Goal: Task Accomplishment & Management: Manage account settings

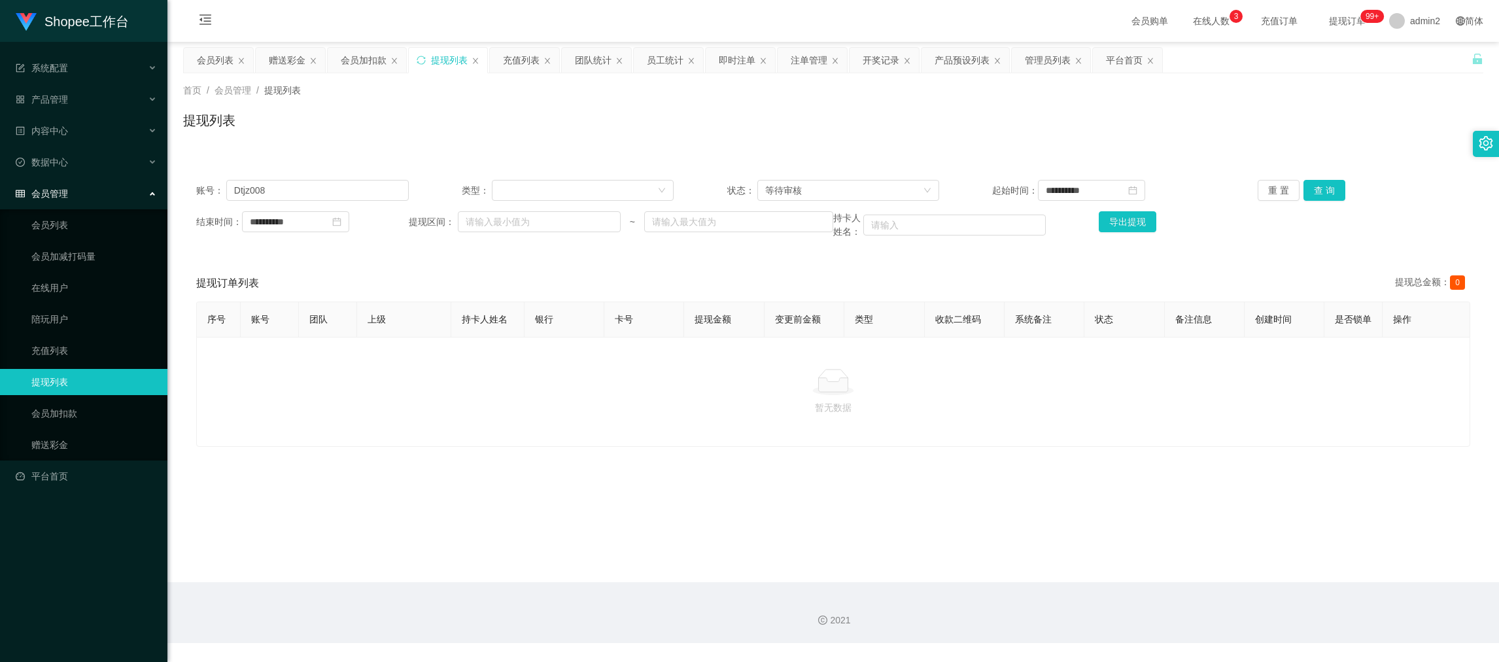
click at [364, 196] on input "Dtjz008" at bounding box center [317, 190] width 182 height 21
click at [291, 49] on div "赠送彩金" at bounding box center [287, 60] width 37 height 25
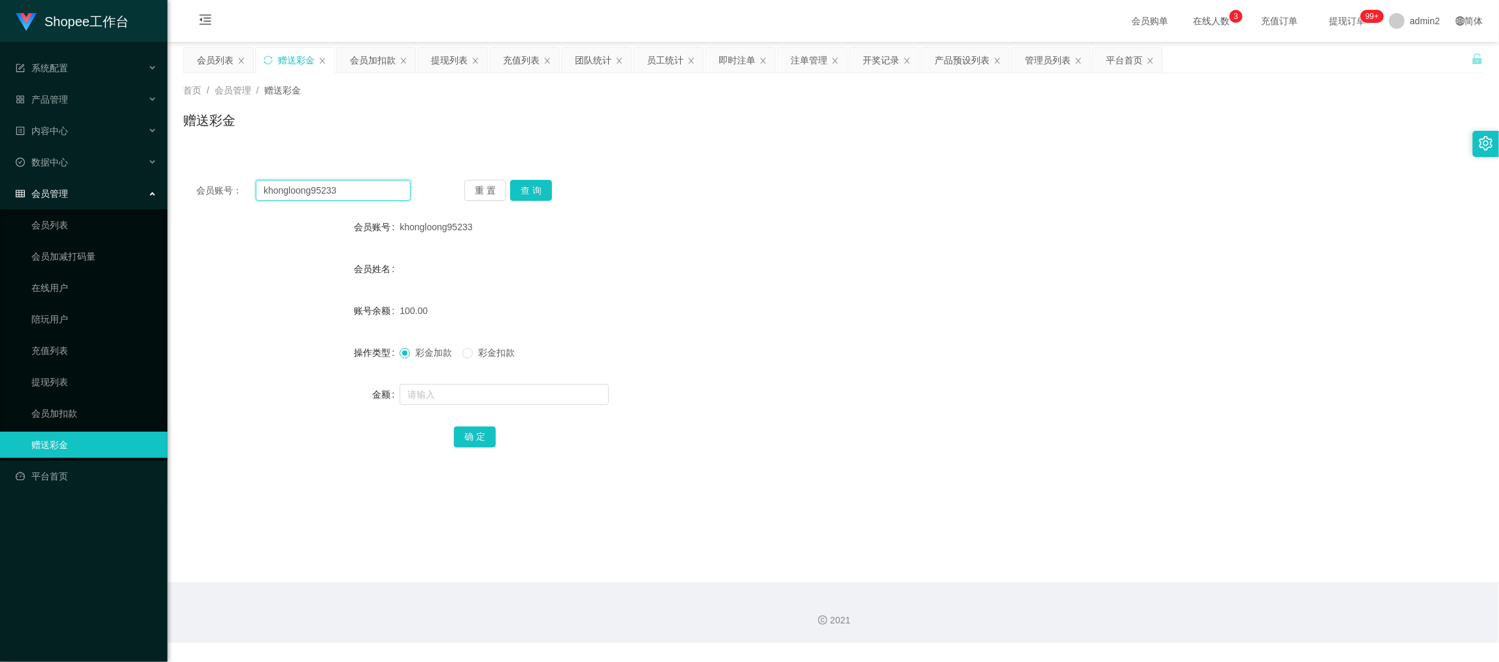
click at [355, 186] on input "khongloong95233" at bounding box center [333, 190] width 155 height 21
click at [360, 187] on input "khongloong95233" at bounding box center [333, 190] width 155 height 21
click at [550, 187] on div "重 置 查 询" at bounding box center [571, 190] width 215 height 21
click at [538, 187] on button "查 询" at bounding box center [531, 190] width 42 height 21
click at [563, 387] on input "text" at bounding box center [504, 394] width 209 height 21
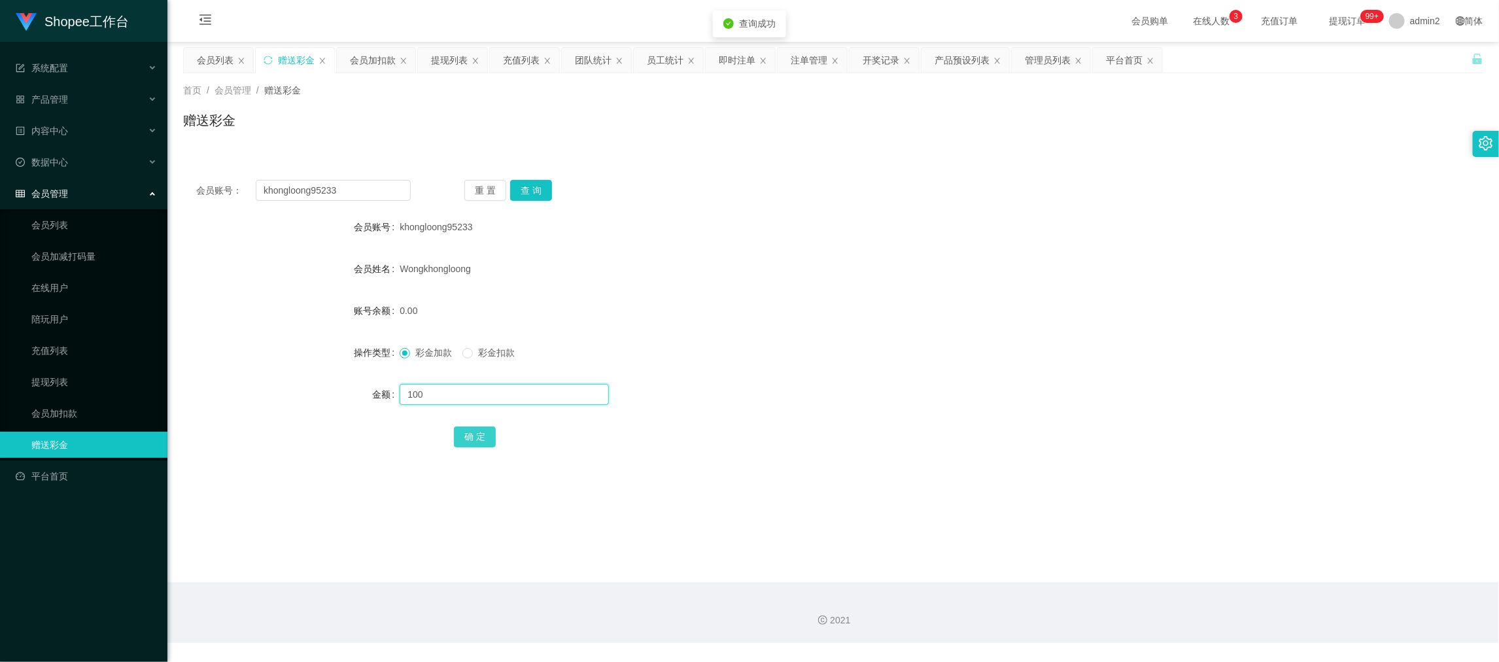
type input "100"
click at [472, 436] on button "确 定" at bounding box center [475, 436] width 42 height 21
click at [822, 376] on form "会员账号 khongloong95233 会员姓名 [PERSON_NAME] 账号余额 0.00 操作类型 彩金加款 彩金扣款 金额 100 确 定" at bounding box center [833, 331] width 1300 height 235
drag, startPoint x: 1178, startPoint y: 613, endPoint x: 739, endPoint y: 325, distance: 524.9
click at [1178, 614] on div "2021" at bounding box center [833, 621] width 1311 height 14
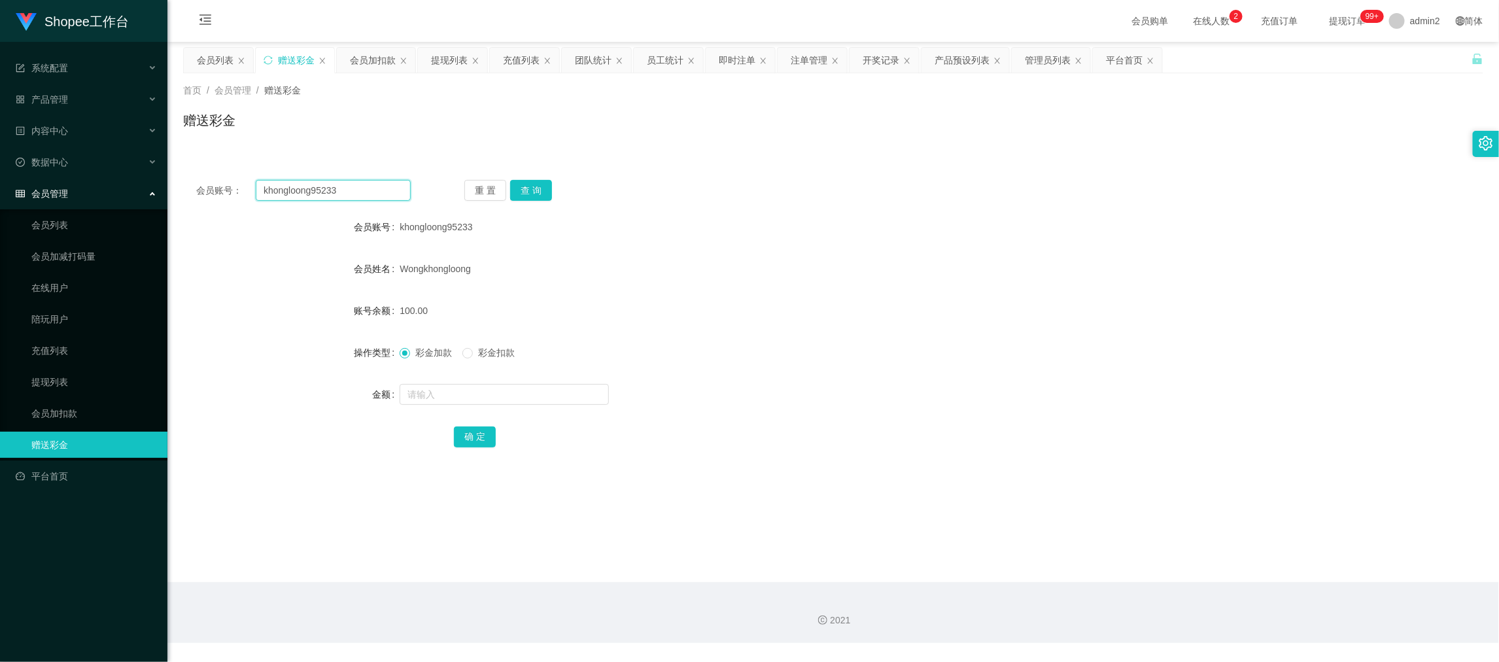
click at [389, 194] on input "khongloong95233" at bounding box center [333, 190] width 155 height 21
paste input "xugang94041"
type input "xugang940413"
click at [504, 186] on div "重 置 查 询" at bounding box center [571, 190] width 215 height 21
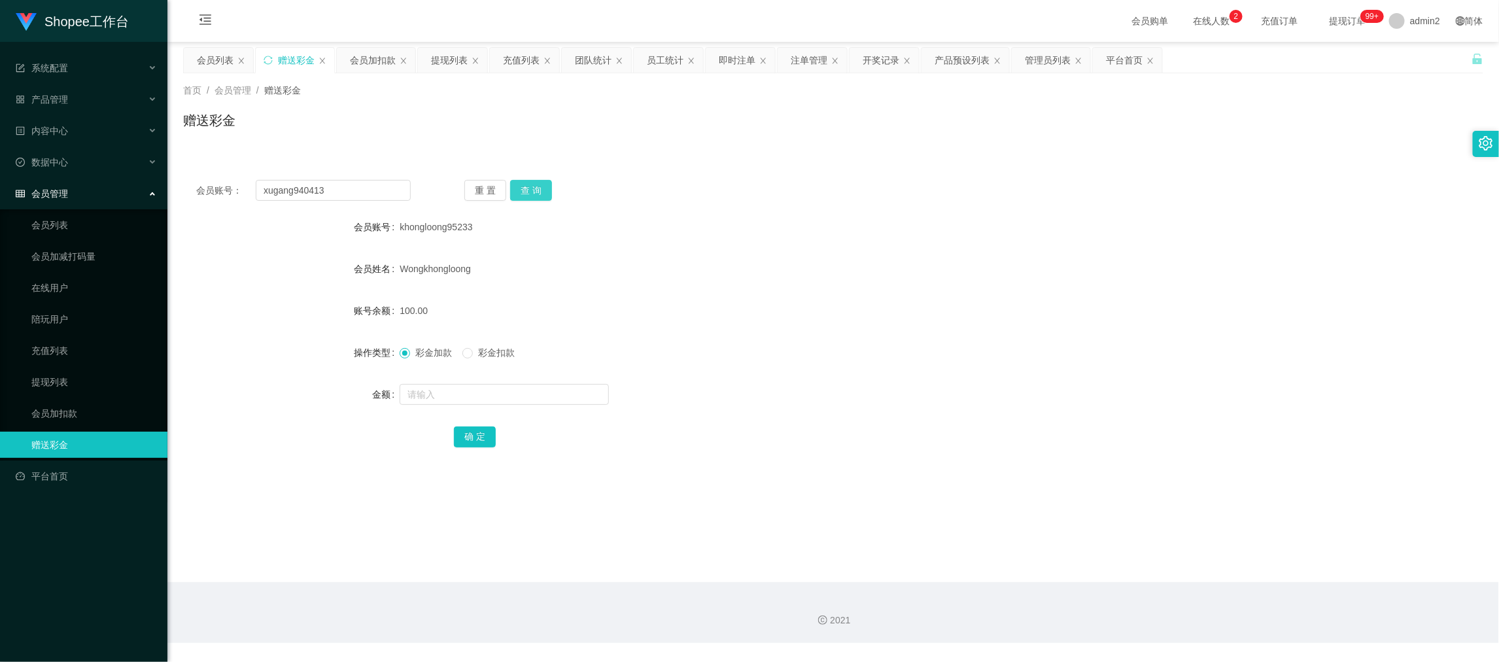
click at [525, 186] on button "查 询" at bounding box center [531, 190] width 42 height 21
click at [523, 399] on input "text" at bounding box center [504, 394] width 209 height 21
type input "300"
drag, startPoint x: 474, startPoint y: 428, endPoint x: 488, endPoint y: 431, distance: 14.6
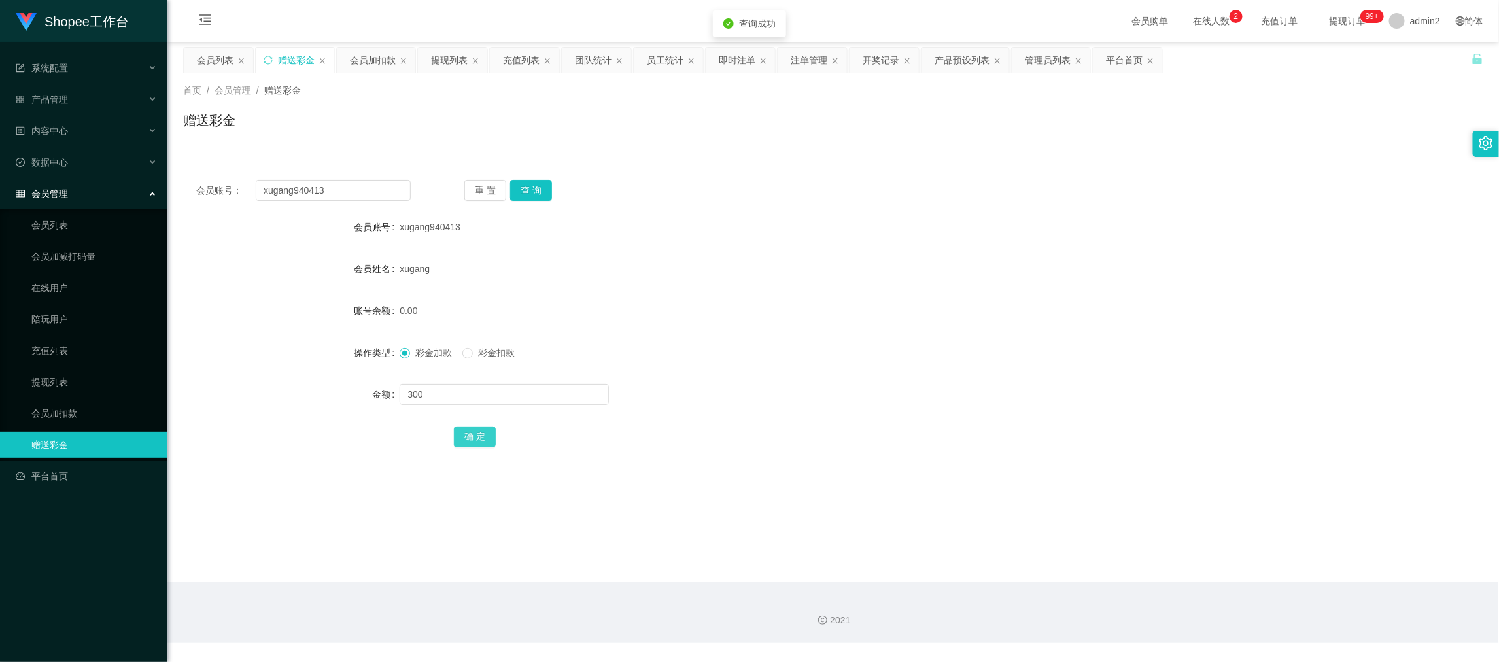
click at [474, 428] on button "确 定" at bounding box center [475, 436] width 42 height 21
click at [811, 392] on div "300" at bounding box center [779, 394] width 759 height 26
drag, startPoint x: 1196, startPoint y: 600, endPoint x: 788, endPoint y: 387, distance: 460.2
click at [1196, 598] on div "2021" at bounding box center [833, 612] width 1332 height 61
click at [363, 188] on input "xugang940413" at bounding box center [333, 190] width 155 height 21
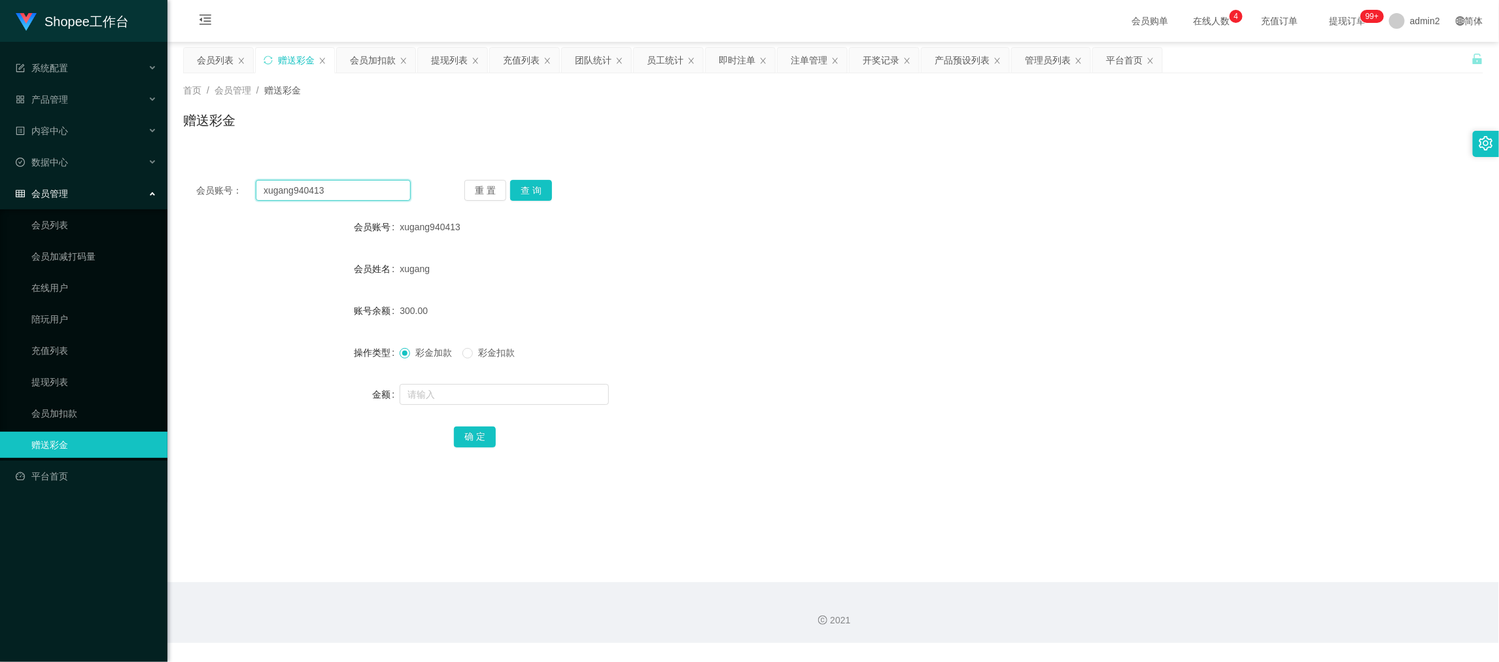
drag, startPoint x: 363, startPoint y: 188, endPoint x: 441, endPoint y: 198, distance: 78.4
click at [376, 192] on input "xugang940413" at bounding box center [333, 190] width 155 height 21
paste input "Lee888"
type input "Lee888"
click at [519, 190] on button "查 询" at bounding box center [531, 190] width 42 height 21
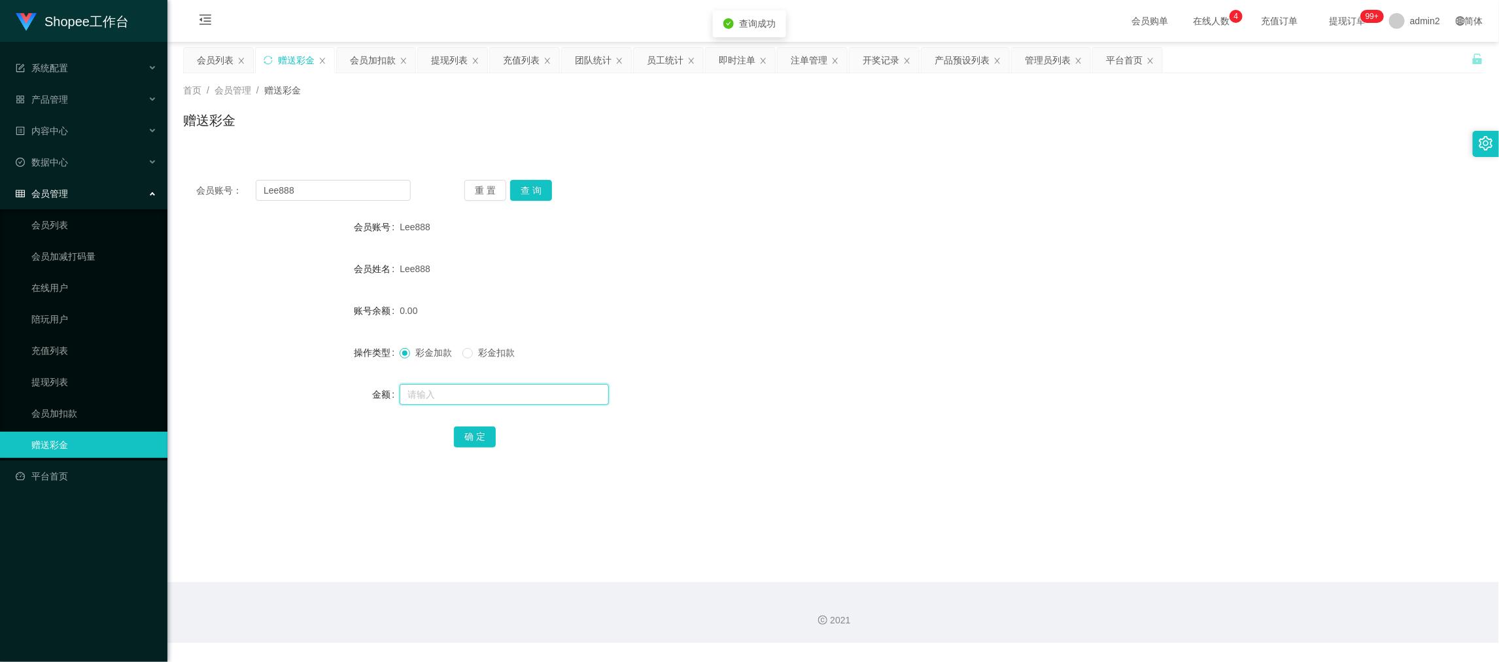
click at [561, 392] on input "text" at bounding box center [504, 394] width 209 height 21
type input "100"
drag, startPoint x: 485, startPoint y: 440, endPoint x: 538, endPoint y: 421, distance: 56.3
click at [485, 440] on button "确 定" at bounding box center [475, 436] width 42 height 21
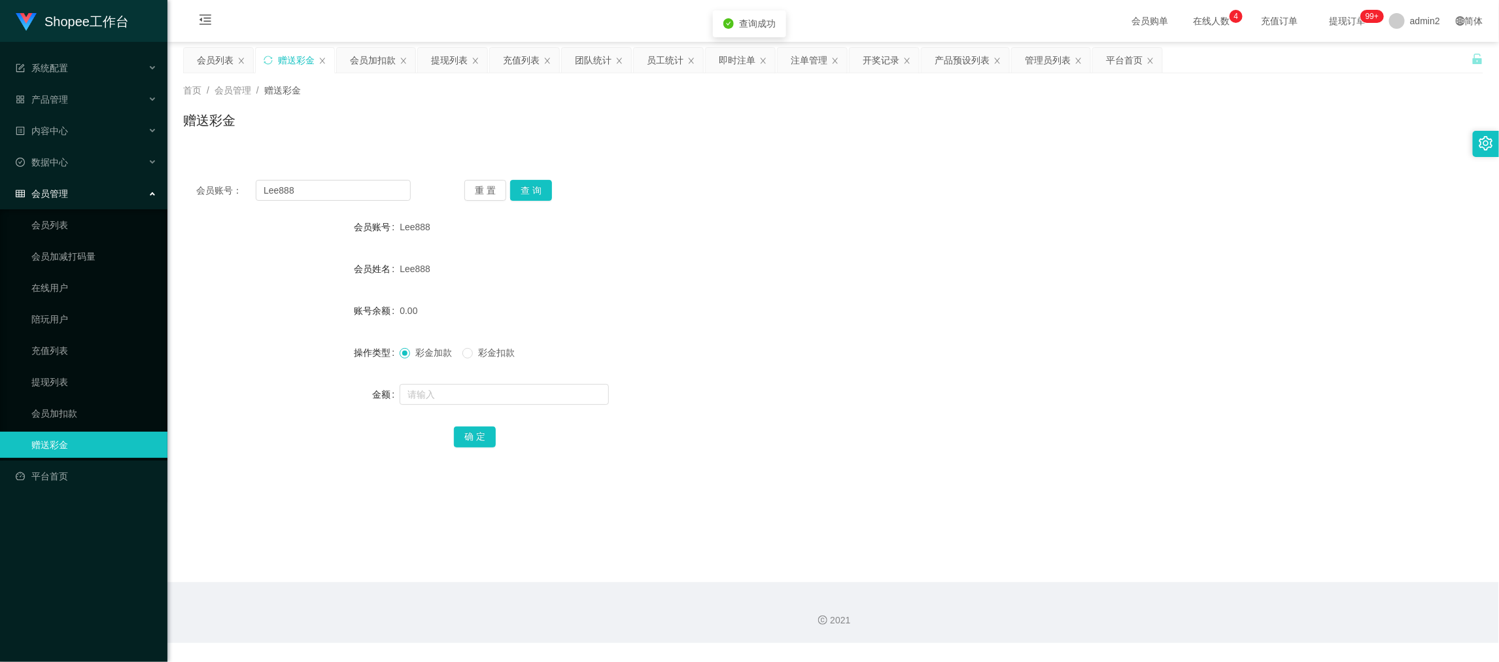
click at [846, 376] on form "会员账号 Lee888 会员姓名 Lee888 账号余额 0.00 操作类型 彩金加款 彩金扣款 金额 确 定" at bounding box center [833, 331] width 1300 height 235
drag, startPoint x: 1181, startPoint y: 576, endPoint x: 886, endPoint y: 416, distance: 335.7
click at [1179, 577] on main "关闭左侧 关闭右侧 关闭其它 刷新页面 会员列表 赠送彩金 会员加扣款 提现列表 充值列表 团队统计 员工统计 即时注单 注单管理 开奖记录 产品预设列表 管…" at bounding box center [833, 312] width 1332 height 540
click at [379, 190] on input "Lee888" at bounding box center [333, 190] width 155 height 21
drag, startPoint x: 379, startPoint y: 190, endPoint x: 471, endPoint y: 192, distance: 92.3
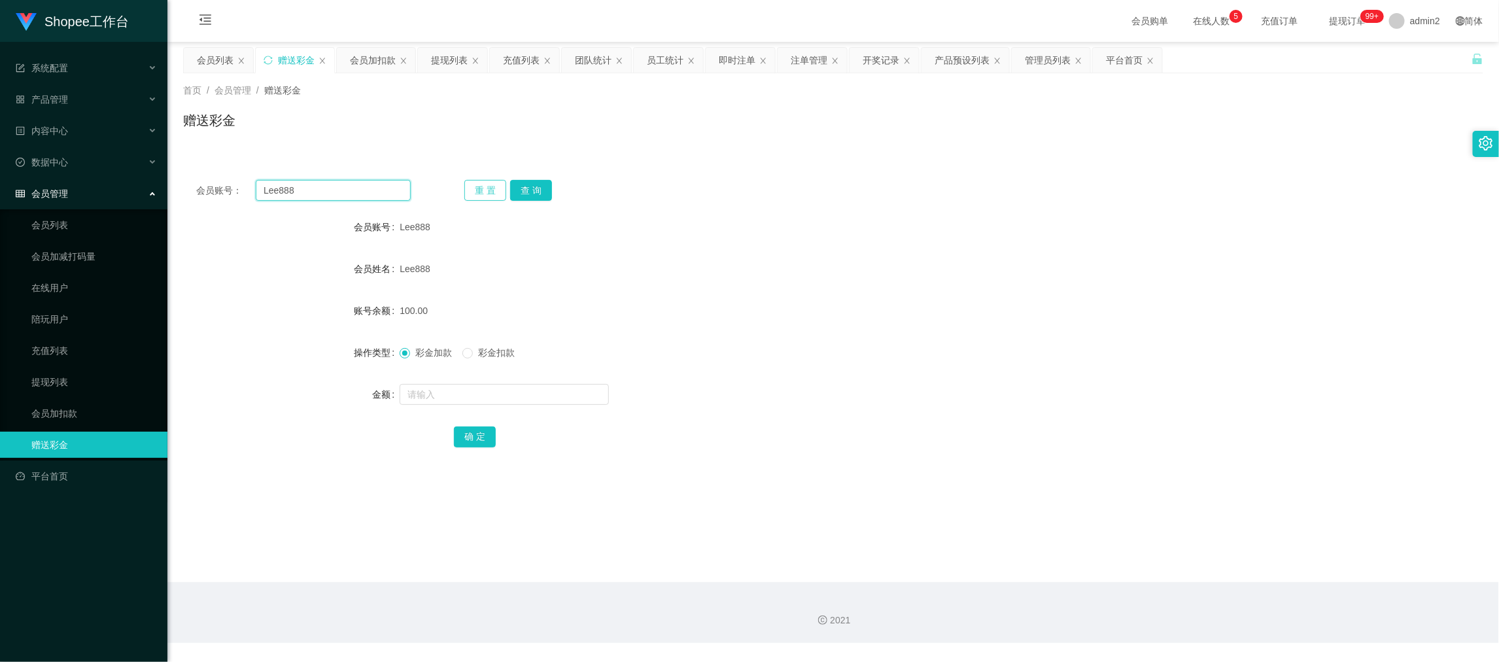
click at [387, 192] on input "Lee888" at bounding box center [333, 190] width 155 height 21
paste input "Ivygoh220520"
type input "Ivygoh220520"
click at [523, 188] on button "查 询" at bounding box center [531, 190] width 42 height 21
click at [542, 387] on input "text" at bounding box center [504, 394] width 209 height 21
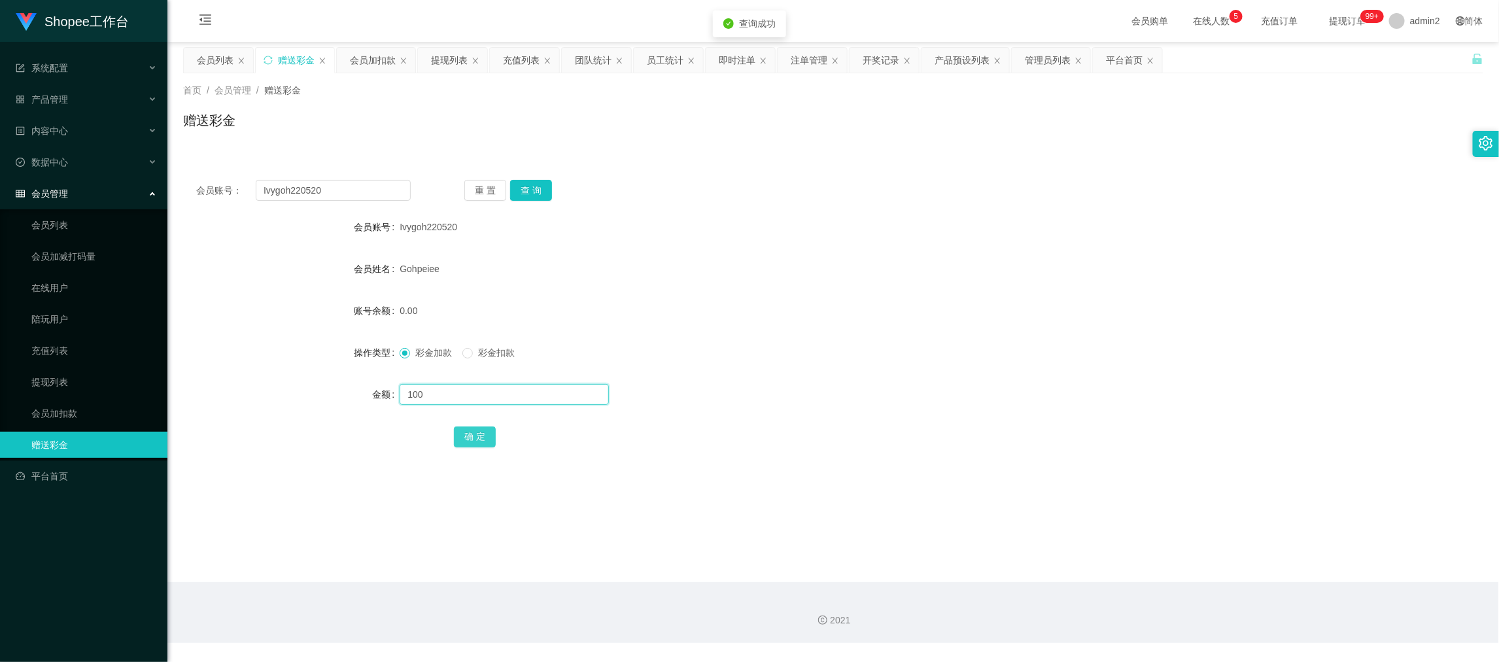
type input "100"
click at [478, 432] on button "确 定" at bounding box center [475, 436] width 42 height 21
click at [770, 379] on form "会员账号 Ivygoh220520 会员姓名 Gohpeiee 账号余额 0.00 操作类型 彩金加款 彩金扣款 金额 确 定" at bounding box center [833, 331] width 1300 height 235
drag, startPoint x: 1099, startPoint y: 597, endPoint x: 1048, endPoint y: 557, distance: 64.4
click at [1099, 597] on div "2021" at bounding box center [833, 612] width 1332 height 61
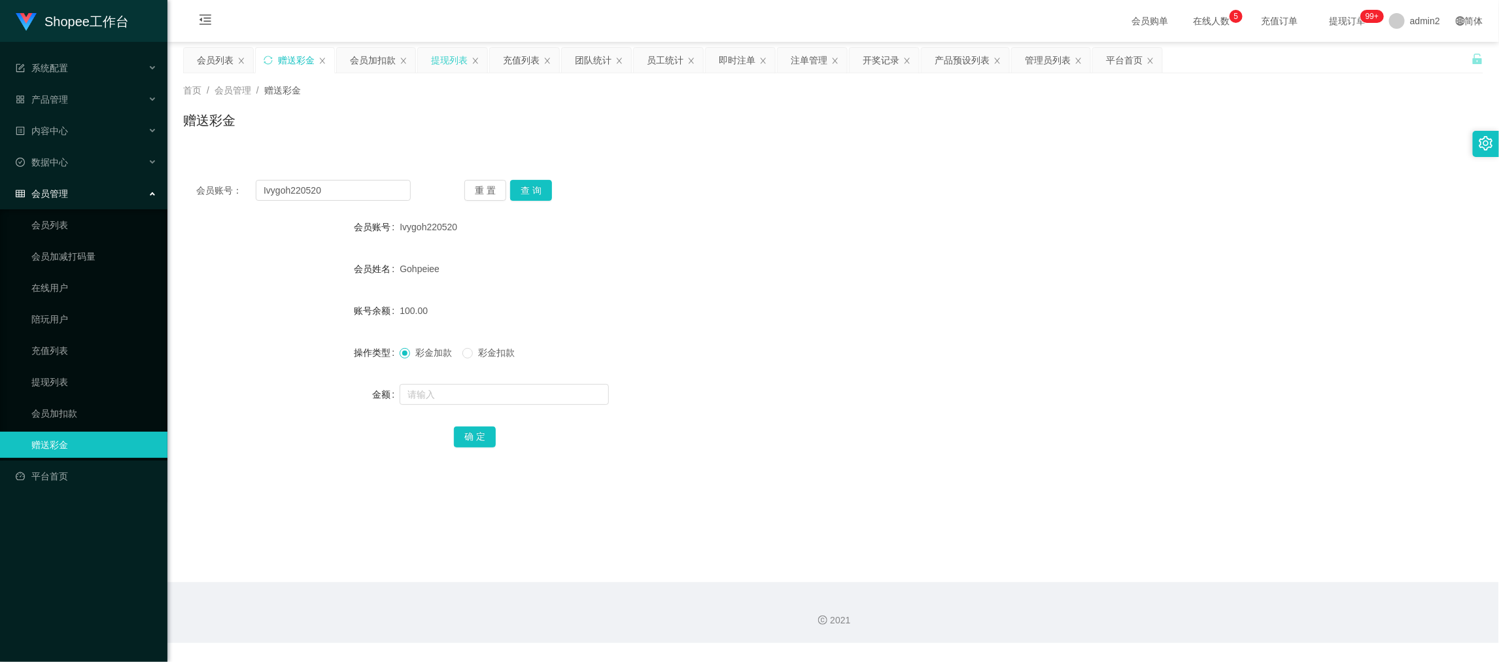
click at [450, 61] on div "提现列表" at bounding box center [449, 60] width 37 height 25
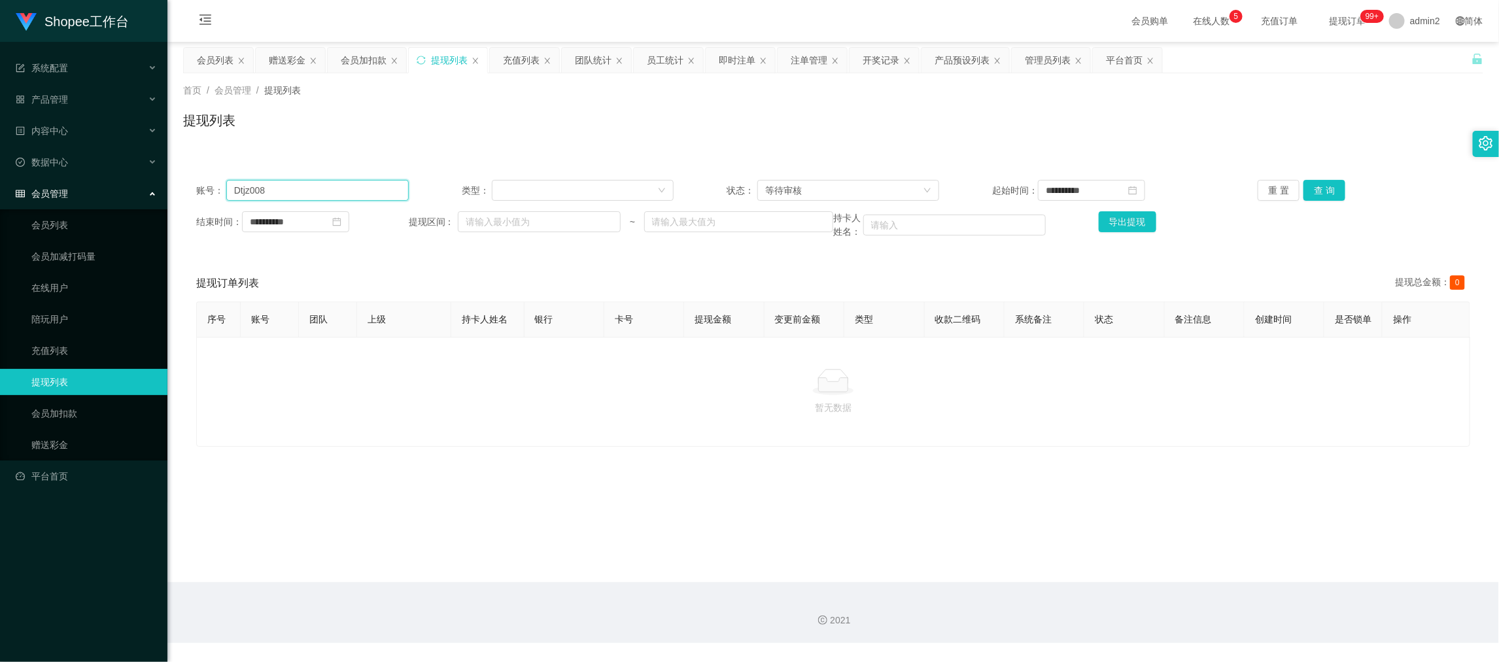
click at [356, 183] on input "Dtjz008" at bounding box center [317, 190] width 182 height 21
paste input "xugang940413"
click at [1318, 194] on button "查 询" at bounding box center [1325, 190] width 42 height 21
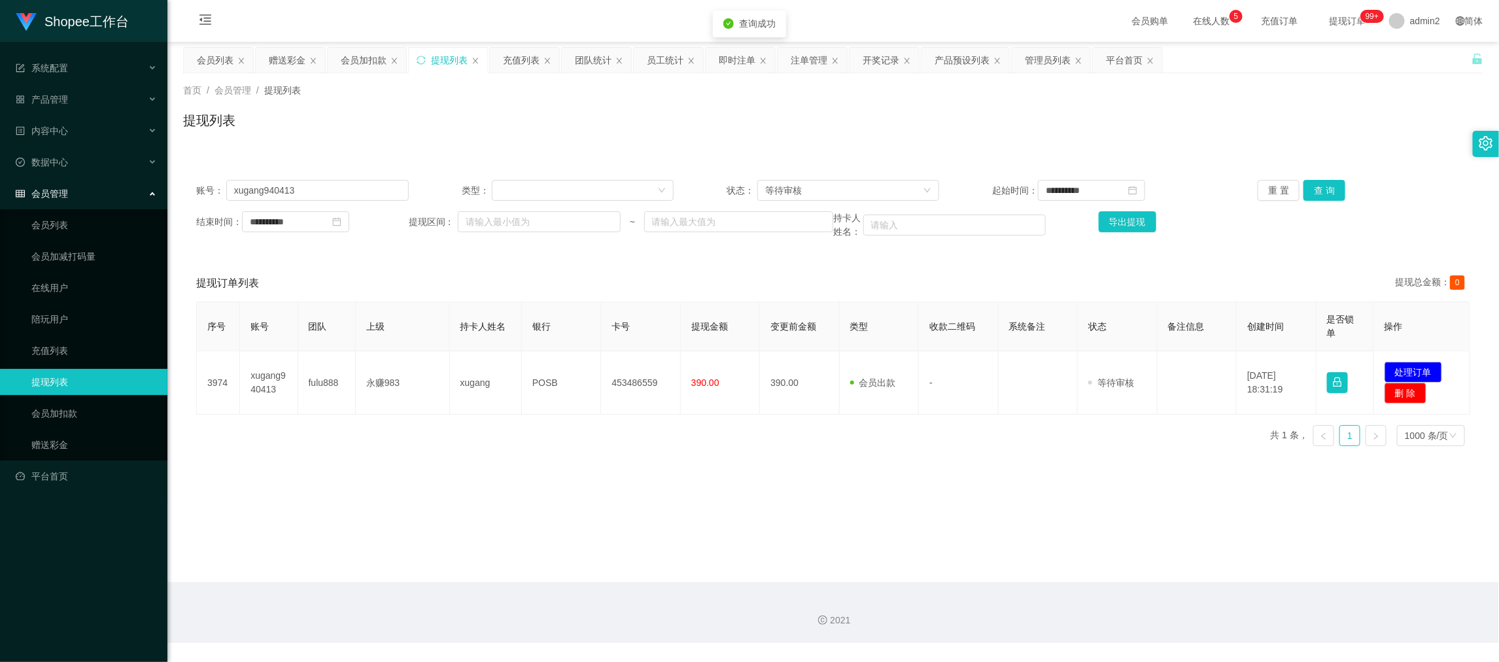
click at [916, 474] on main "**********" at bounding box center [833, 312] width 1332 height 540
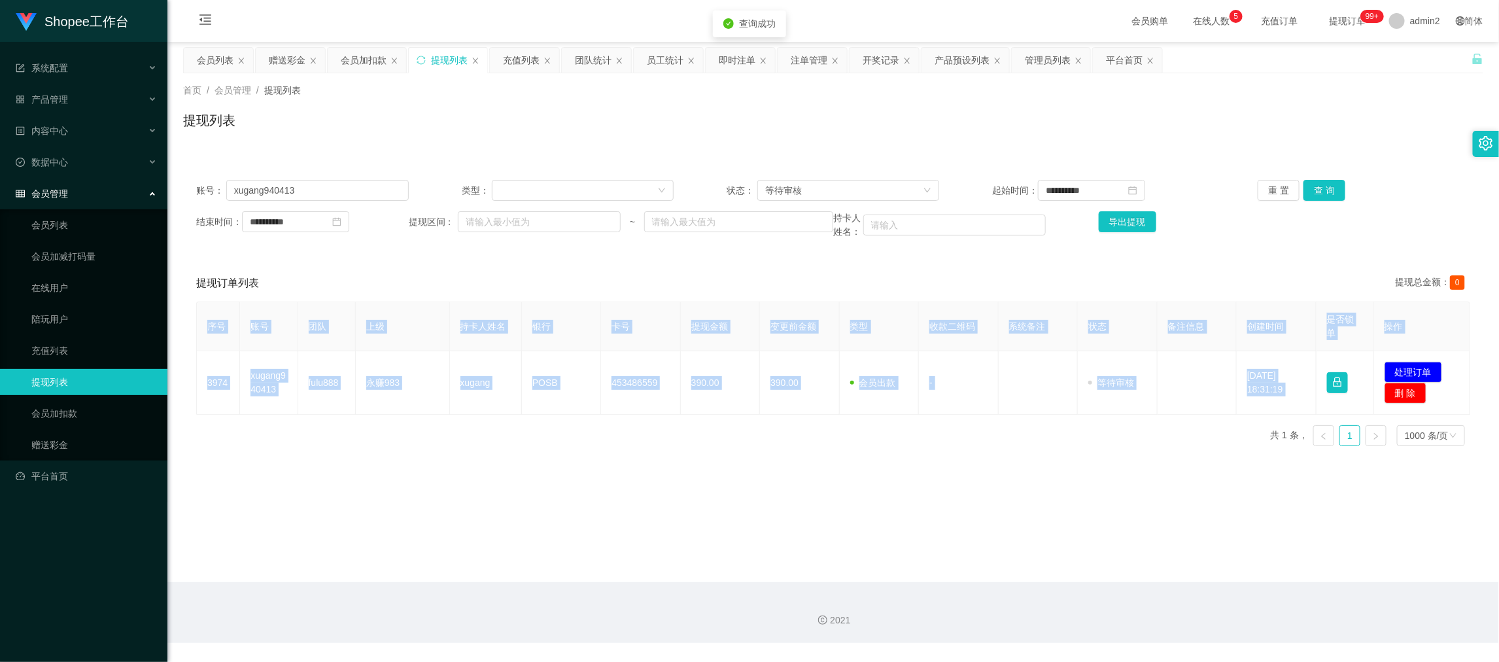
click at [916, 474] on main "**********" at bounding box center [833, 312] width 1332 height 540
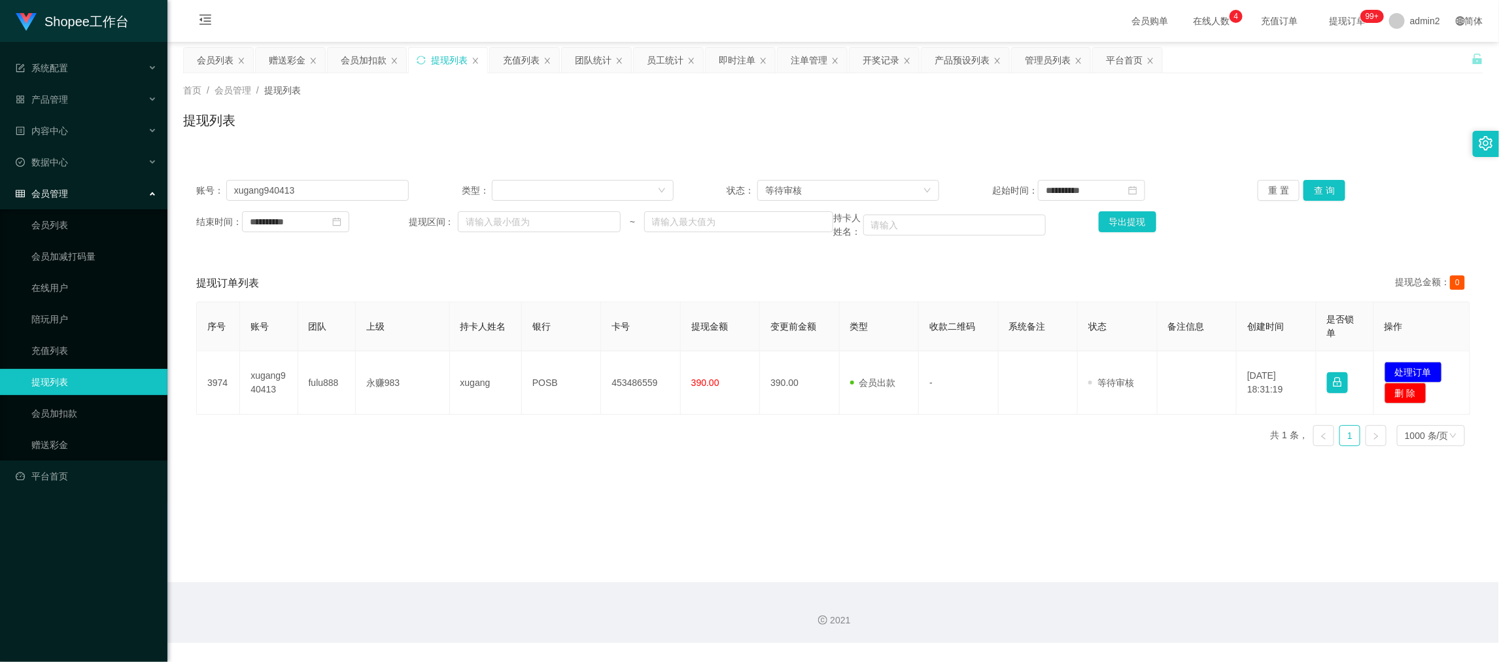
drag, startPoint x: 1190, startPoint y: 586, endPoint x: 1185, endPoint y: 578, distance: 9.1
click at [1190, 585] on div "2021" at bounding box center [833, 612] width 1332 height 61
click at [339, 195] on input "xugang940413" at bounding box center [317, 190] width 182 height 21
paste input "khongloong9523"
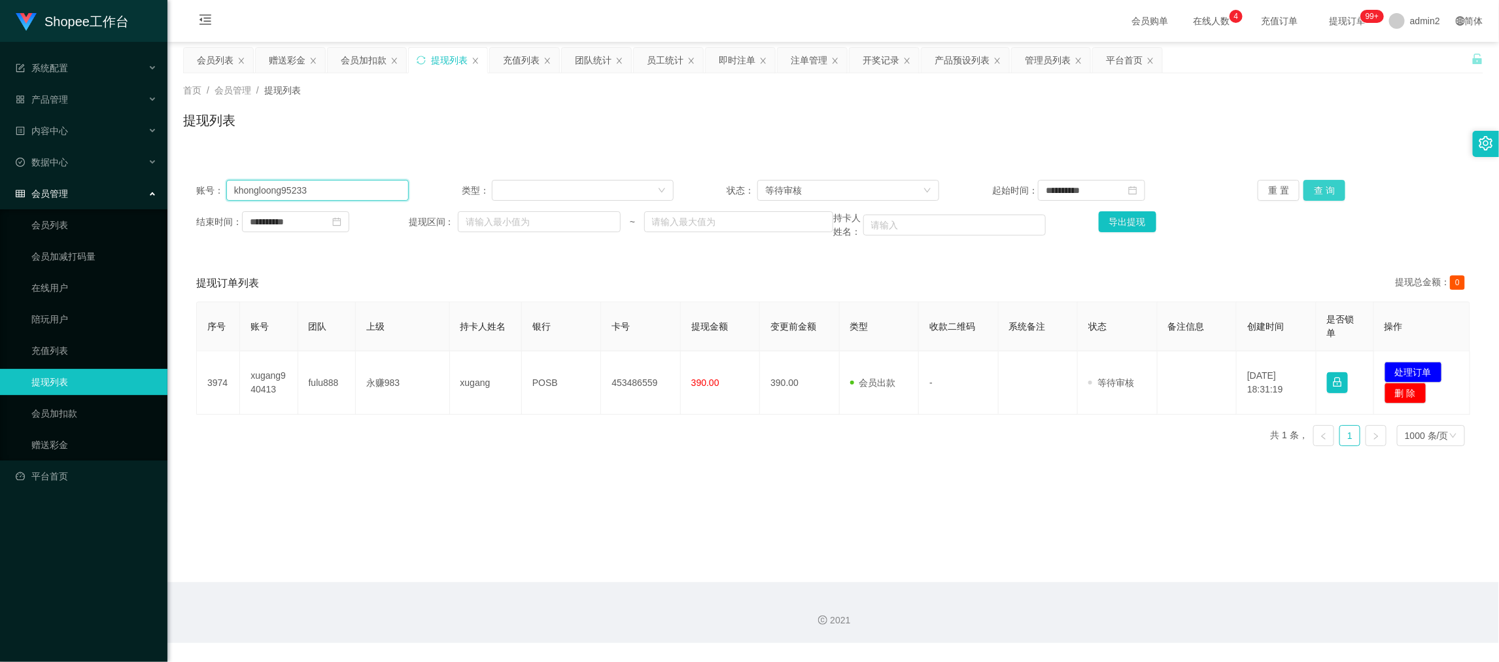
type input "khongloong95233"
drag, startPoint x: 1323, startPoint y: 190, endPoint x: 1203, endPoint y: 222, distance: 123.8
click at [1323, 190] on button "查 询" at bounding box center [1325, 190] width 42 height 21
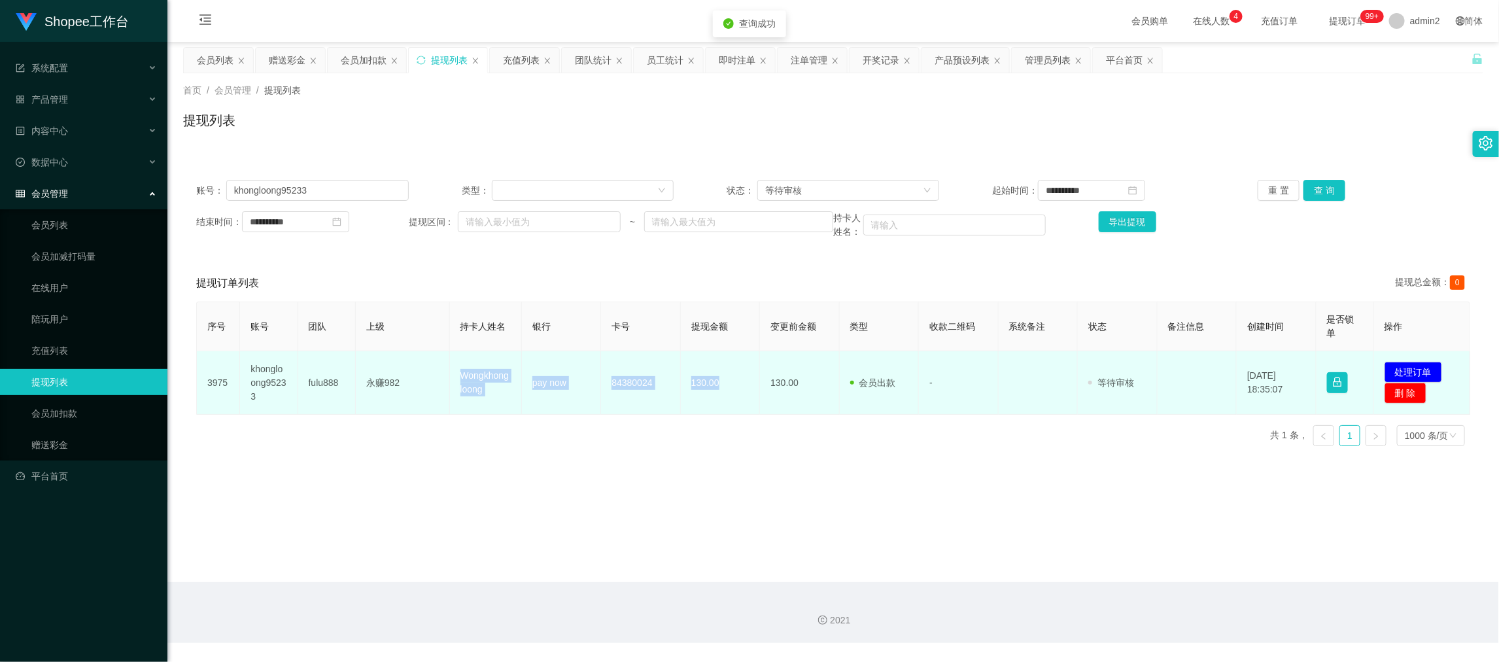
drag, startPoint x: 453, startPoint y: 387, endPoint x: 725, endPoint y: 392, distance: 271.5
click at [725, 392] on tr "3975 khongloong95233 fulu888 永赚982 Wongkhongloong pay now 84380024 130.00 130.0…" at bounding box center [834, 382] width 1274 height 63
copy tr "永赚982 [PERSON_NAME] pay now 84380024 130.00"
click at [1419, 373] on button "处理订单" at bounding box center [1414, 372] width 58 height 21
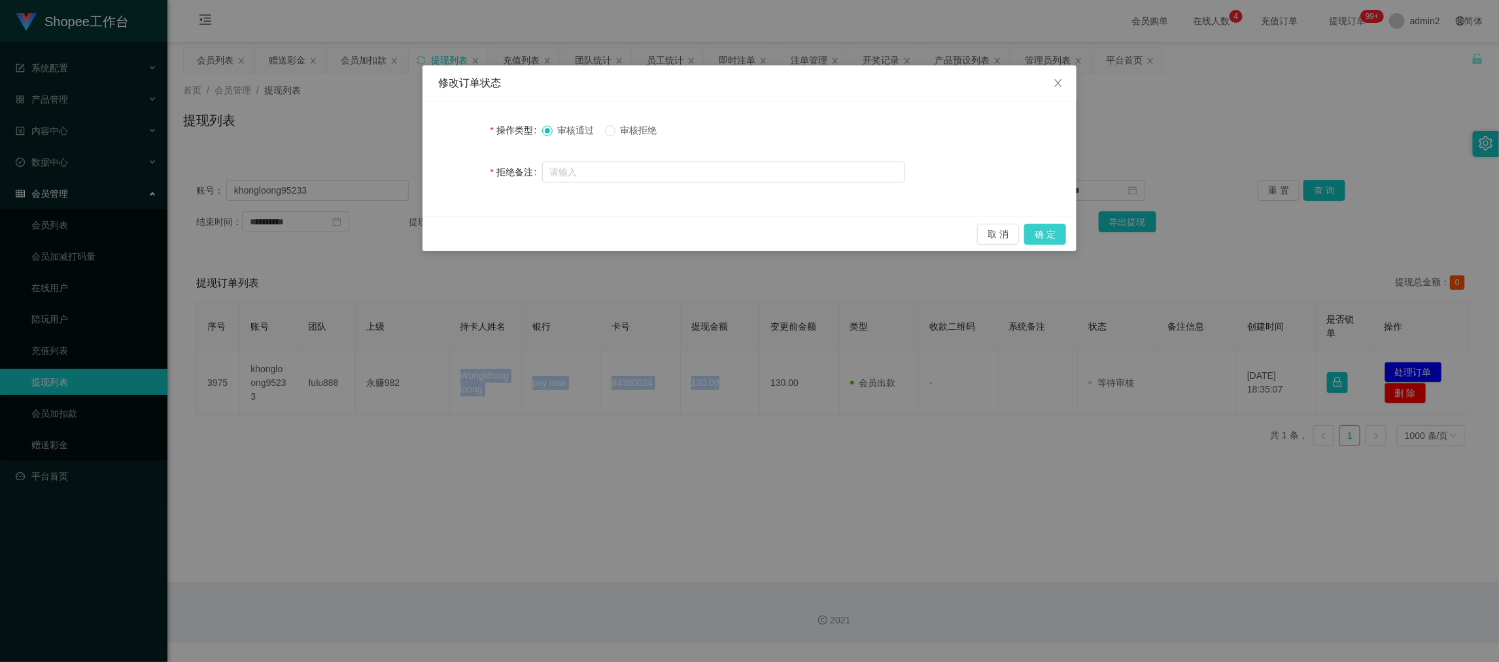
click at [1049, 234] on button "确 定" at bounding box center [1045, 234] width 42 height 21
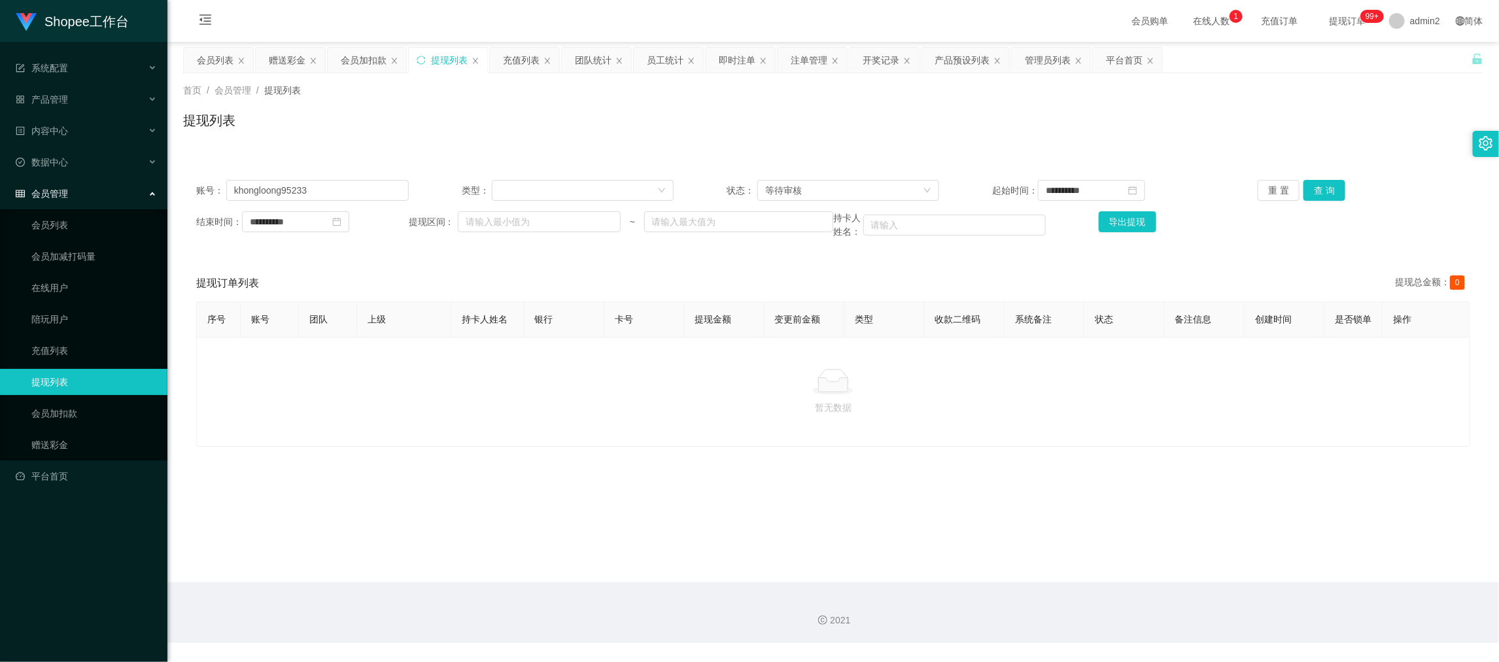
click at [1047, 594] on div "2021" at bounding box center [833, 612] width 1332 height 61
click at [356, 190] on input "khongloong95233" at bounding box center [317, 190] width 182 height 21
click at [814, 190] on div "等待审核" at bounding box center [844, 191] width 158 height 20
click at [844, 186] on div "等待审核" at bounding box center [844, 191] width 158 height 20
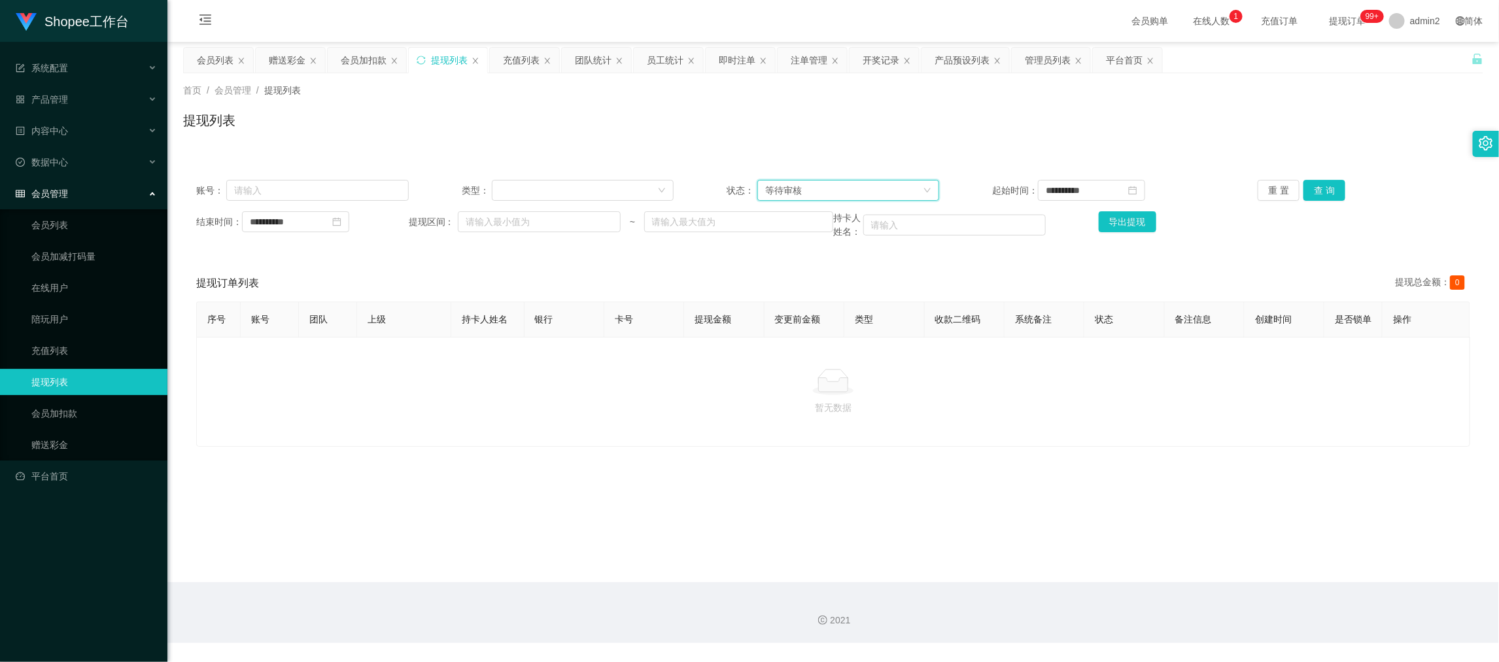
click at [860, 194] on div "等待审核" at bounding box center [844, 191] width 158 height 20
click at [809, 237] on li "审核成功" at bounding box center [843, 236] width 181 height 21
click at [1311, 190] on button "查 询" at bounding box center [1325, 190] width 42 height 21
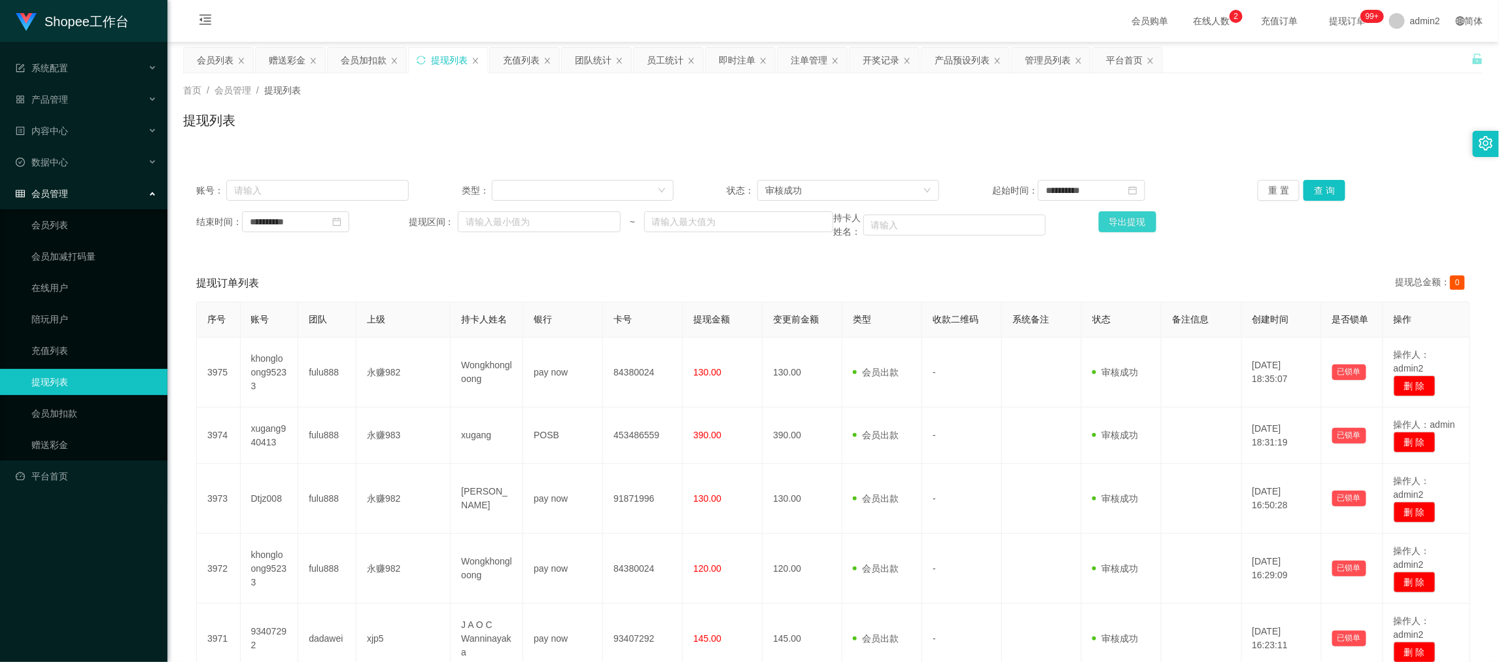
click at [1113, 226] on button "导出提现" at bounding box center [1128, 221] width 58 height 21
click at [593, 59] on div "团队统计" at bounding box center [593, 60] width 37 height 25
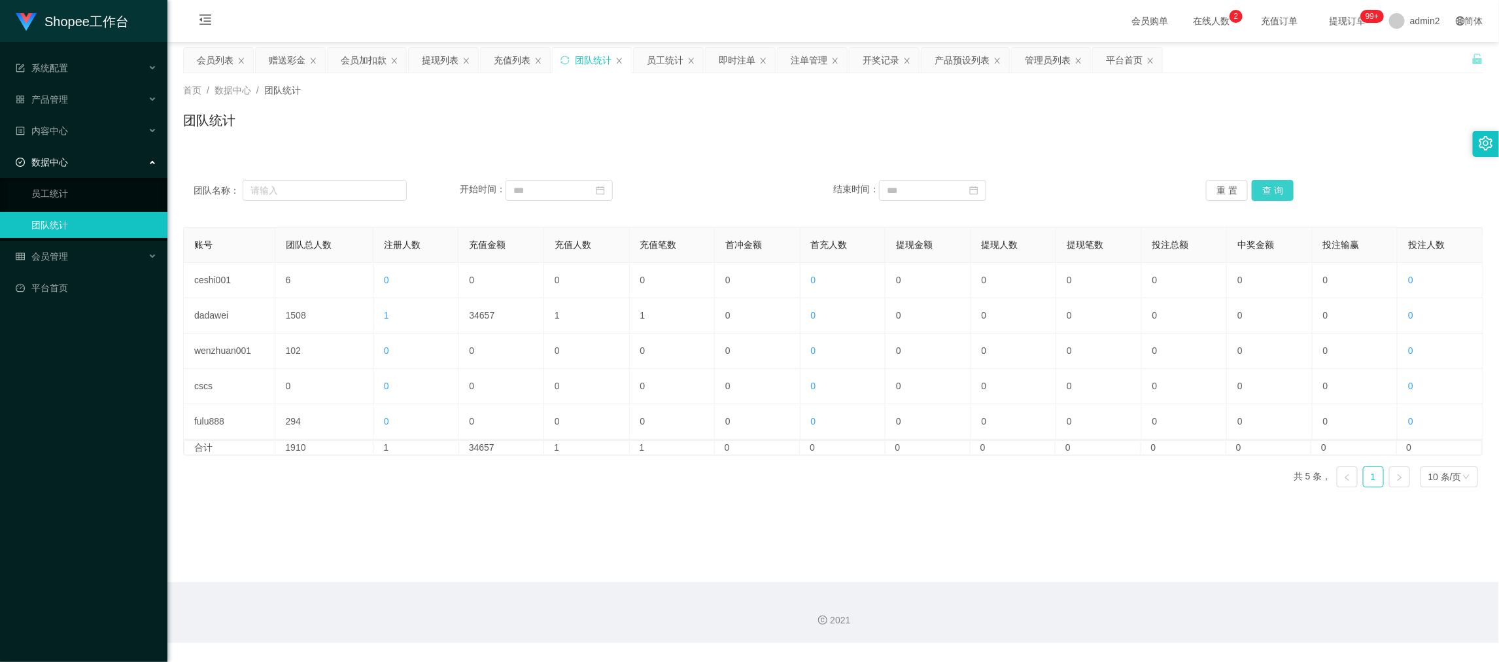
click at [1259, 190] on button "查 询" at bounding box center [1273, 190] width 42 height 21
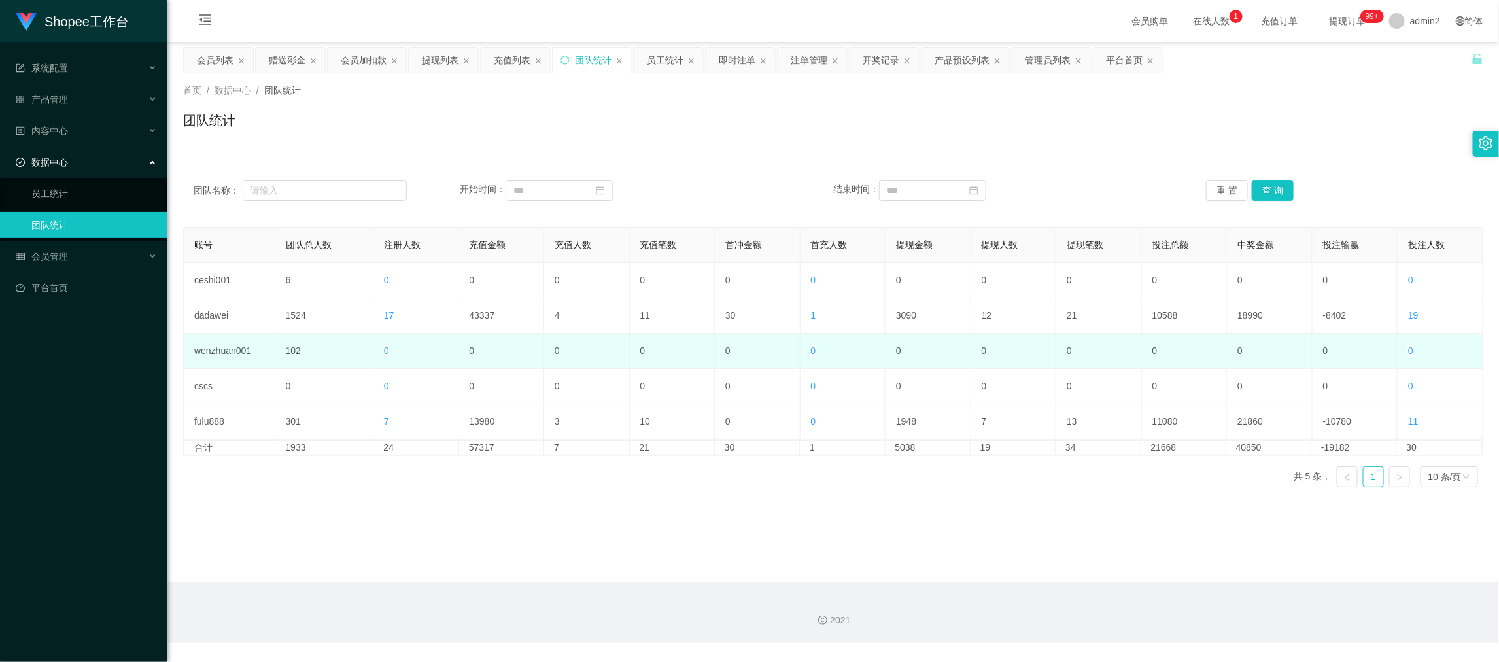
drag, startPoint x: 1198, startPoint y: 605, endPoint x: 711, endPoint y: 345, distance: 551.9
click at [1198, 606] on div "2021" at bounding box center [833, 612] width 1332 height 61
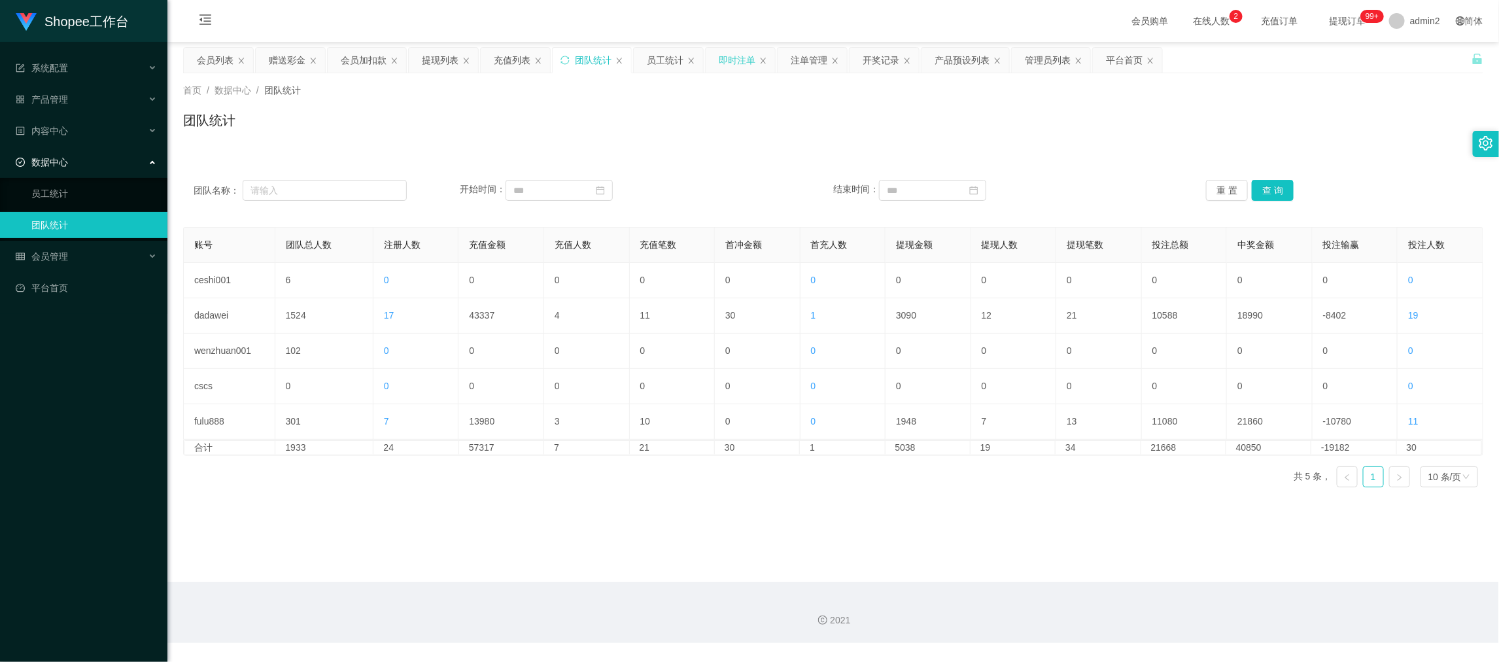
click at [725, 59] on div "即时注单" at bounding box center [737, 60] width 37 height 25
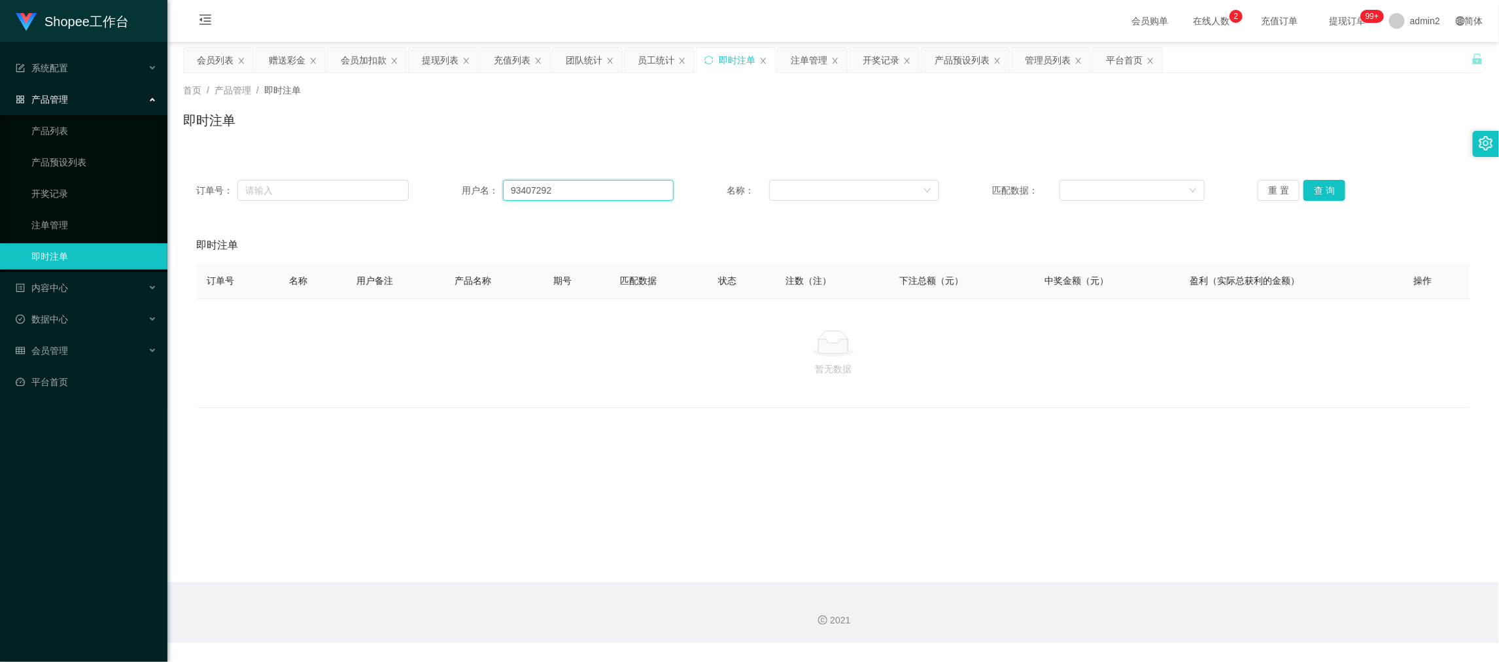
click at [585, 196] on input "93407292" at bounding box center [588, 190] width 171 height 21
paste input "Lee888"
type input "Lee888"
click at [1323, 188] on button "查 询" at bounding box center [1325, 190] width 42 height 21
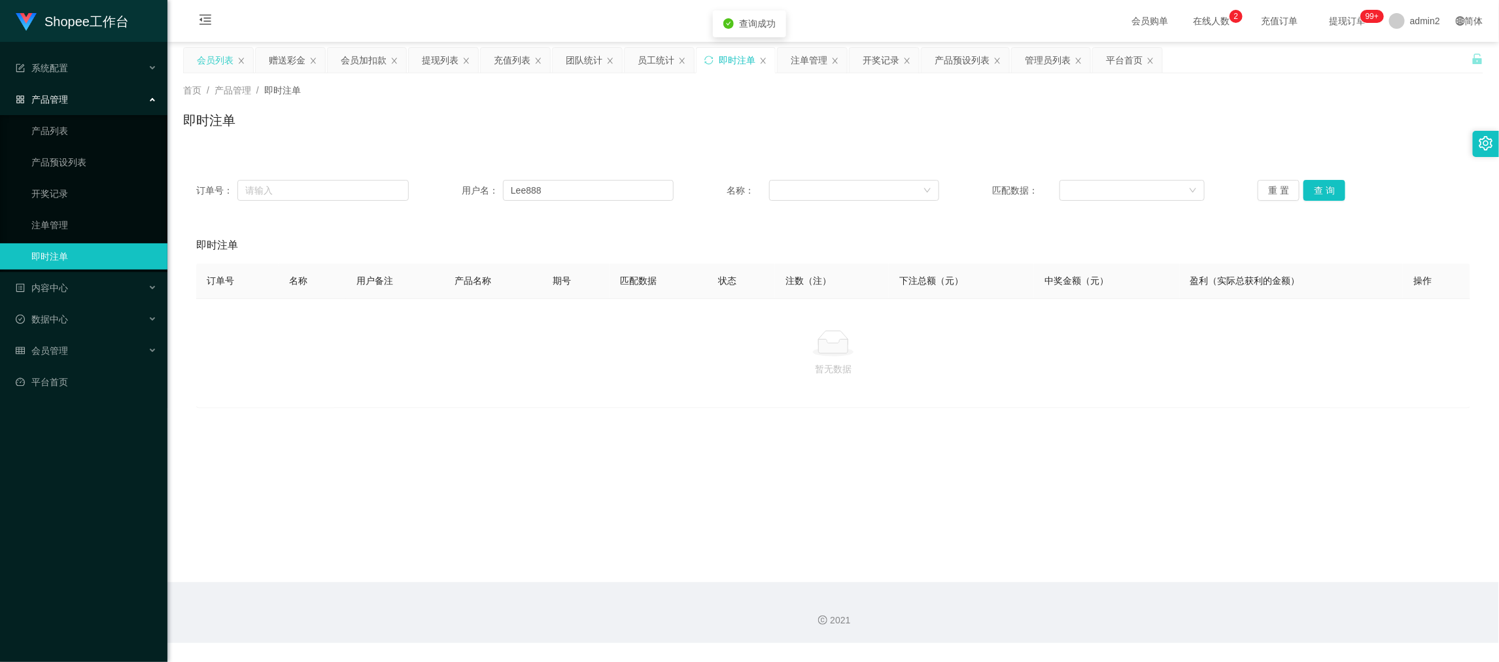
click at [210, 61] on div "会员列表" at bounding box center [215, 60] width 37 height 25
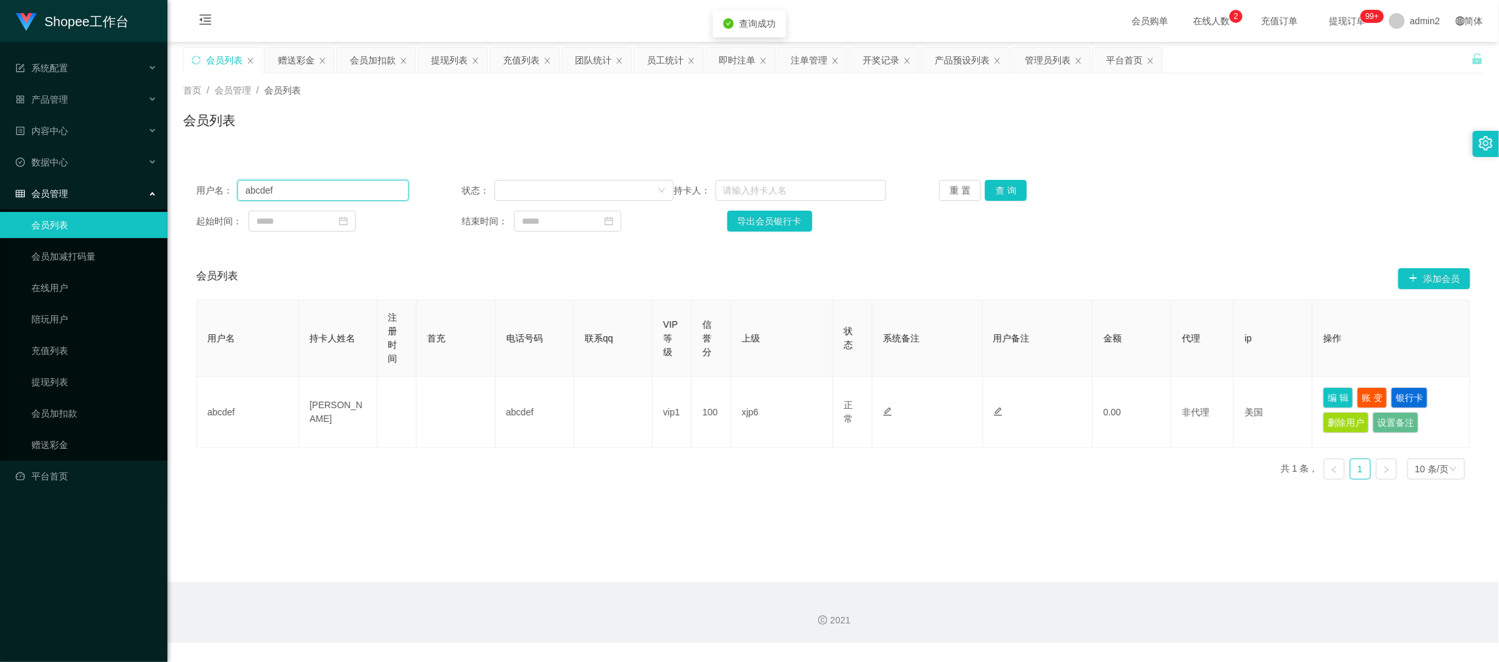
click at [319, 192] on input "abcdef" at bounding box center [322, 190] width 171 height 21
drag, startPoint x: 319, startPoint y: 192, endPoint x: 640, endPoint y: 191, distance: 321.8
click at [322, 192] on input "abcdef" at bounding box center [322, 190] width 171 height 21
paste input "Lee888"
type input "Lee888"
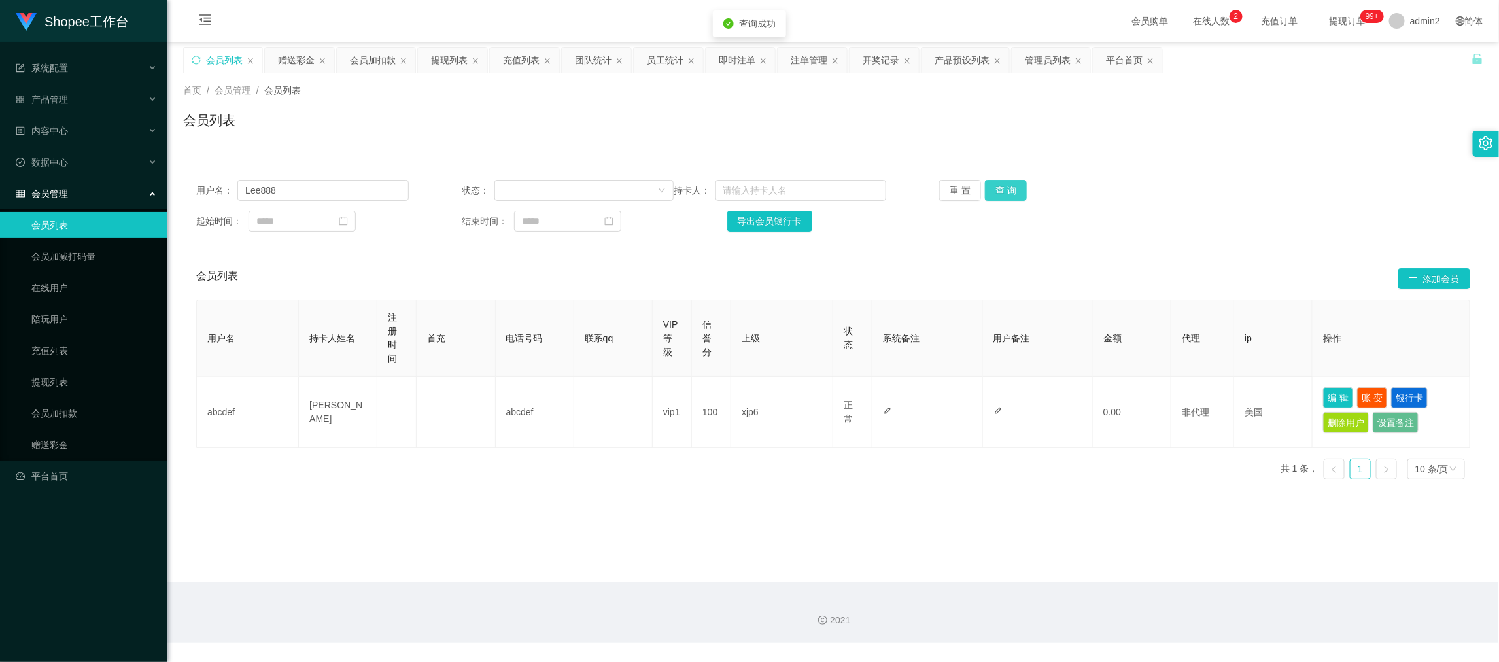
drag, startPoint x: 1005, startPoint y: 190, endPoint x: 1060, endPoint y: 213, distance: 59.3
click at [1005, 190] on button "查 询" at bounding box center [1006, 190] width 42 height 21
click at [989, 496] on main "关闭左侧 关闭右侧 关闭其它 刷新页面 会员列表 赠送彩金 会员加扣款 提现列表 充值列表 团队统计 员工统计 即时注单 注单管理 开奖记录 产品预设列表 管…" at bounding box center [833, 312] width 1332 height 540
click at [1184, 576] on main "关闭左侧 关闭右侧 关闭其它 刷新页面 会员列表 赠送彩金 会员加扣款 提现列表 充值列表 团队统计 员工统计 即时注单 注单管理 开奖记录 产品预设列表 管…" at bounding box center [833, 312] width 1332 height 540
click at [710, 488] on div "用户名 持卡人姓名 注册时间 首充 电话号码 联系qq VIP等级 信誉分 上级 状态 系统备注 用户备注 金额 代理 ip 操作 Lee888 Lee888…" at bounding box center [833, 398] width 1274 height 196
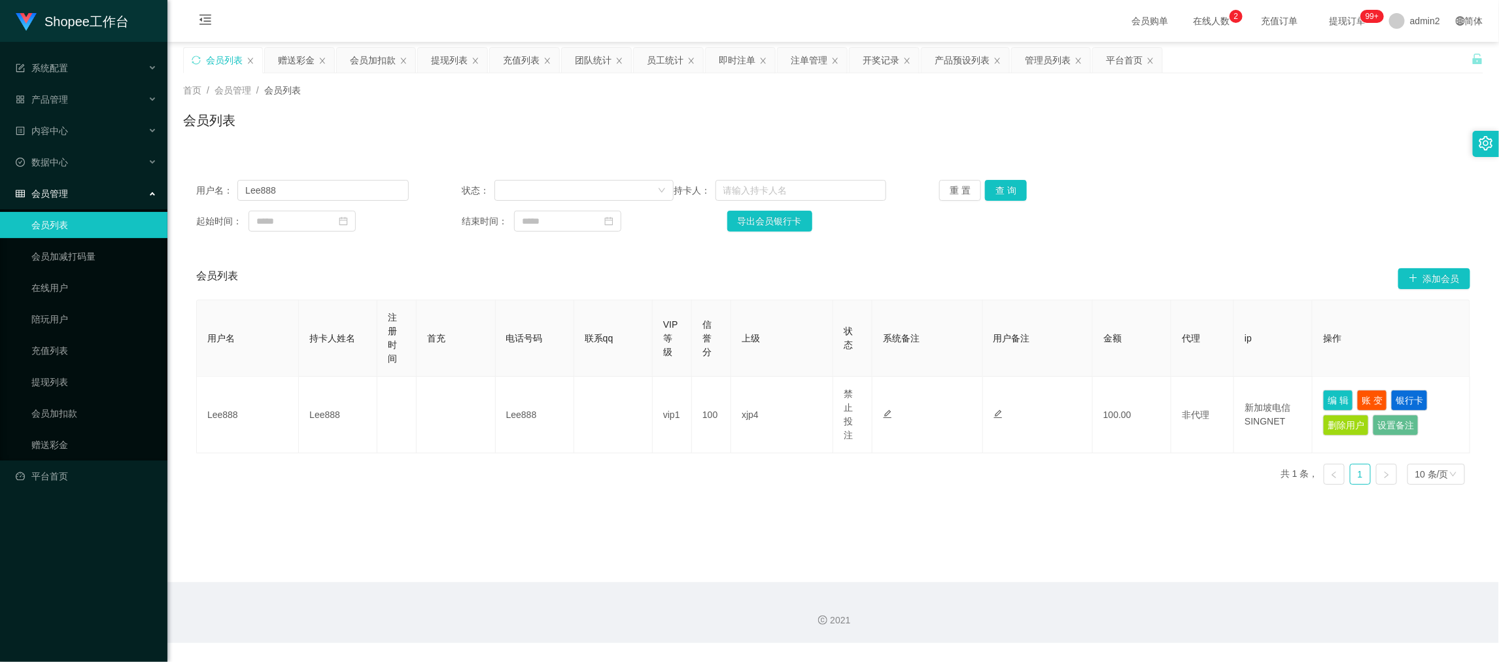
drag, startPoint x: 662, startPoint y: 525, endPoint x: 712, endPoint y: 372, distance: 160.9
click at [662, 525] on main "关闭左侧 关闭右侧 关闭其它 刷新页面 会员列表 赠送彩金 会员加扣款 提现列表 充值列表 团队统计 员工统计 即时注单 注单管理 开奖记录 产品预设列表 管…" at bounding box center [833, 312] width 1332 height 540
drag, startPoint x: 992, startPoint y: 550, endPoint x: 981, endPoint y: 555, distance: 12.0
click at [991, 556] on main "关闭左侧 关闭右侧 关闭其它 刷新页面 会员列表 赠送彩金 会员加扣款 提现列表 充值列表 团队统计 员工统计 即时注单 注单管理 开奖记录 产品预设列表 管…" at bounding box center [833, 312] width 1332 height 540
click at [583, 55] on div "团队统计" at bounding box center [593, 60] width 37 height 25
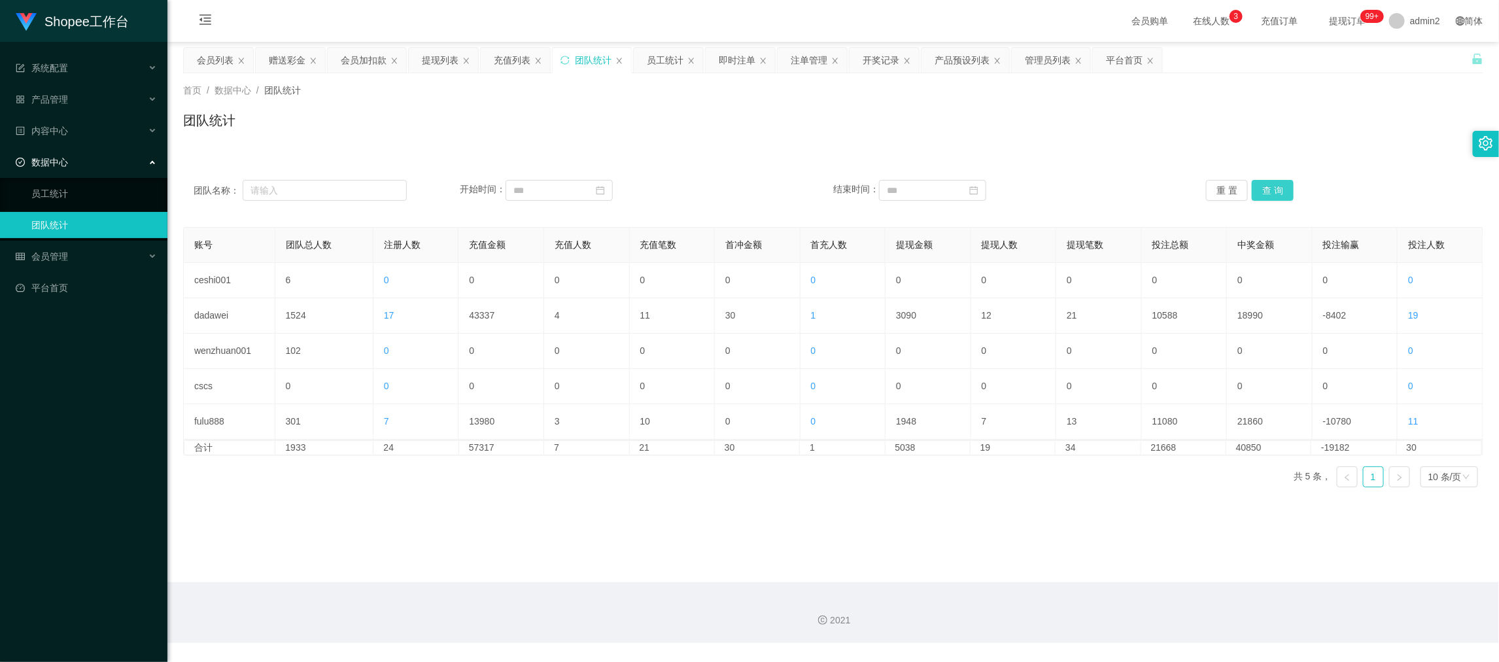
click at [1269, 186] on button "查 询" at bounding box center [1273, 190] width 42 height 21
click at [943, 498] on div "账号 团队总人数 注册人数 充值金额 充值人数 充值笔数 首冲金额 首充人数 提现金额 提现人数 提现笔数 投注总额 中奖金额 投注输赢 投注人数 ceshi…" at bounding box center [833, 362] width 1300 height 271
click at [1276, 191] on button "查 询" at bounding box center [1273, 190] width 42 height 21
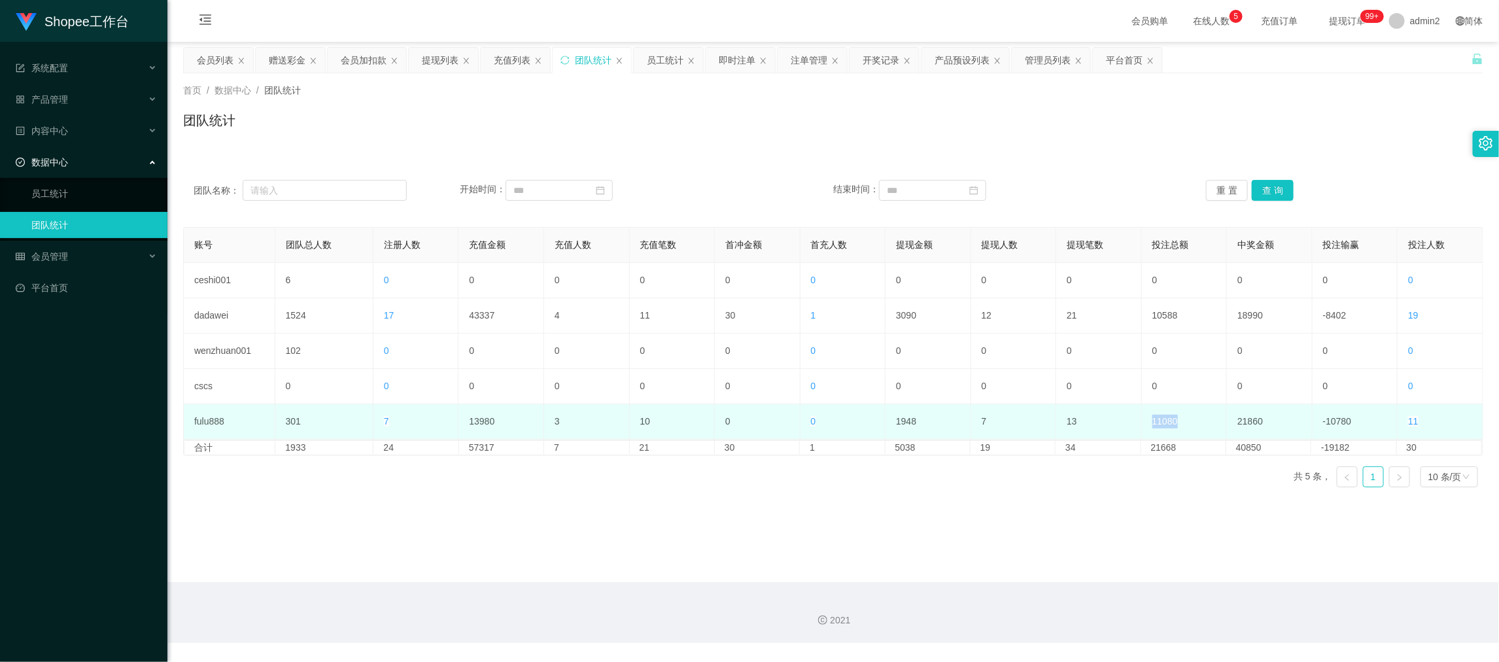
drag, startPoint x: 1151, startPoint y: 424, endPoint x: 1187, endPoint y: 424, distance: 35.3
click at [1187, 424] on td "11080" at bounding box center [1185, 421] width 86 height 35
drag, startPoint x: 465, startPoint y: 421, endPoint x: 530, endPoint y: 423, distance: 64.8
click at [530, 423] on td "13980" at bounding box center [502, 421] width 86 height 35
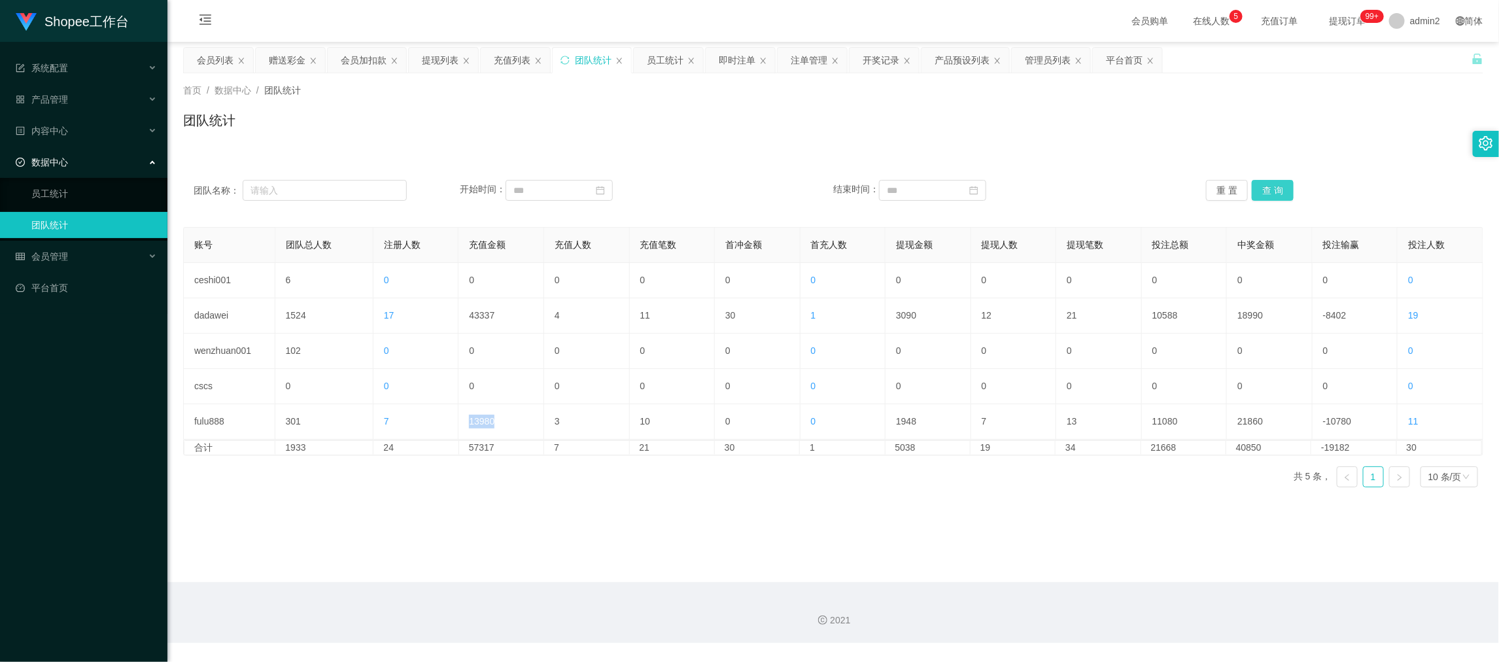
click at [1268, 191] on button "查 询" at bounding box center [1273, 190] width 42 height 21
click at [706, 136] on div "团队统计" at bounding box center [833, 126] width 1300 height 30
click at [514, 58] on div "充值列表" at bounding box center [512, 60] width 37 height 25
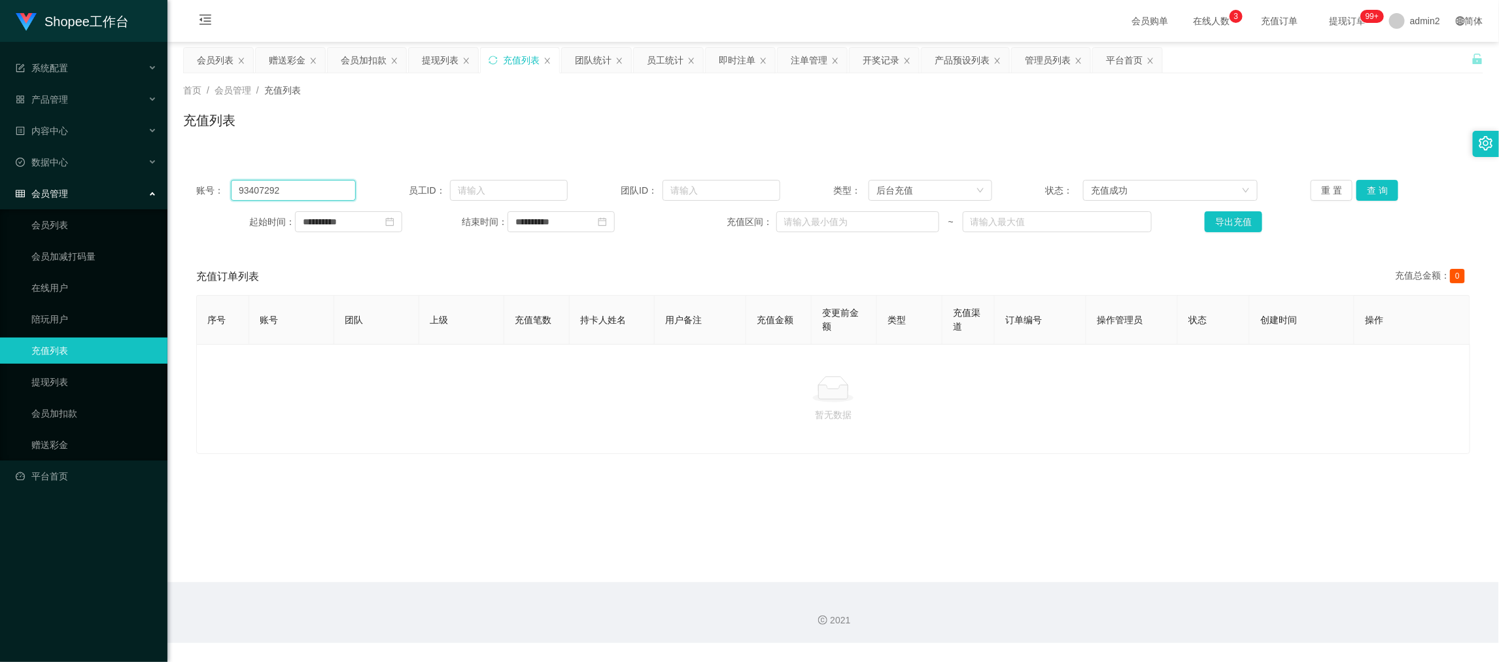
click at [289, 190] on input "93407292" at bounding box center [293, 190] width 124 height 21
click at [1374, 192] on button "查 询" at bounding box center [1378, 190] width 42 height 21
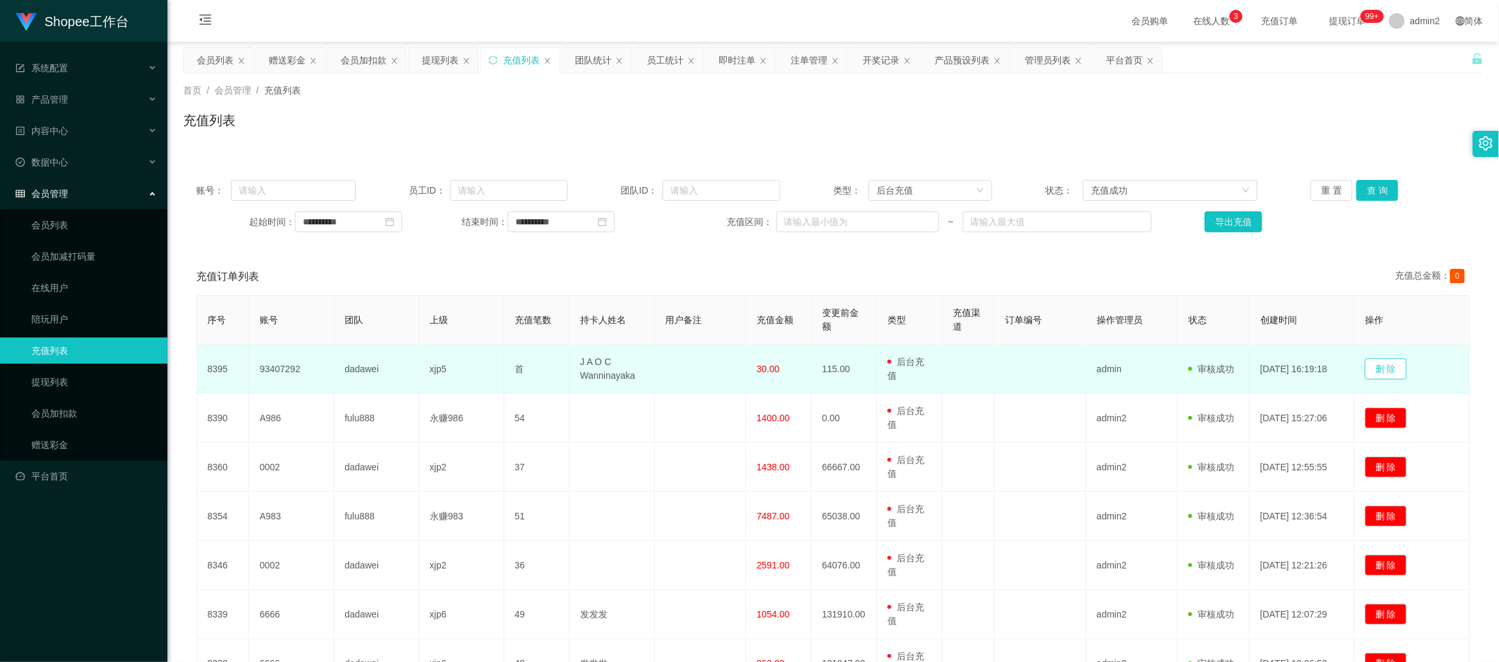
click at [1390, 371] on button "删 除" at bounding box center [1386, 368] width 42 height 21
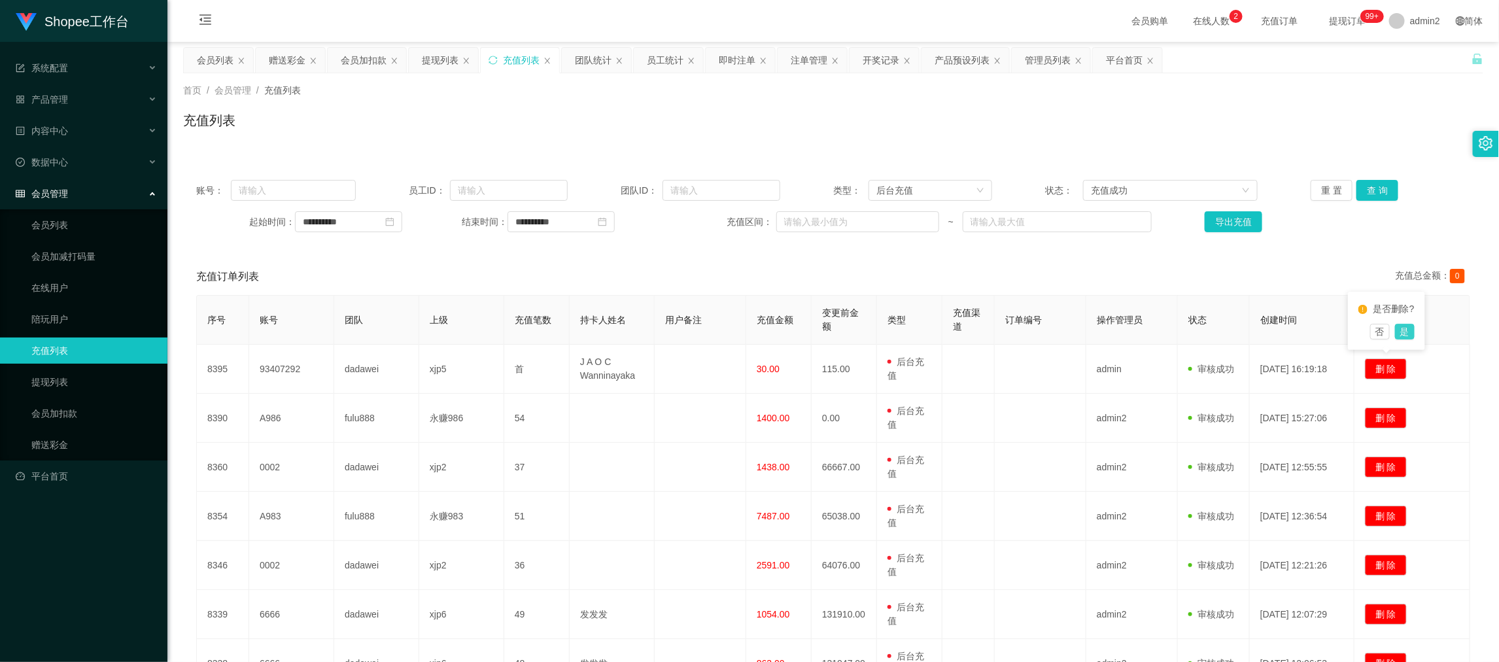
click at [1404, 331] on button "是" at bounding box center [1405, 332] width 20 height 16
click at [508, 129] on div "充值列表" at bounding box center [833, 126] width 1300 height 30
click at [351, 56] on div "会员加扣款" at bounding box center [364, 60] width 46 height 25
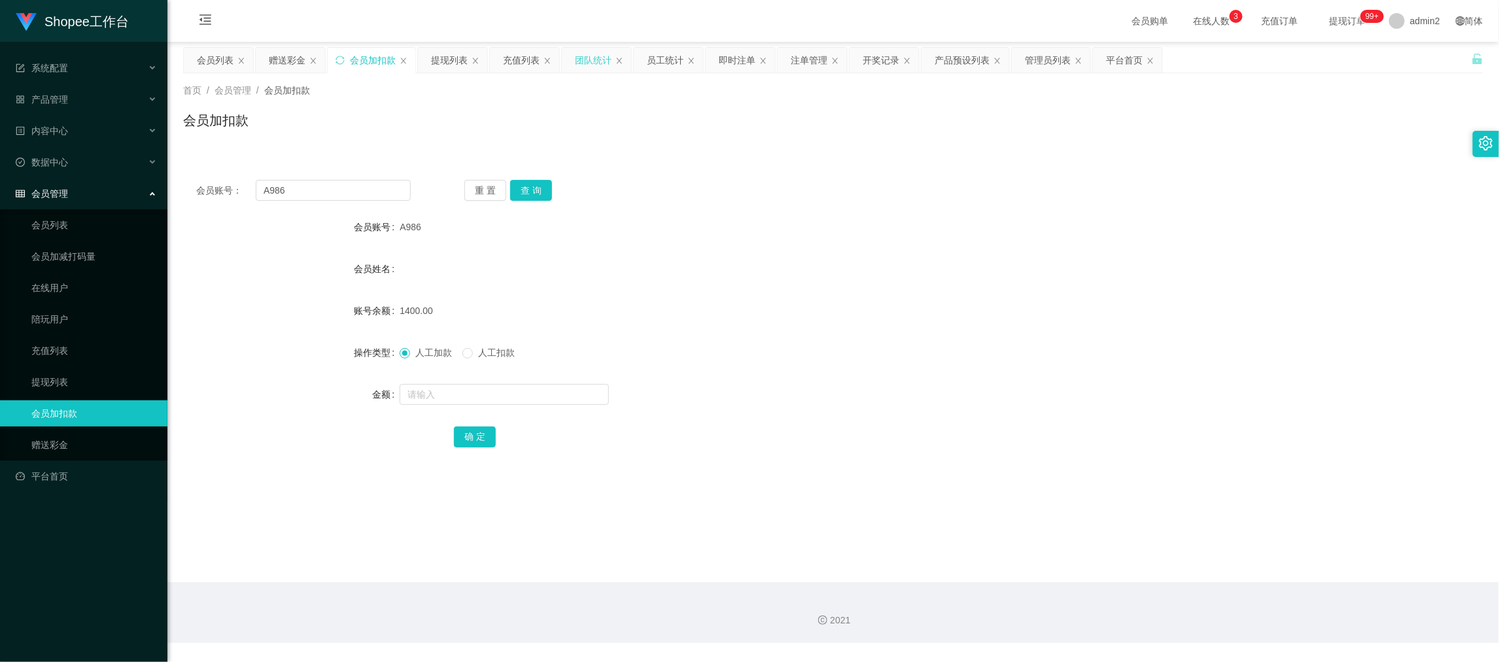
click at [599, 57] on div "团队统计" at bounding box center [593, 60] width 37 height 25
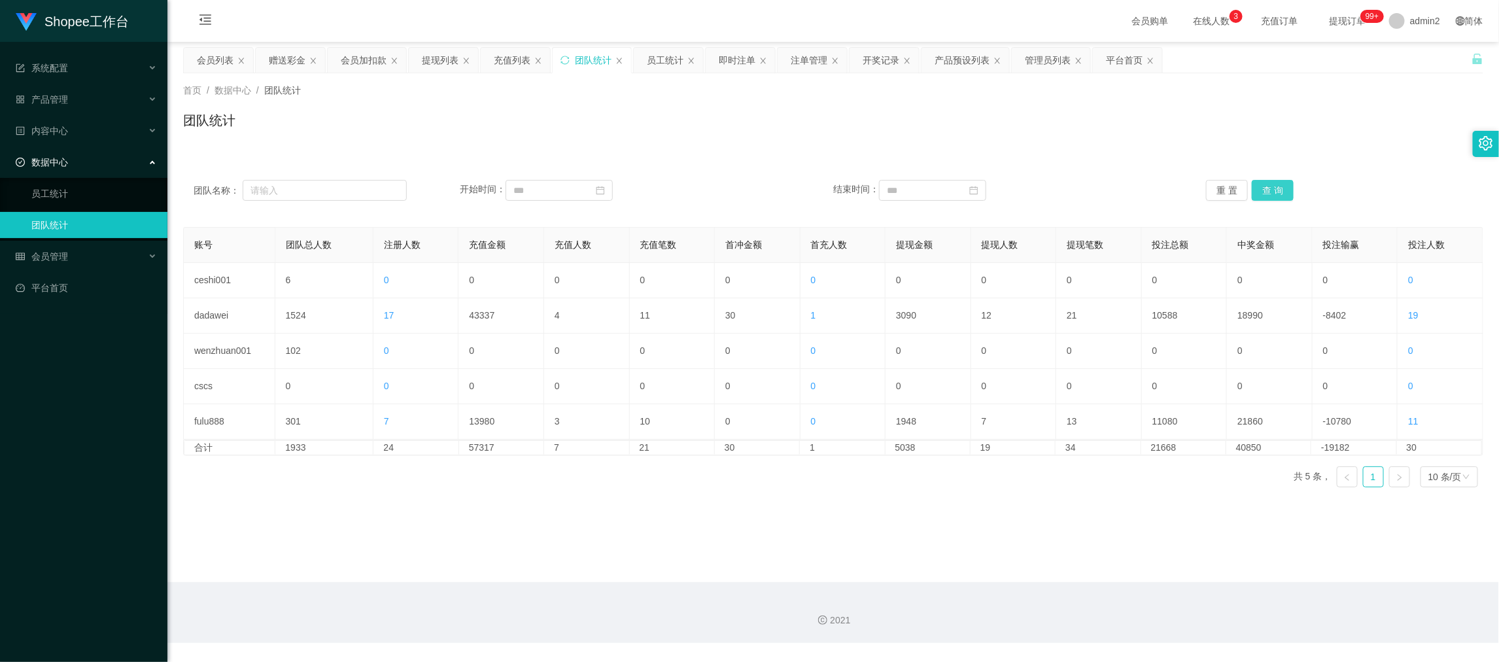
click at [1268, 190] on button "查 询" at bounding box center [1273, 190] width 42 height 21
click at [891, 501] on main "关闭左侧 关闭右侧 关闭其它 刷新页面 会员列表 赠送彩金 会员加扣款 提现列表 充值列表 团队统计 员工统计 即时注单 注单管理 开奖记录 产品预设列表 管…" at bounding box center [833, 312] width 1332 height 540
click at [289, 57] on div "赠送彩金" at bounding box center [287, 60] width 37 height 25
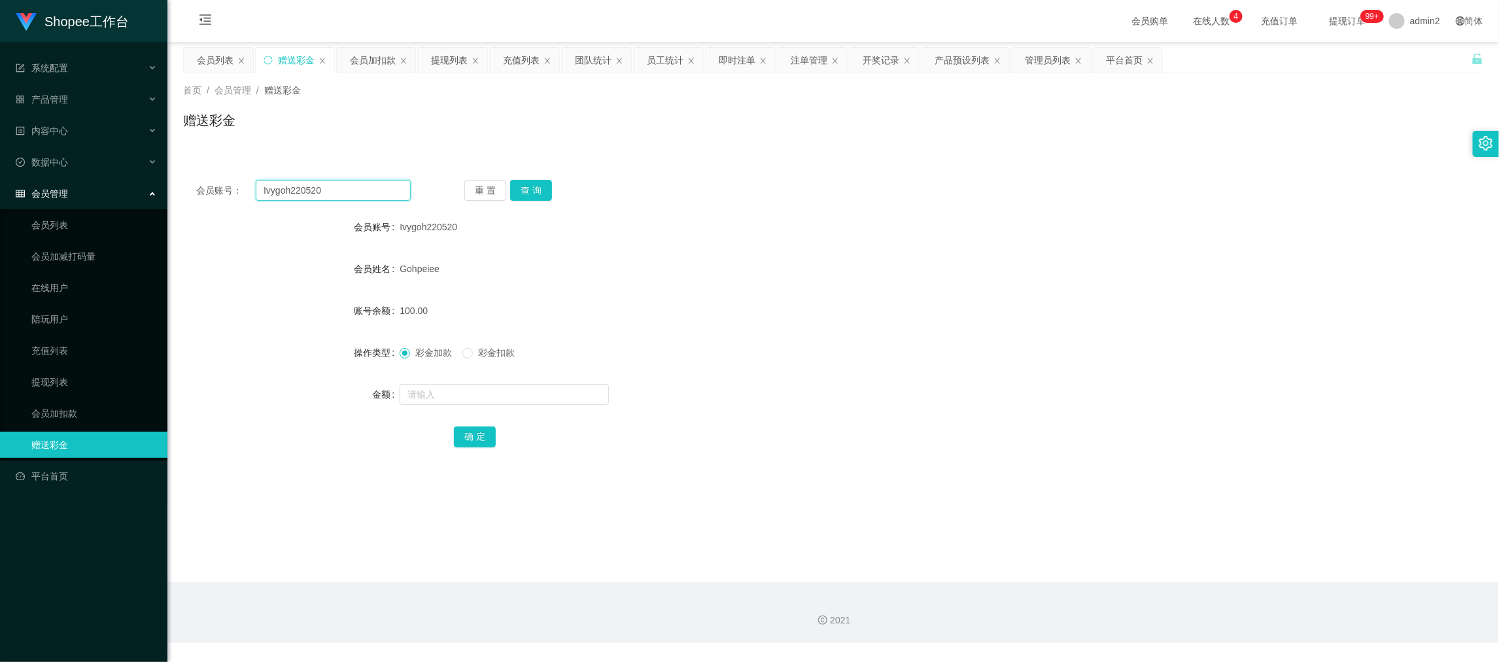
click at [369, 190] on input "Ivygoh220520" at bounding box center [333, 190] width 155 height 21
drag, startPoint x: 369, startPoint y: 190, endPoint x: 461, endPoint y: 202, distance: 93.0
click at [381, 194] on input "Ivygoh220520" at bounding box center [333, 190] width 155 height 21
paste input "Lee888"
type input "Lee888"
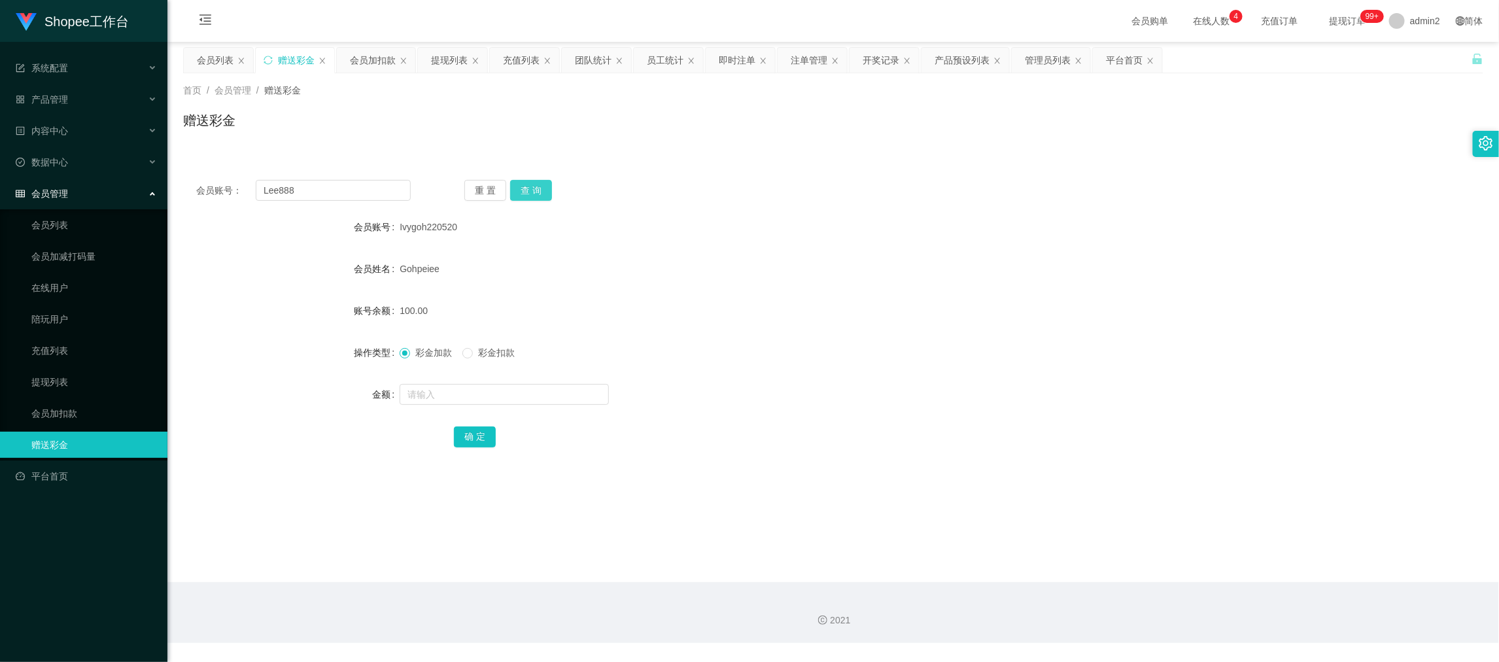
click at [521, 188] on button "查 询" at bounding box center [531, 190] width 42 height 21
click at [538, 401] on input "text" at bounding box center [504, 394] width 209 height 21
click at [538, 400] on input "text" at bounding box center [504, 394] width 209 height 21
type input "30"
click at [481, 432] on button "确 定" at bounding box center [475, 436] width 42 height 21
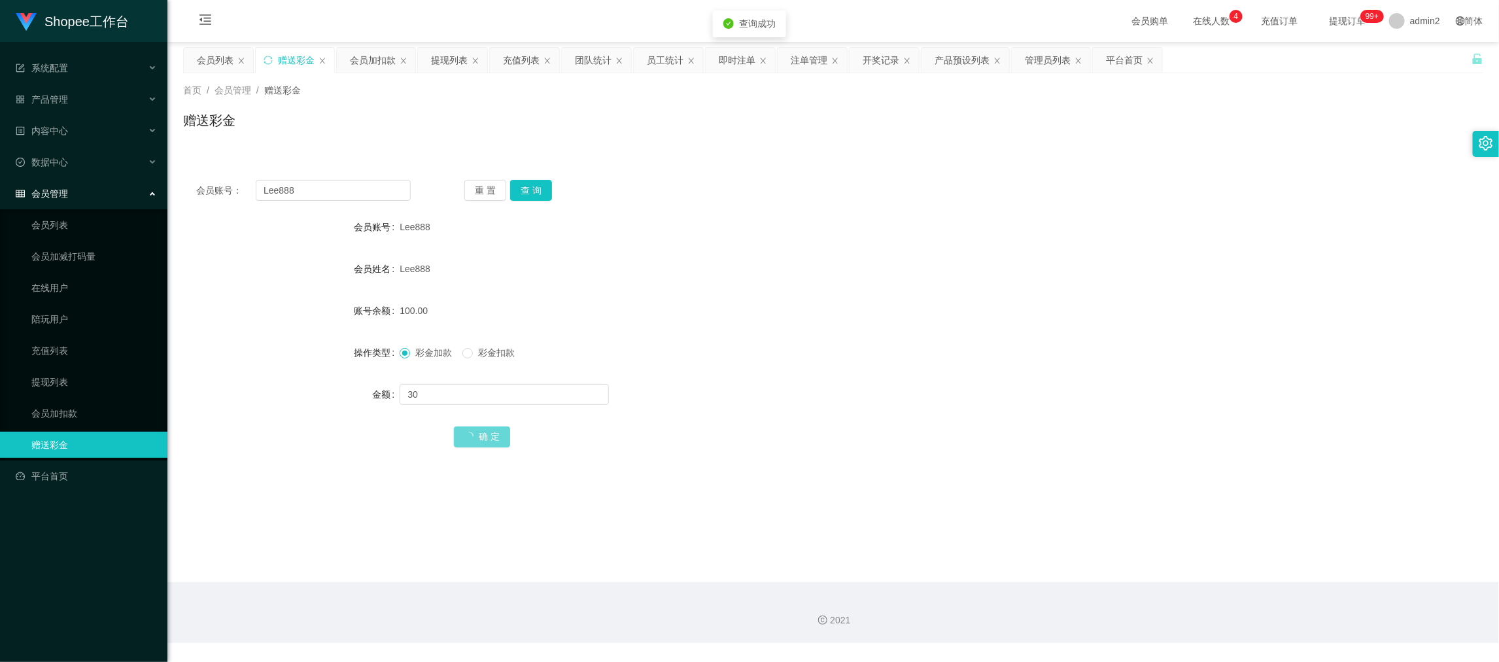
click at [796, 364] on div "彩金加款 彩金扣款" at bounding box center [779, 352] width 759 height 26
click at [950, 574] on main "关闭左侧 关闭右侧 关闭其它 刷新页面 会员列表 赠送彩金 会员加扣款 提现列表 充值列表 团队统计 员工统计 即时注单 注单管理 开奖记录 产品预设列表 管…" at bounding box center [833, 312] width 1332 height 540
click at [512, 56] on div "充值列表" at bounding box center [521, 60] width 37 height 25
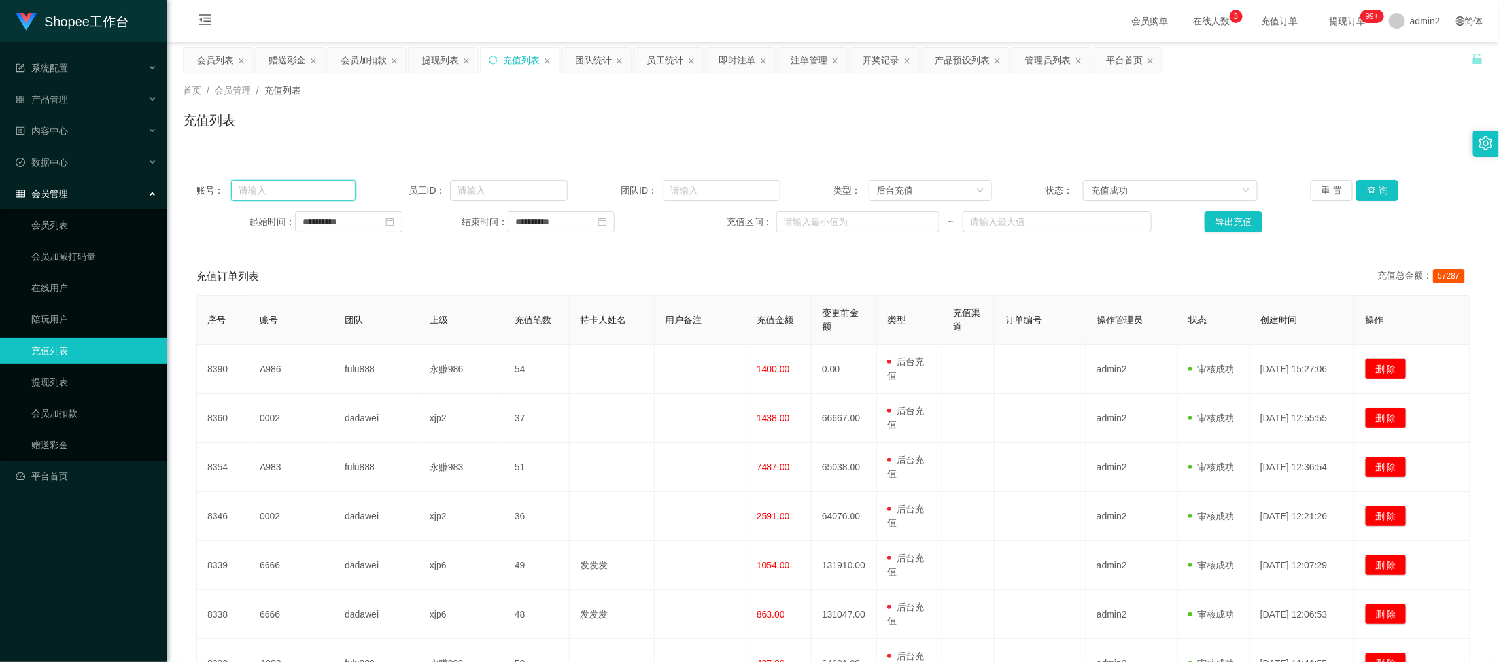
click at [331, 183] on input "text" at bounding box center [293, 190] width 124 height 21
paste input "6666"
type input "6666"
click at [1378, 191] on button "查 询" at bounding box center [1378, 190] width 42 height 21
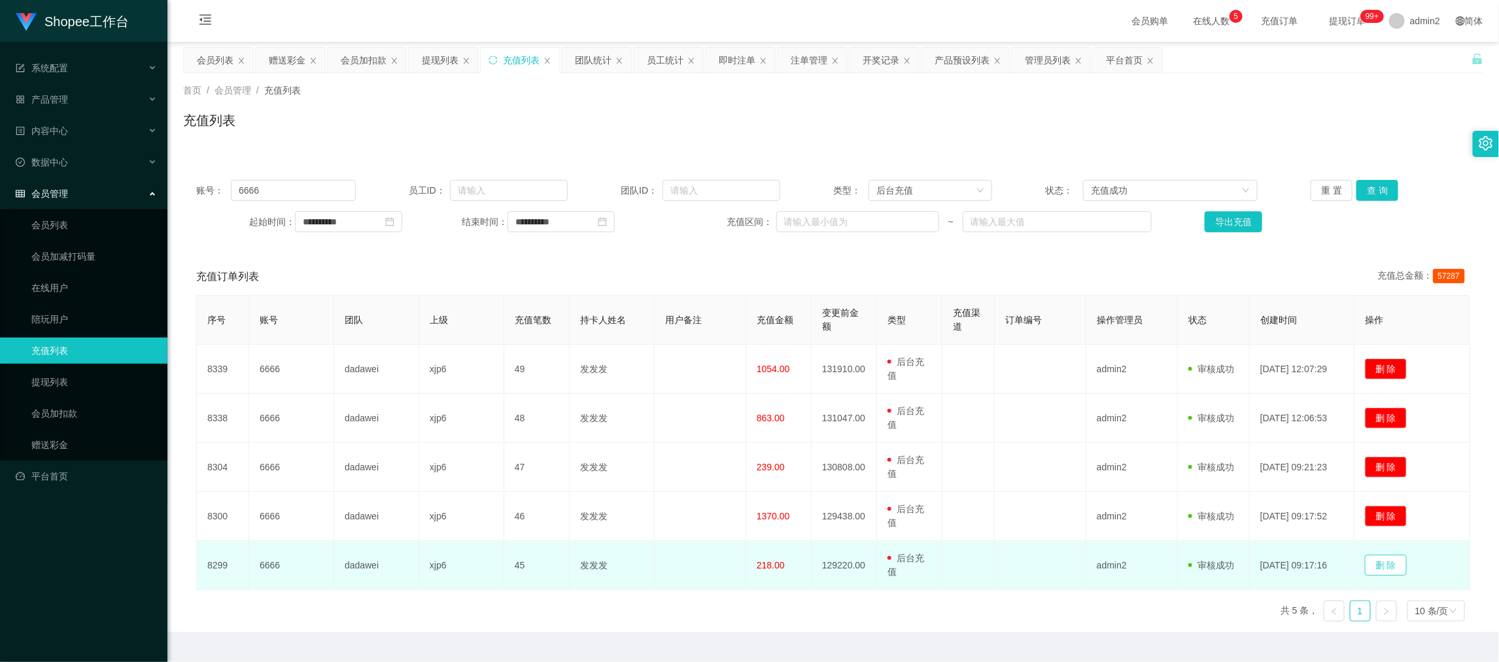
click at [1383, 566] on button "删 除" at bounding box center [1386, 565] width 42 height 21
click at [1434, 568] on td "删 除" at bounding box center [1413, 565] width 116 height 49
click at [1395, 565] on button "删 除" at bounding box center [1386, 565] width 42 height 21
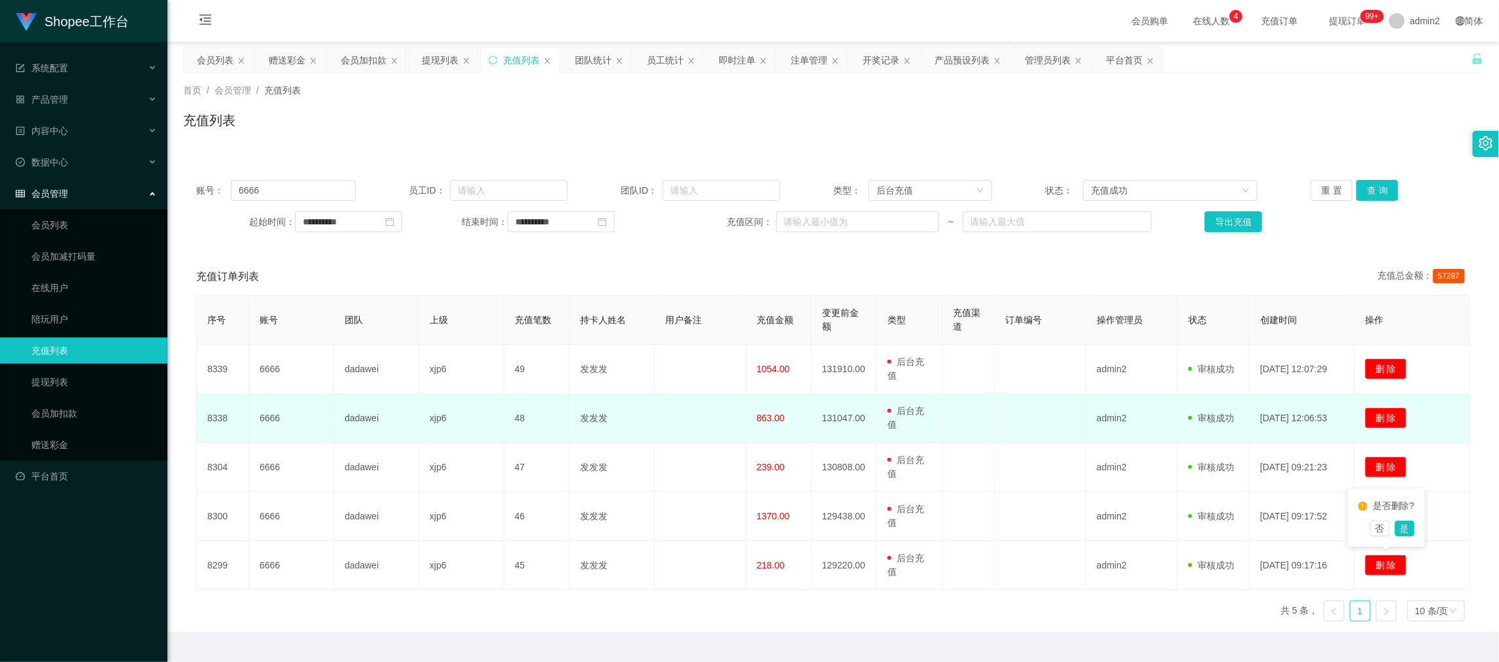
click at [588, 409] on td "发发发" at bounding box center [612, 418] width 85 height 49
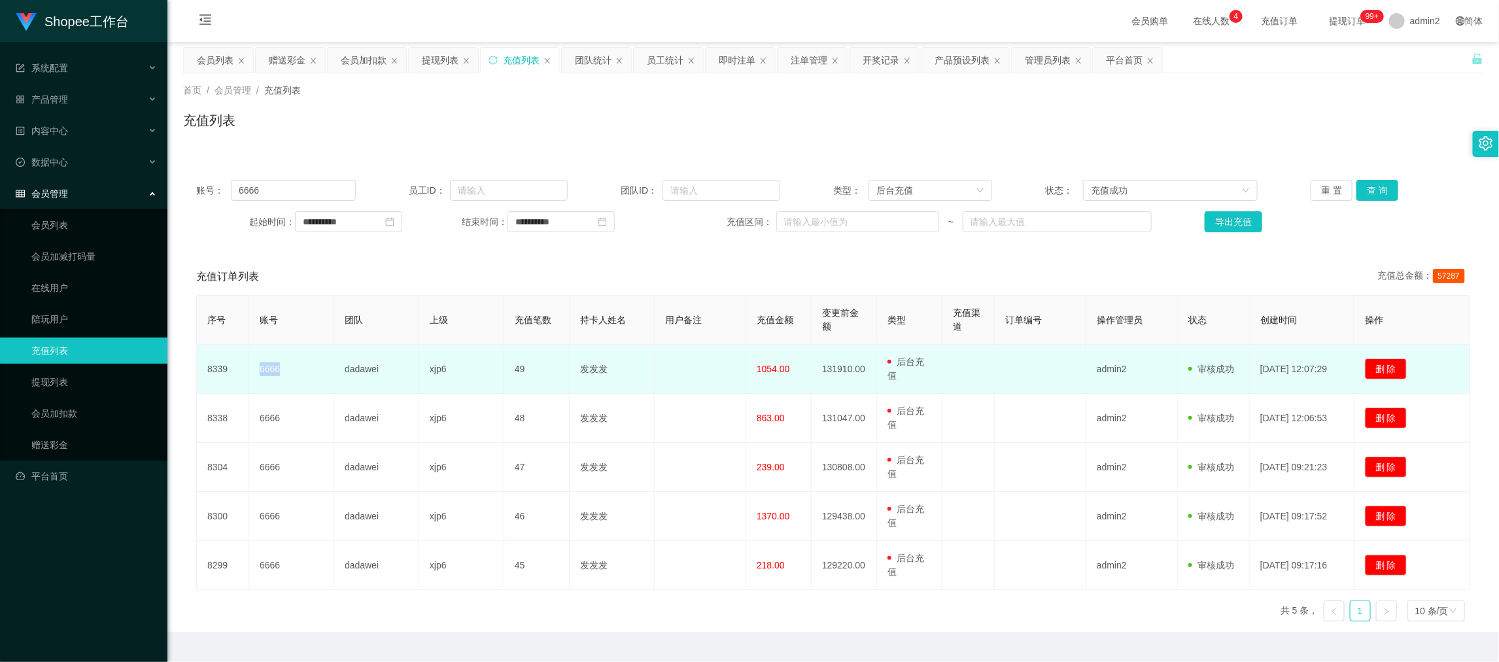
drag, startPoint x: 254, startPoint y: 364, endPoint x: 306, endPoint y: 365, distance: 51.7
click at [306, 365] on td "6666" at bounding box center [291, 369] width 85 height 49
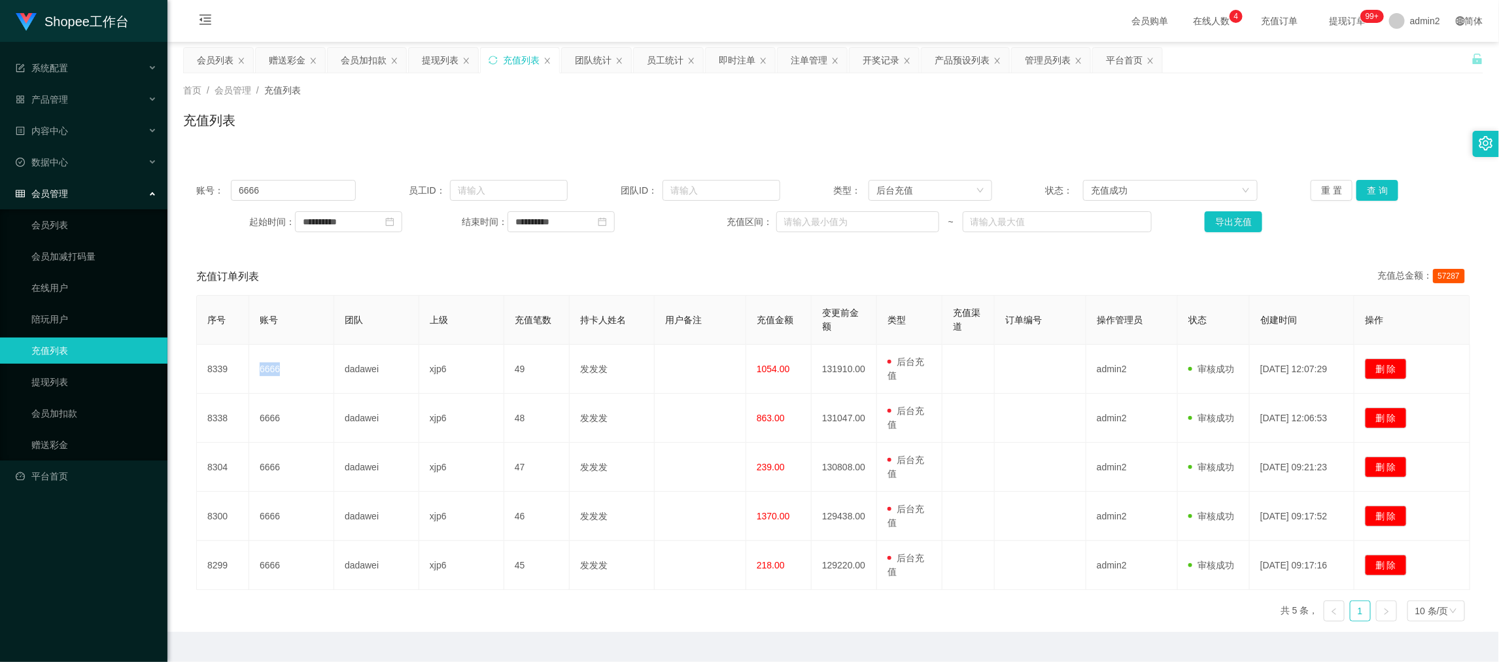
copy td "6666"
click at [288, 56] on div "赠送彩金" at bounding box center [287, 60] width 37 height 25
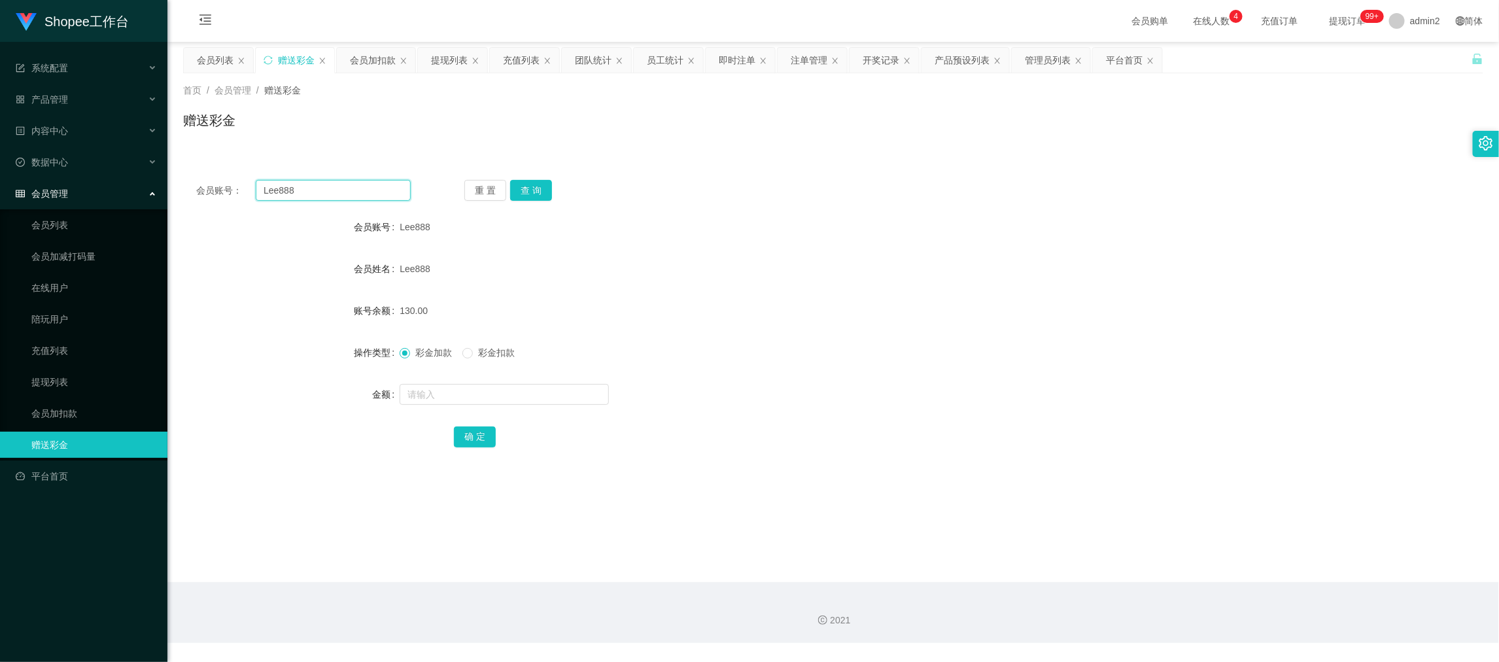
click at [322, 184] on input "Lee888" at bounding box center [333, 190] width 155 height 21
drag, startPoint x: 322, startPoint y: 184, endPoint x: 360, endPoint y: 196, distance: 39.9
click at [324, 186] on input "Lee888" at bounding box center [333, 190] width 155 height 21
paste input "6666"
type input "6666"
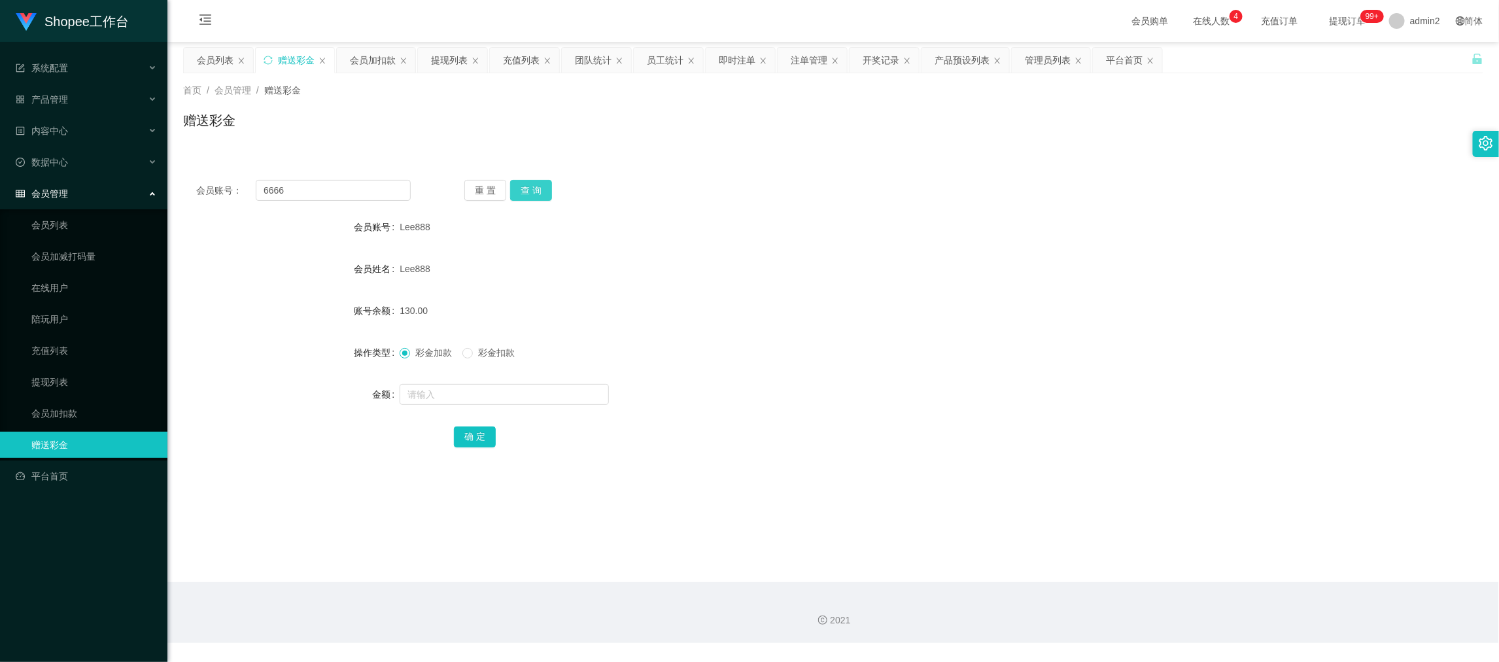
click at [529, 184] on button "查 询" at bounding box center [531, 190] width 42 height 21
drag, startPoint x: 394, startPoint y: 312, endPoint x: 428, endPoint y: 312, distance: 34.0
click at [428, 312] on div "账号余额 132964.00" at bounding box center [833, 311] width 1300 height 26
copy div "账号余额 132964"
click at [377, 57] on div "会员加扣款" at bounding box center [373, 60] width 46 height 25
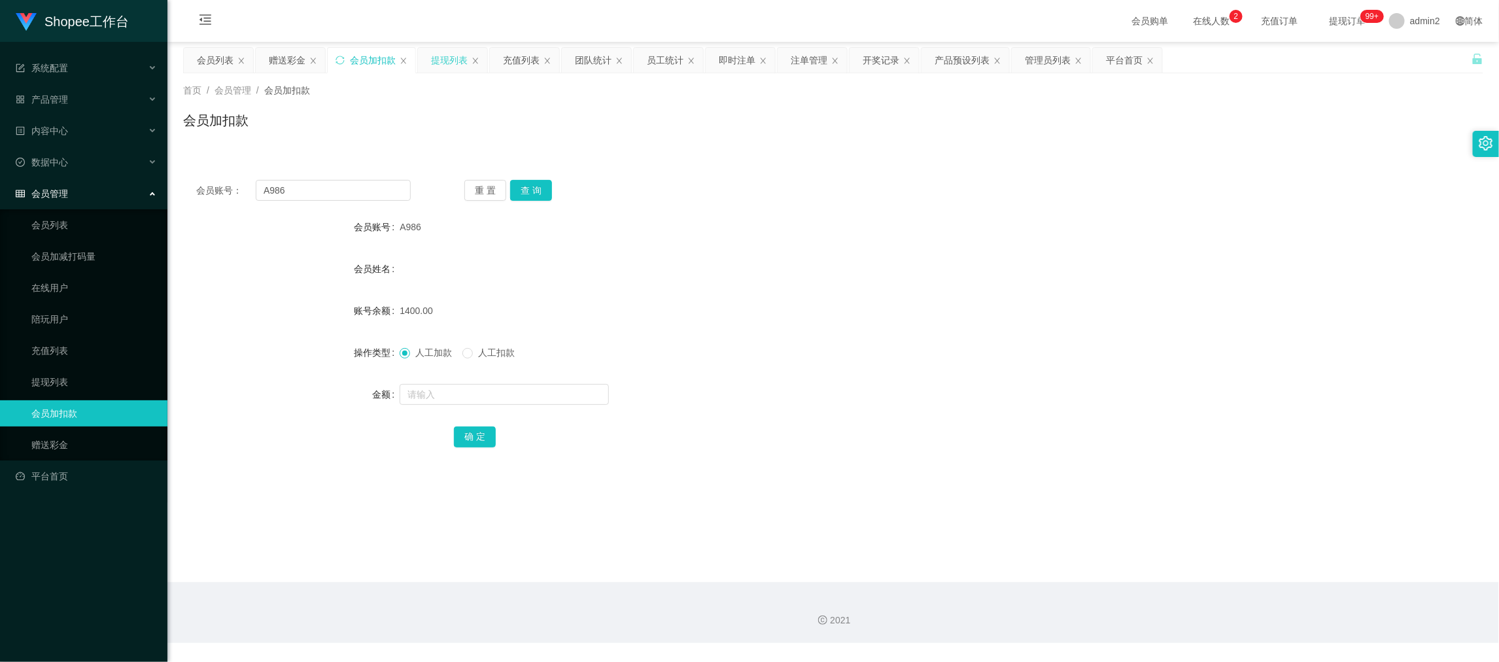
click at [435, 58] on div "提现列表" at bounding box center [449, 60] width 37 height 25
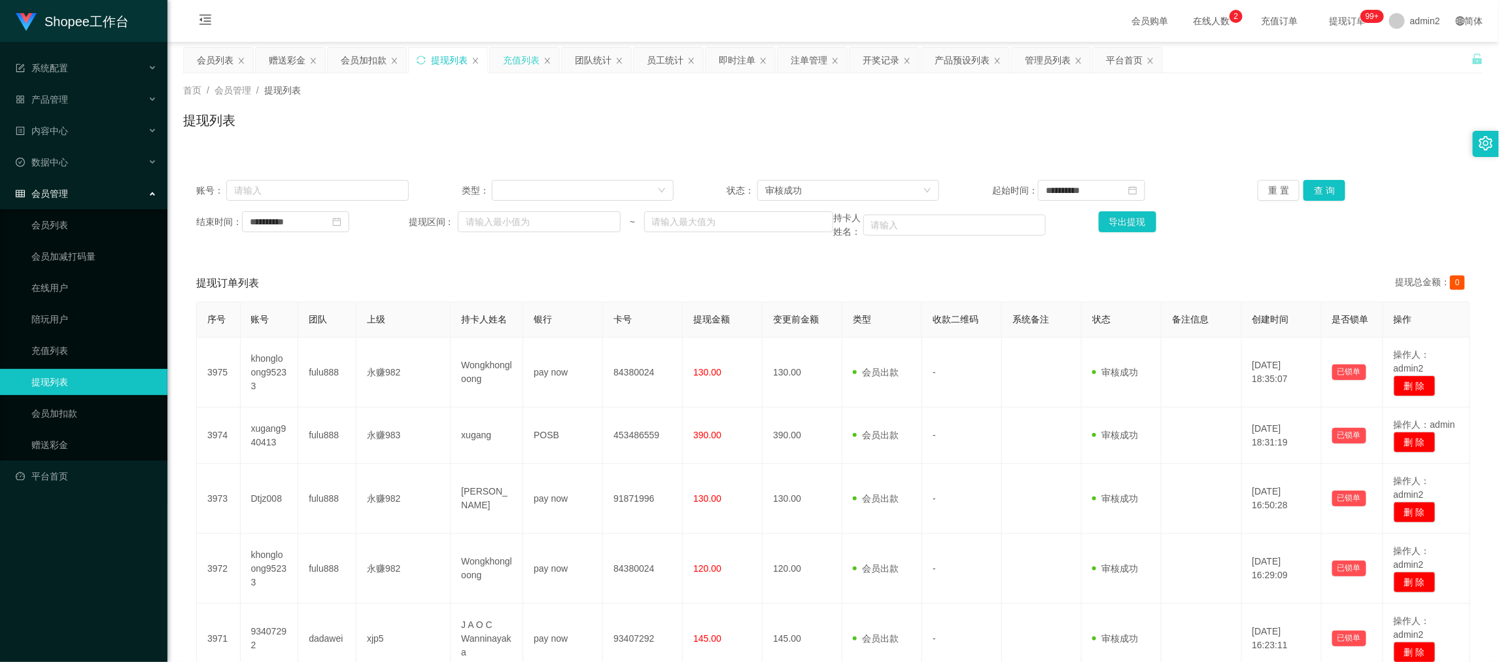
click at [504, 58] on div "充值列表" at bounding box center [521, 60] width 37 height 25
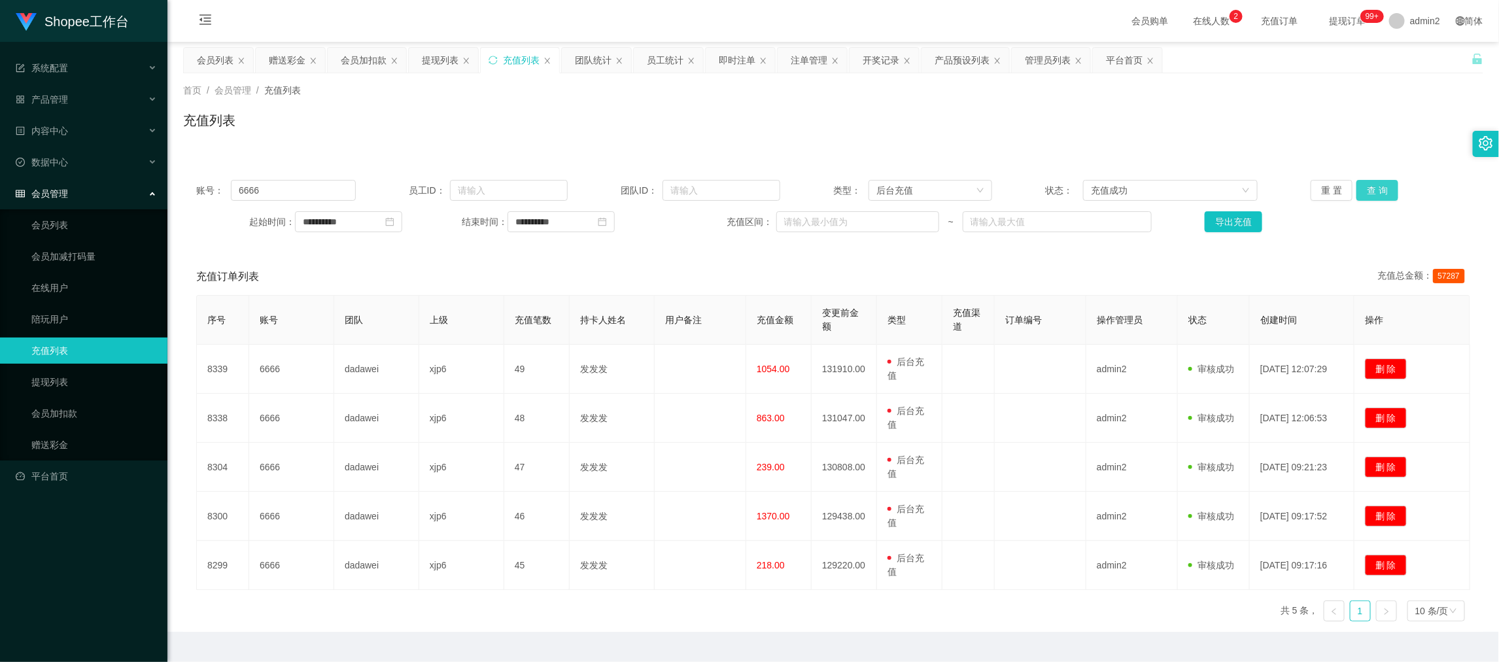
click at [1363, 187] on button "查 询" at bounding box center [1378, 190] width 42 height 21
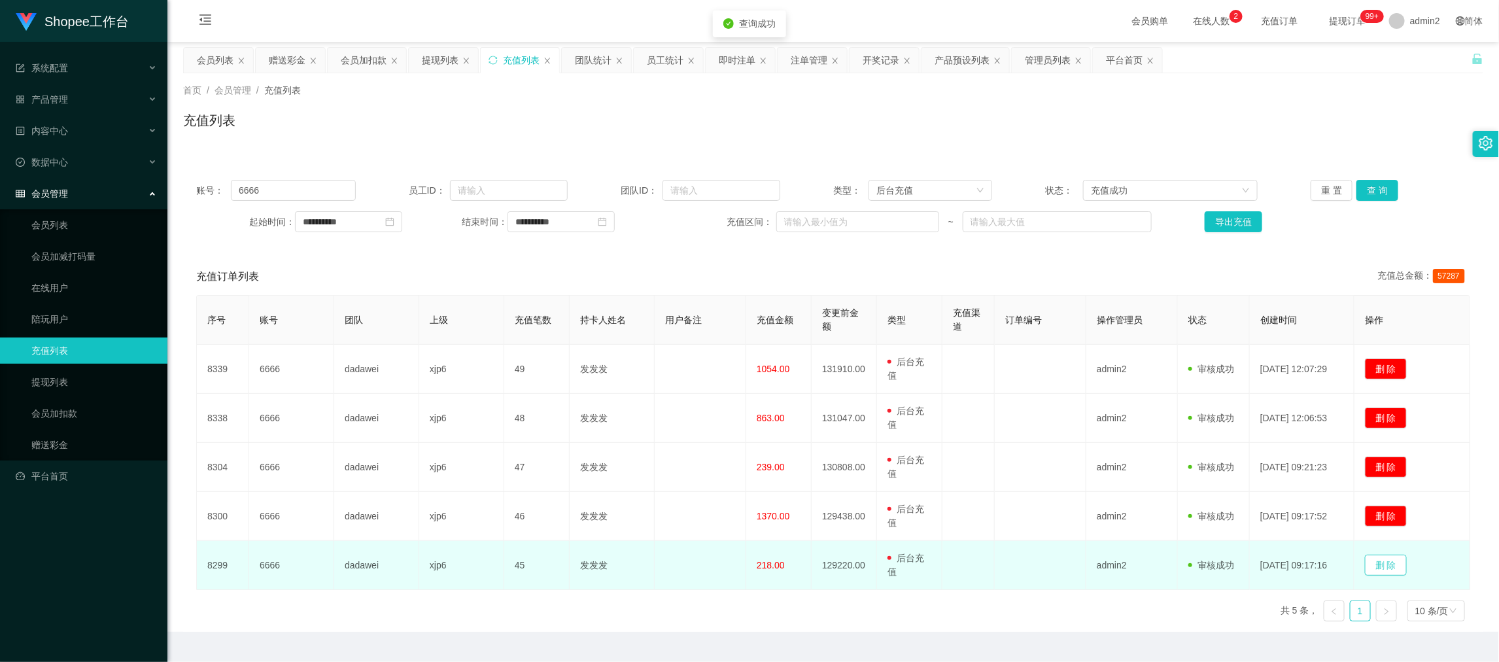
click at [1392, 563] on button "删 除" at bounding box center [1386, 565] width 42 height 21
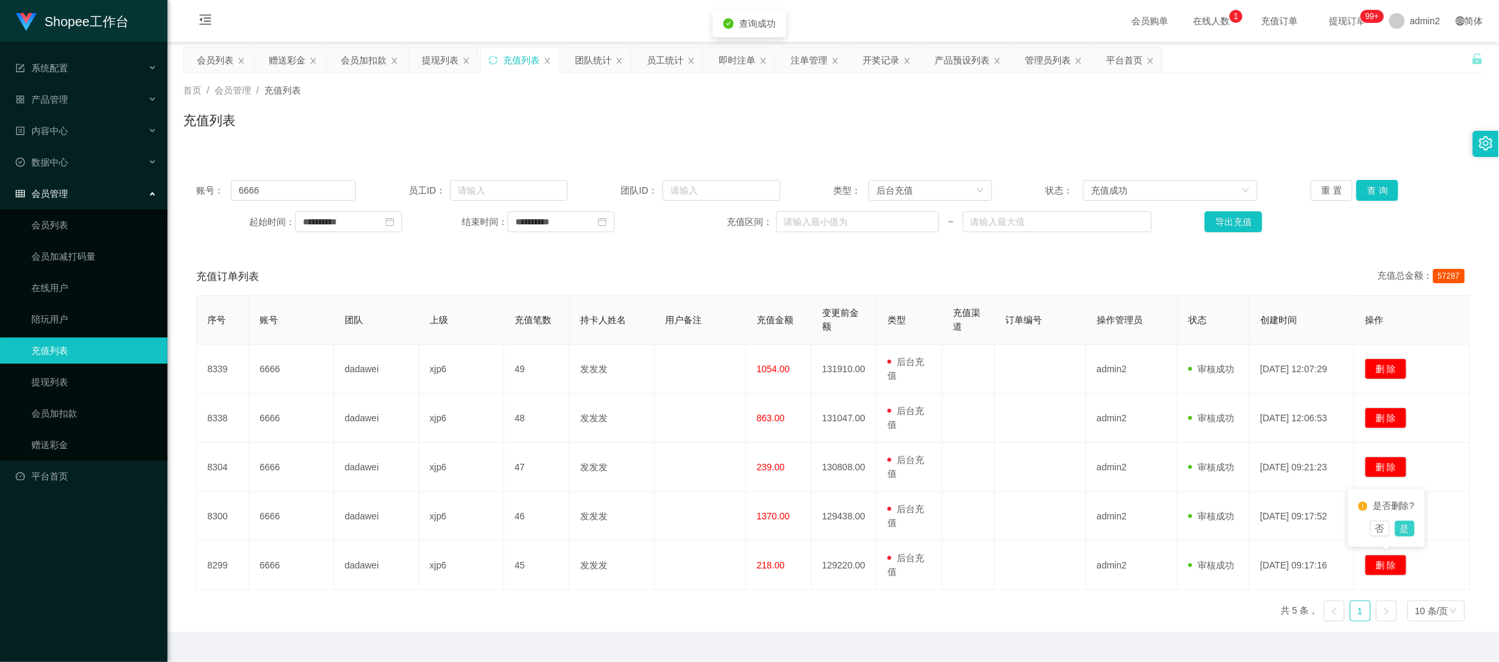
click at [1404, 525] on button "是" at bounding box center [1405, 529] width 20 height 16
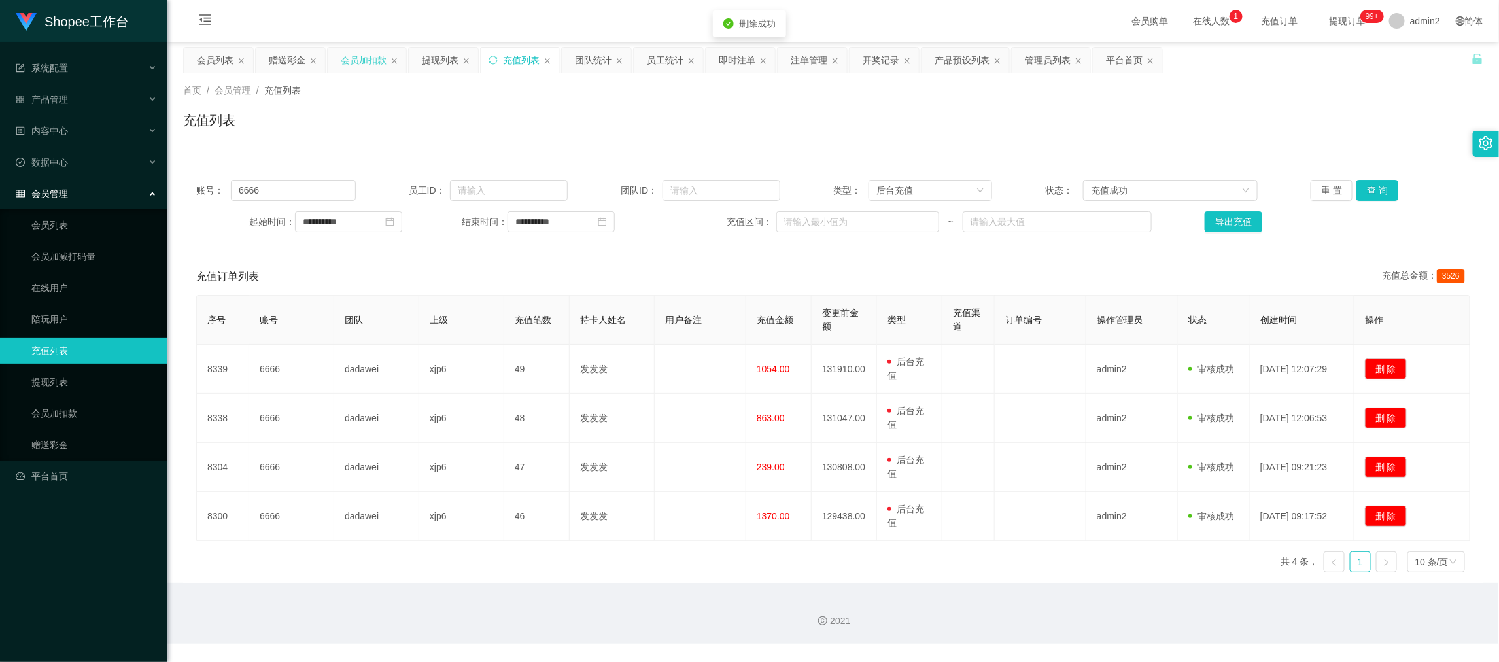
click at [353, 67] on div "会员加扣款" at bounding box center [364, 60] width 46 height 25
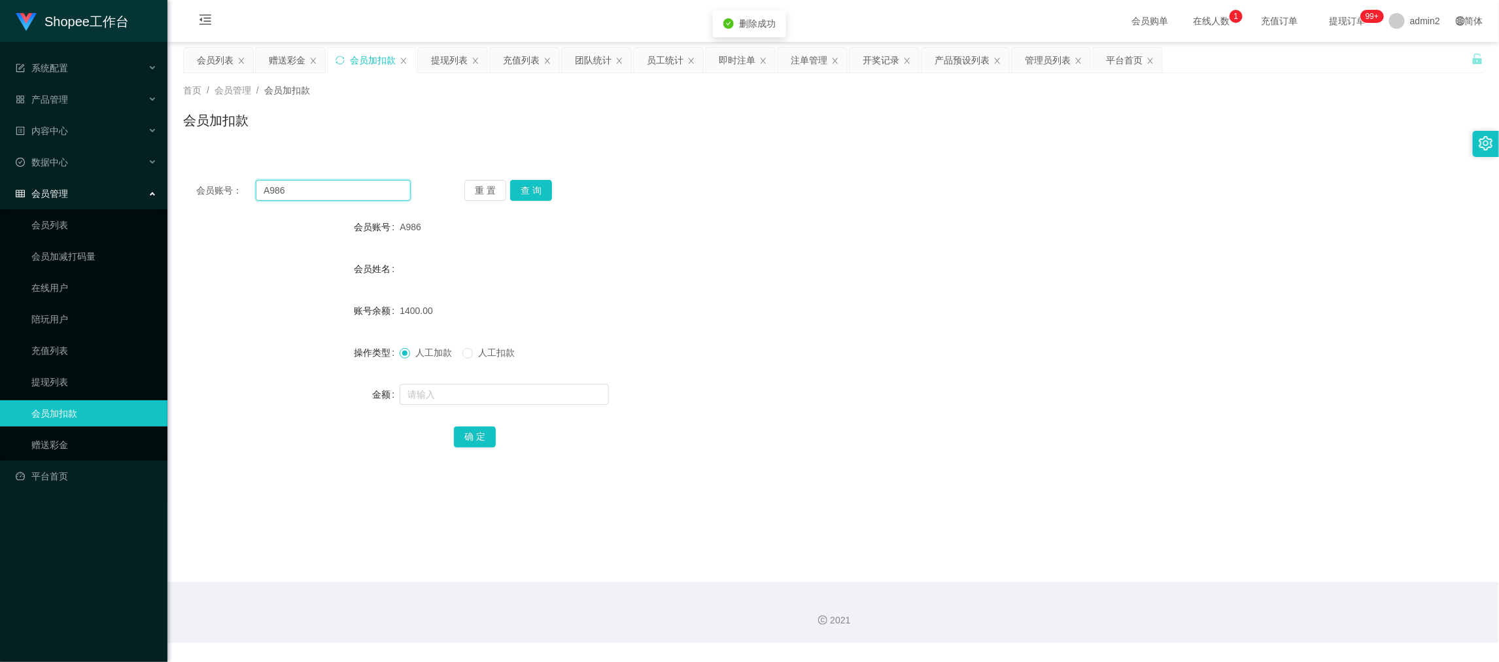
click at [323, 198] on input "A986" at bounding box center [333, 190] width 155 height 21
drag, startPoint x: 323, startPoint y: 198, endPoint x: 411, endPoint y: 203, distance: 88.5
click at [324, 198] on input "A986" at bounding box center [333, 190] width 155 height 21
paste input "132964"
type input "132964"
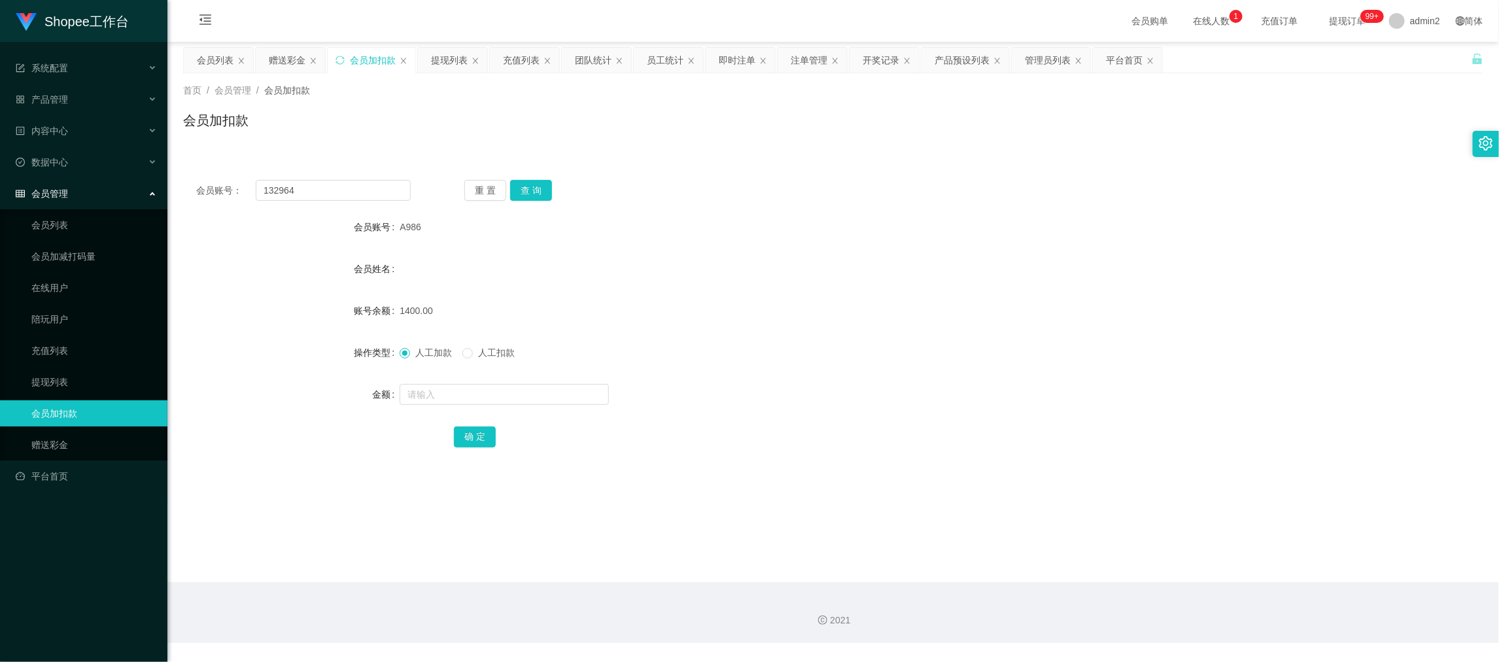
drag, startPoint x: 286, startPoint y: 62, endPoint x: 313, endPoint y: 81, distance: 32.8
click at [285, 62] on div "赠送彩金" at bounding box center [287, 60] width 37 height 25
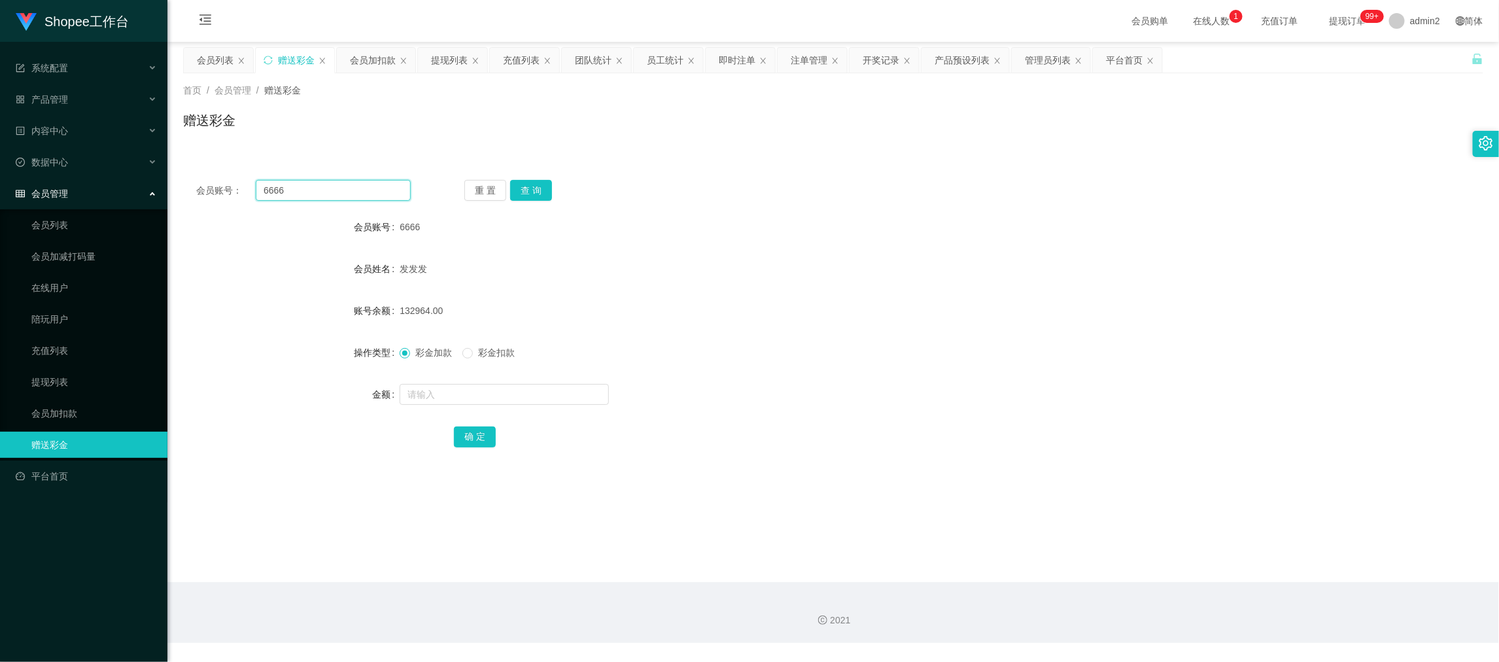
drag, startPoint x: 306, startPoint y: 187, endPoint x: 256, endPoint y: 186, distance: 49.7
click at [256, 186] on input "6666" at bounding box center [333, 190] width 155 height 21
click at [373, 61] on div "会员加扣款" at bounding box center [373, 60] width 46 height 25
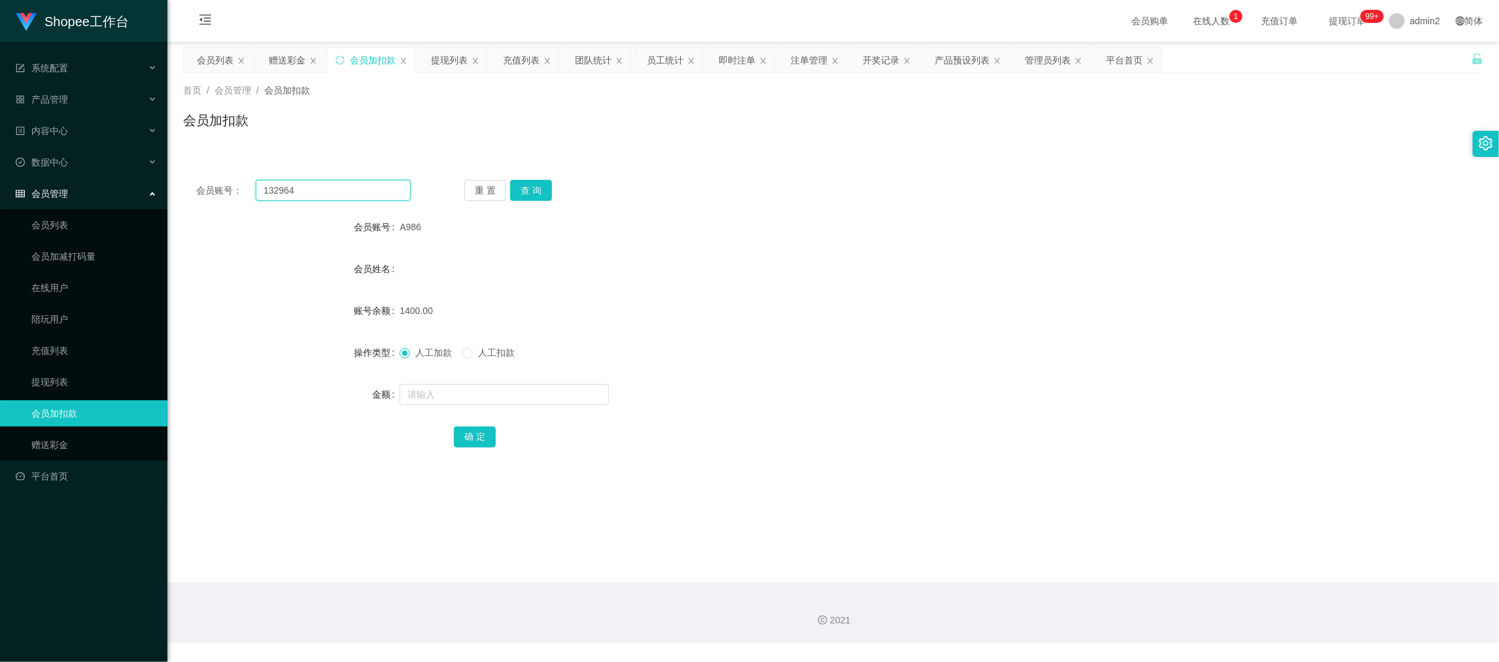
click at [340, 190] on input "132964" at bounding box center [333, 190] width 155 height 21
paste input "6666"
click at [524, 190] on button "查 询" at bounding box center [531, 190] width 42 height 21
click at [516, 194] on button "查 询" at bounding box center [531, 190] width 42 height 21
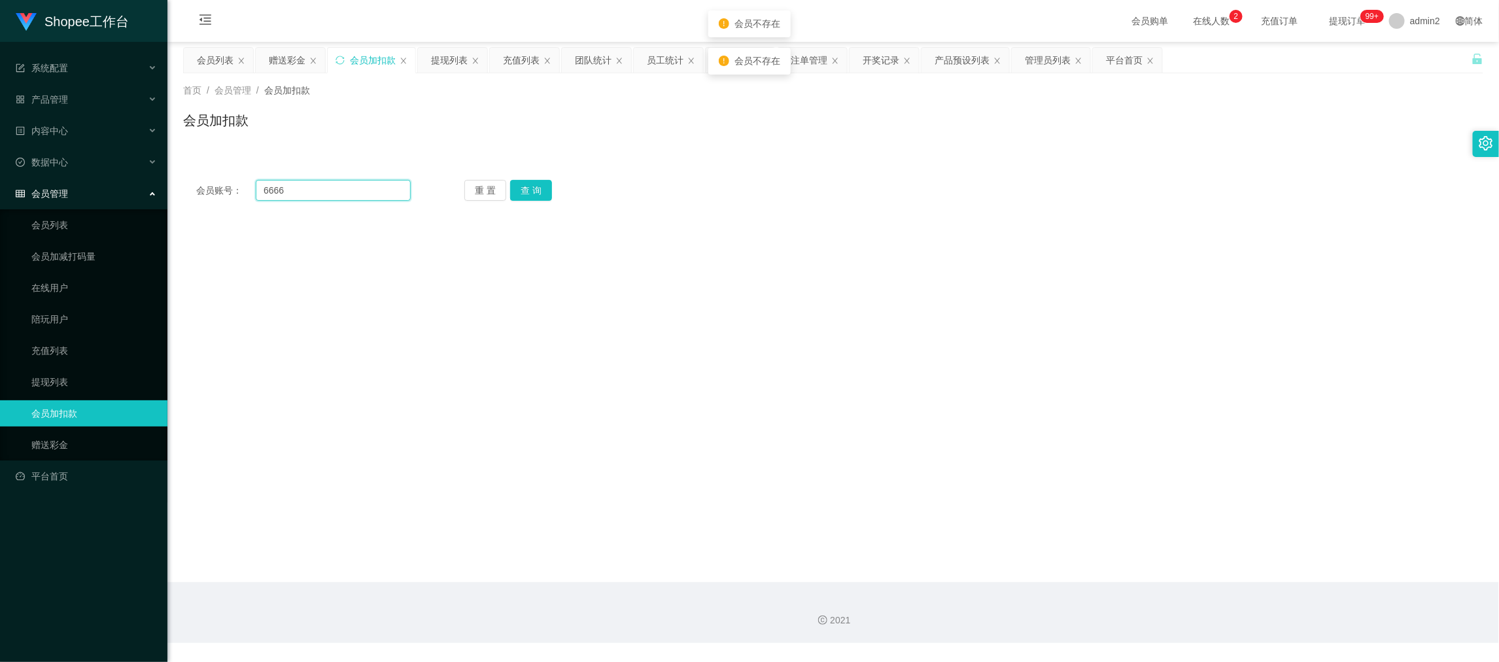
click at [339, 190] on input "6666" at bounding box center [333, 190] width 155 height 21
click at [267, 190] on input "6666" at bounding box center [333, 190] width 155 height 21
type input "6666"
click at [529, 188] on button "查 询" at bounding box center [531, 190] width 42 height 21
click at [480, 381] on div at bounding box center [779, 394] width 759 height 26
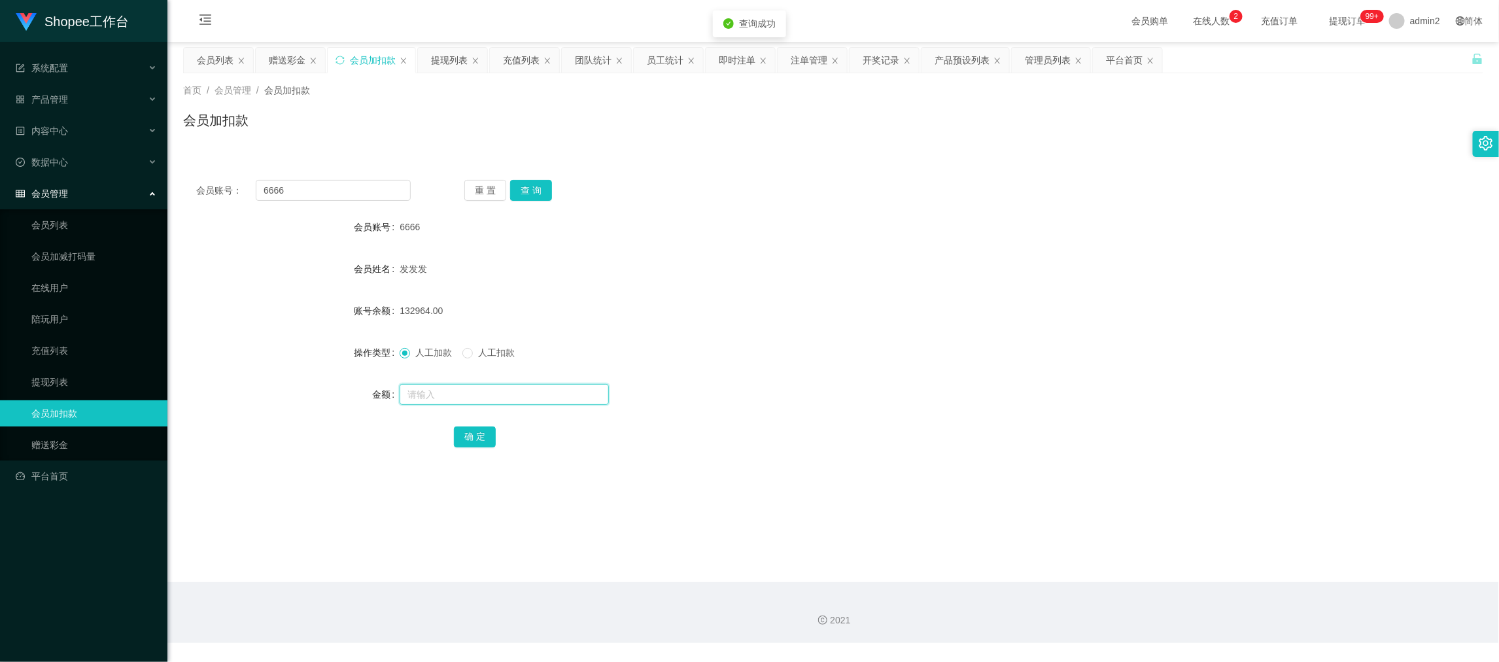
click at [480, 387] on input "text" at bounding box center [504, 394] width 209 height 21
type input "220"
click at [477, 435] on button "确 定" at bounding box center [475, 436] width 42 height 21
click at [870, 400] on div at bounding box center [779, 394] width 759 height 26
click at [654, 241] on form "会员账号 6666 会员姓名 发发发 账号余额 133184.00 操作类型 人工加款 人工扣款 金额 确 定" at bounding box center [833, 331] width 1300 height 235
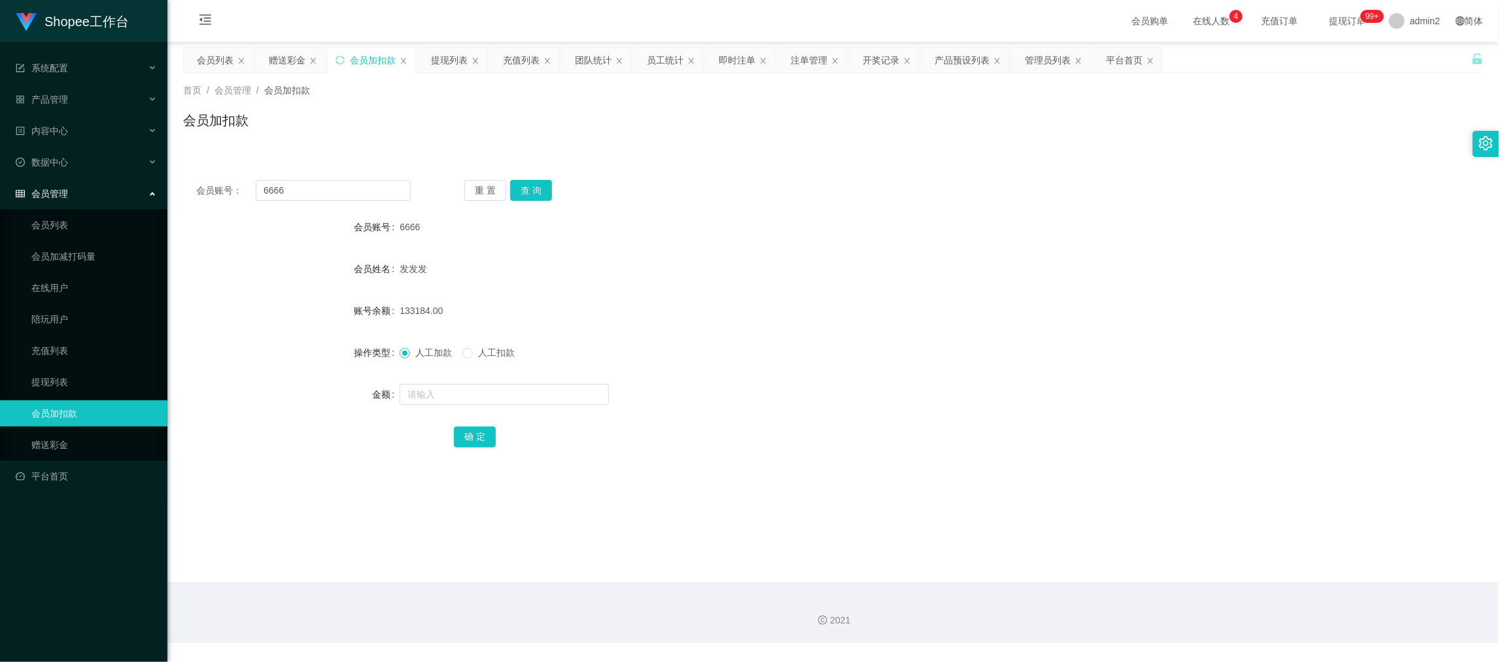
drag, startPoint x: 706, startPoint y: 244, endPoint x: 697, endPoint y: 224, distance: 21.7
click at [706, 236] on form "会员账号 6666 会员姓名 发发发 账号余额 133184.00 操作类型 人工加款 人工扣款 金额 确 定" at bounding box center [833, 331] width 1300 height 235
click at [745, 59] on div "即时注单" at bounding box center [737, 60] width 37 height 25
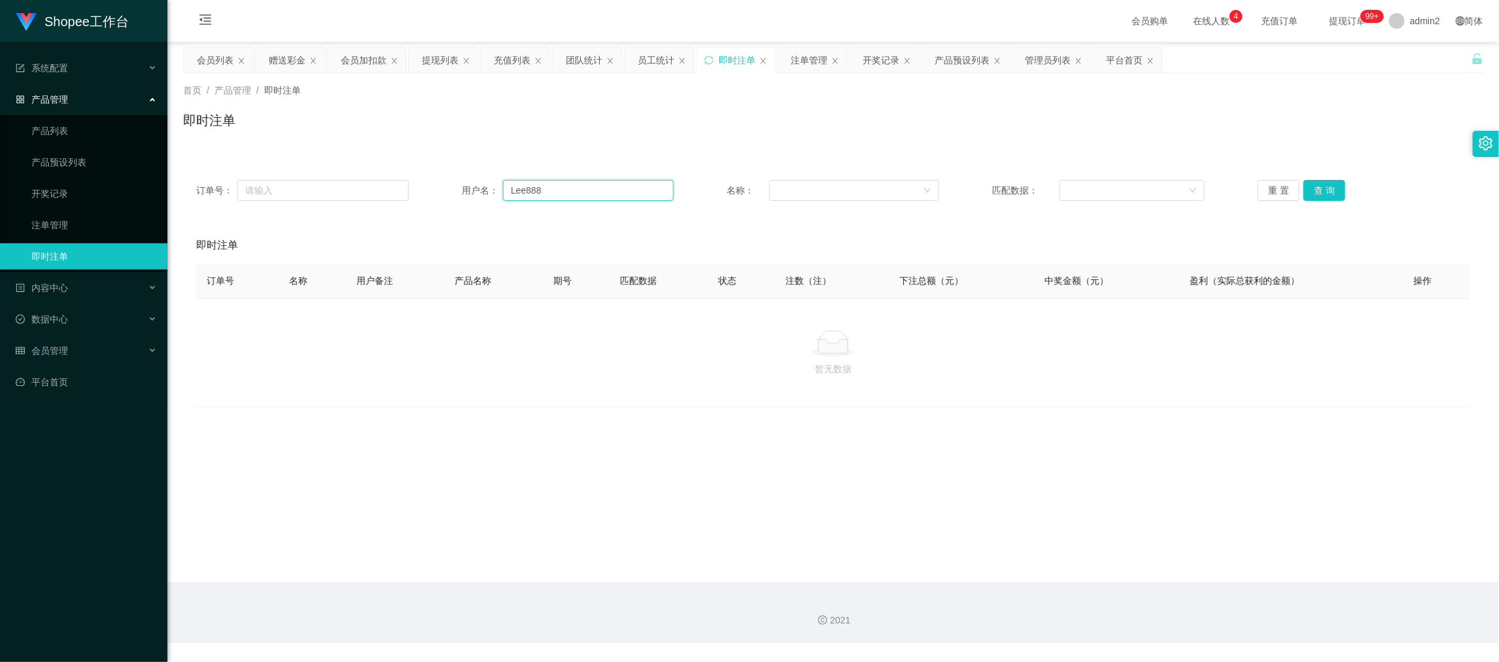
click at [576, 186] on input "Lee888" at bounding box center [588, 190] width 171 height 21
drag, startPoint x: 576, startPoint y: 186, endPoint x: 1007, endPoint y: 192, distance: 431.1
click at [580, 188] on input "Lee888" at bounding box center [588, 190] width 171 height 21
paste input "Ivygoh220520"
type input "Ivygoh220520"
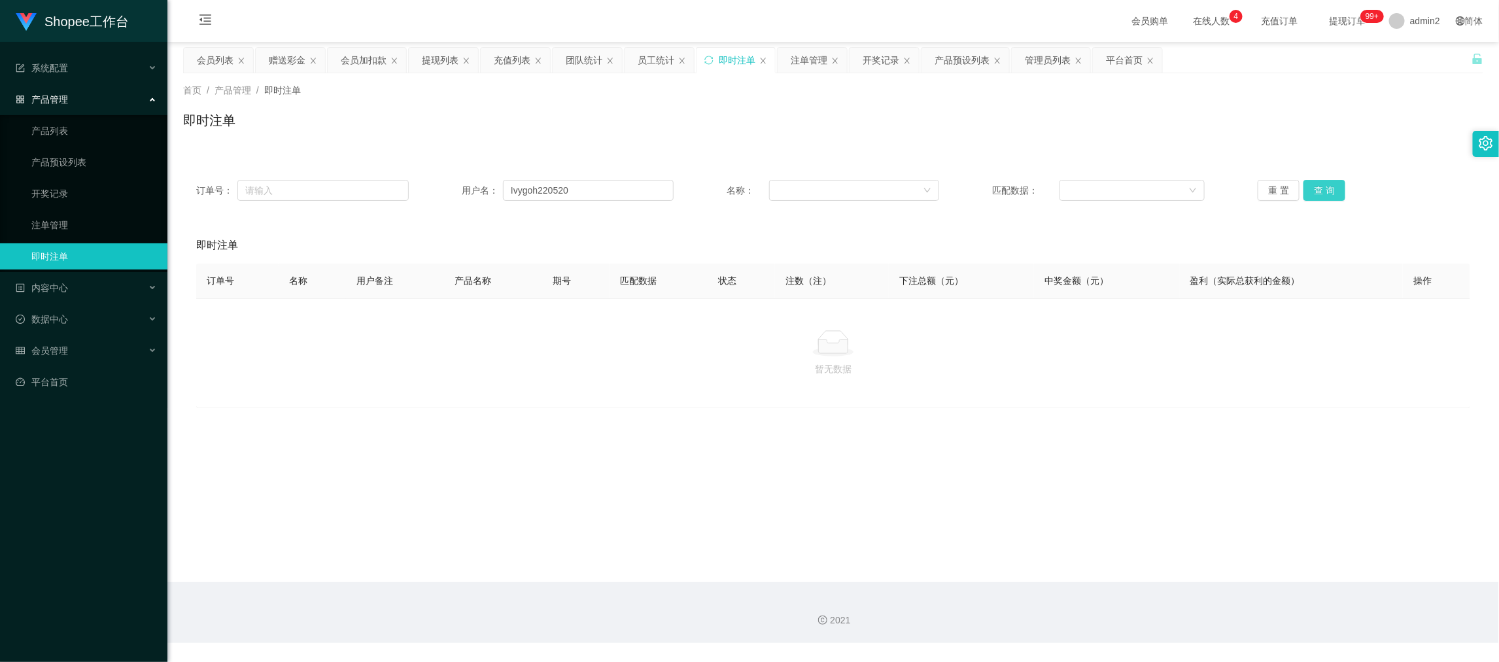
click at [1325, 184] on button "查 询" at bounding box center [1325, 190] width 42 height 21
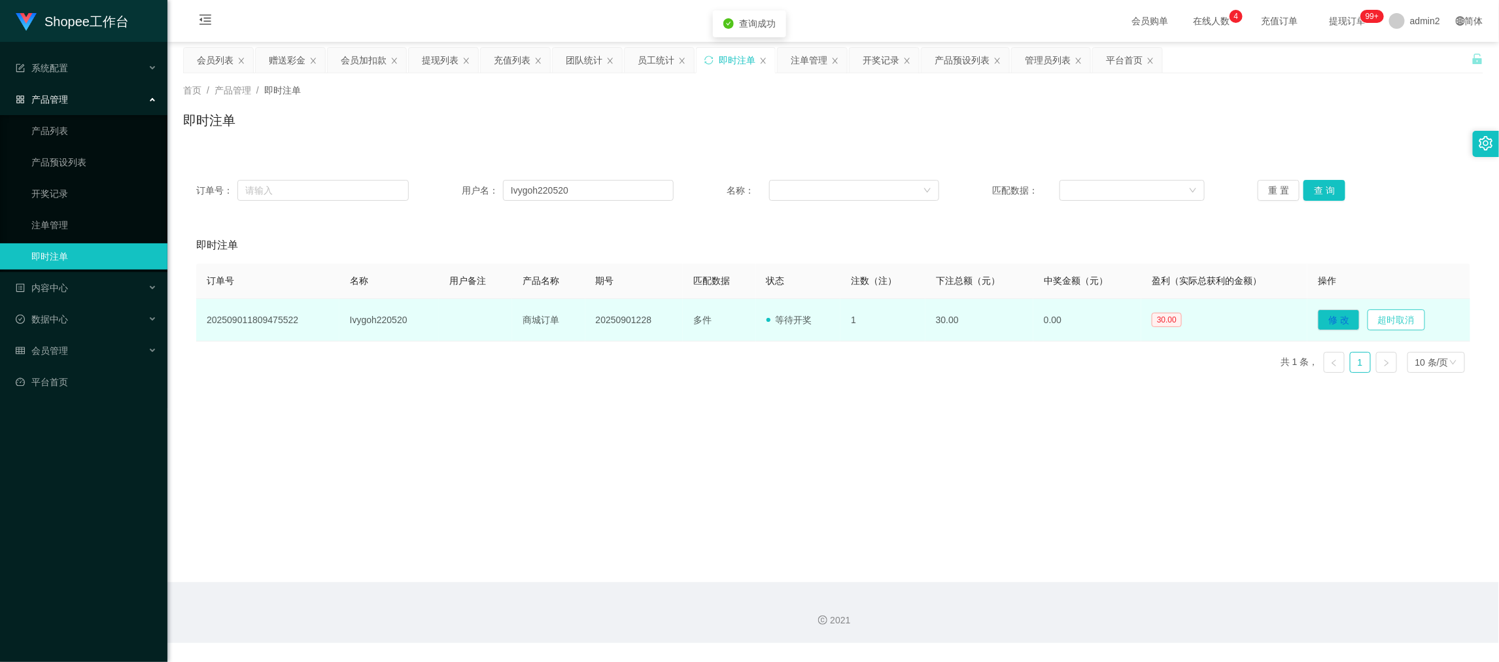
click at [1399, 320] on button "超时取消" at bounding box center [1397, 319] width 58 height 21
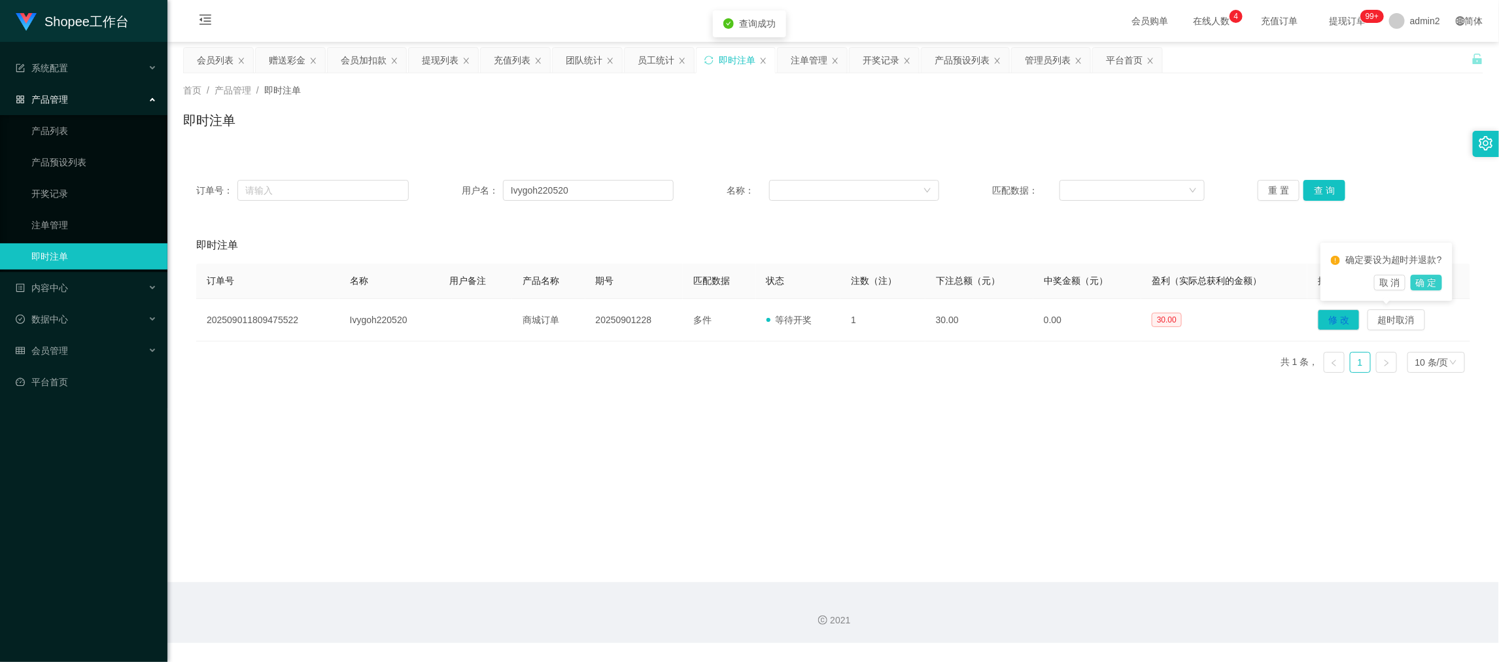
click at [1419, 283] on button "确 定" at bounding box center [1426, 283] width 31 height 16
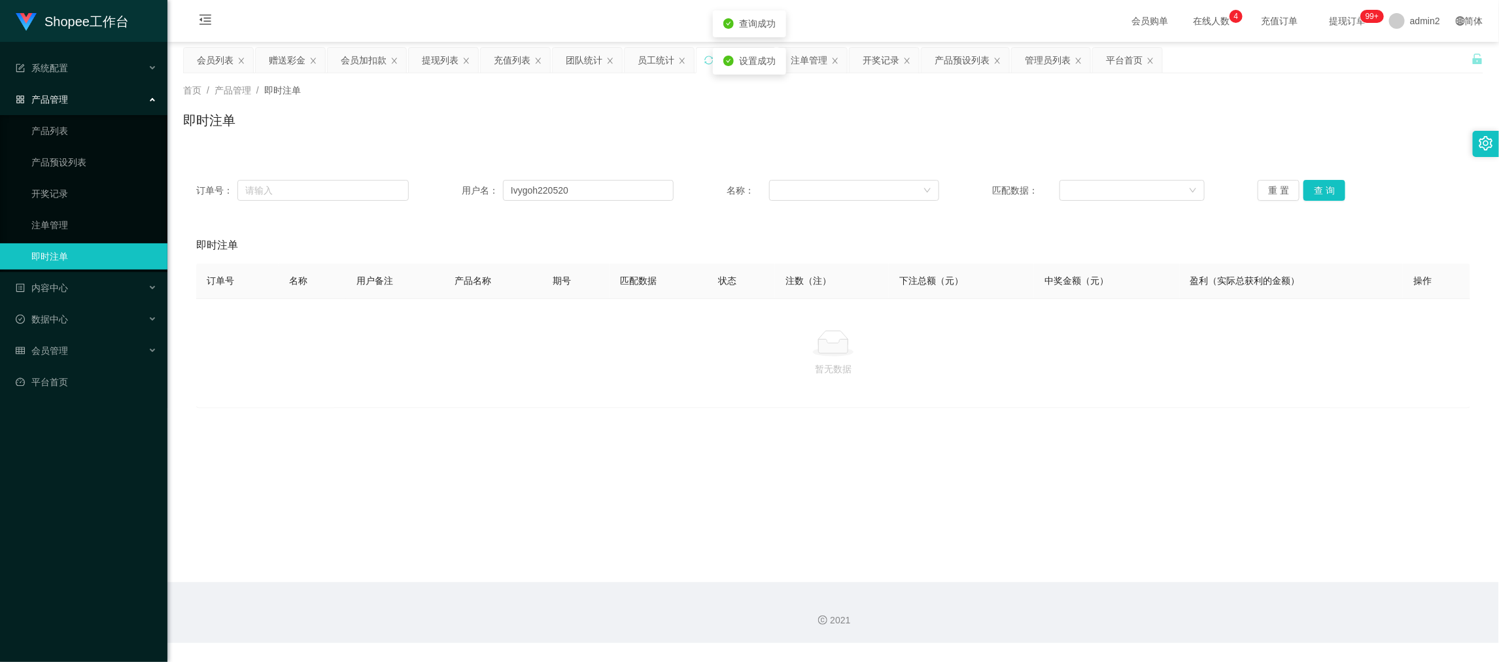
click at [827, 404] on div "暂无数据" at bounding box center [833, 353] width 1274 height 110
click at [506, 57] on div "充值列表" at bounding box center [512, 60] width 37 height 25
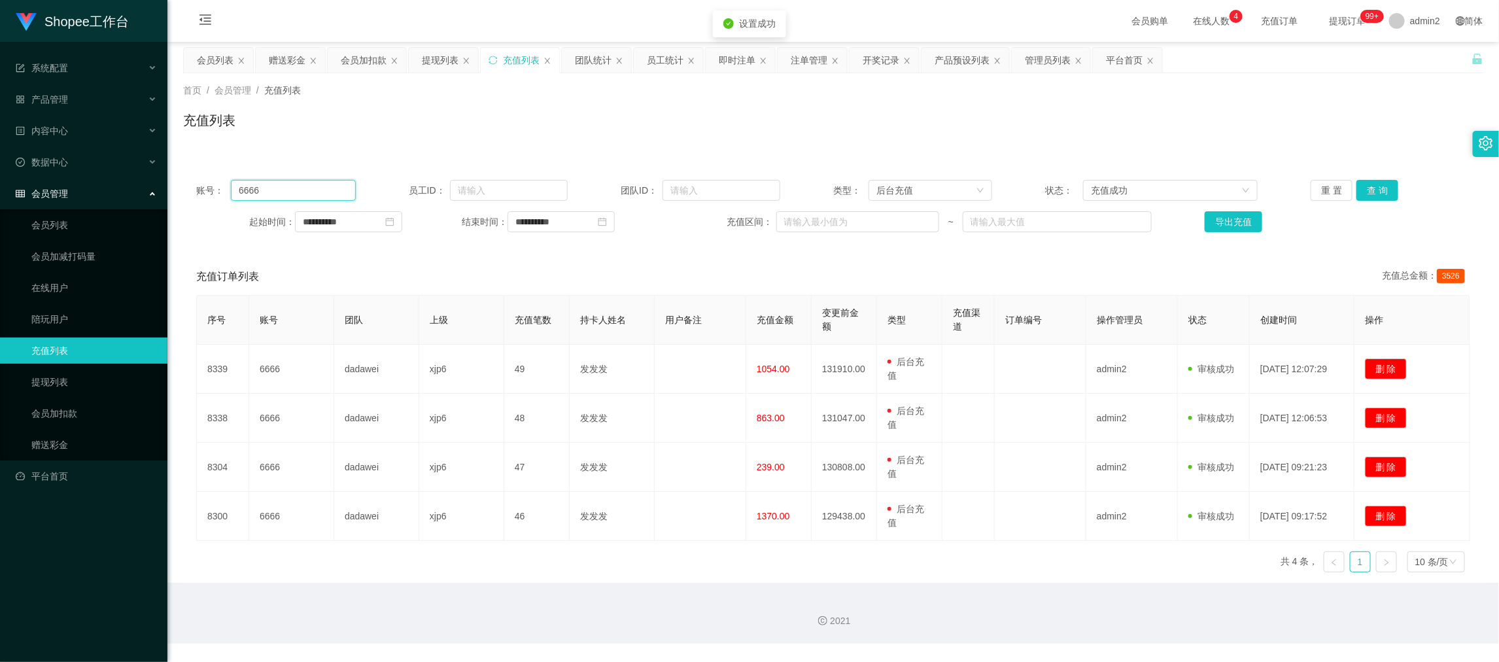
click at [345, 186] on input "6666" at bounding box center [293, 190] width 124 height 21
paste input "Ivygoh220520"
type input "Ivygoh220520"
click at [1363, 186] on button "查 询" at bounding box center [1378, 190] width 42 height 21
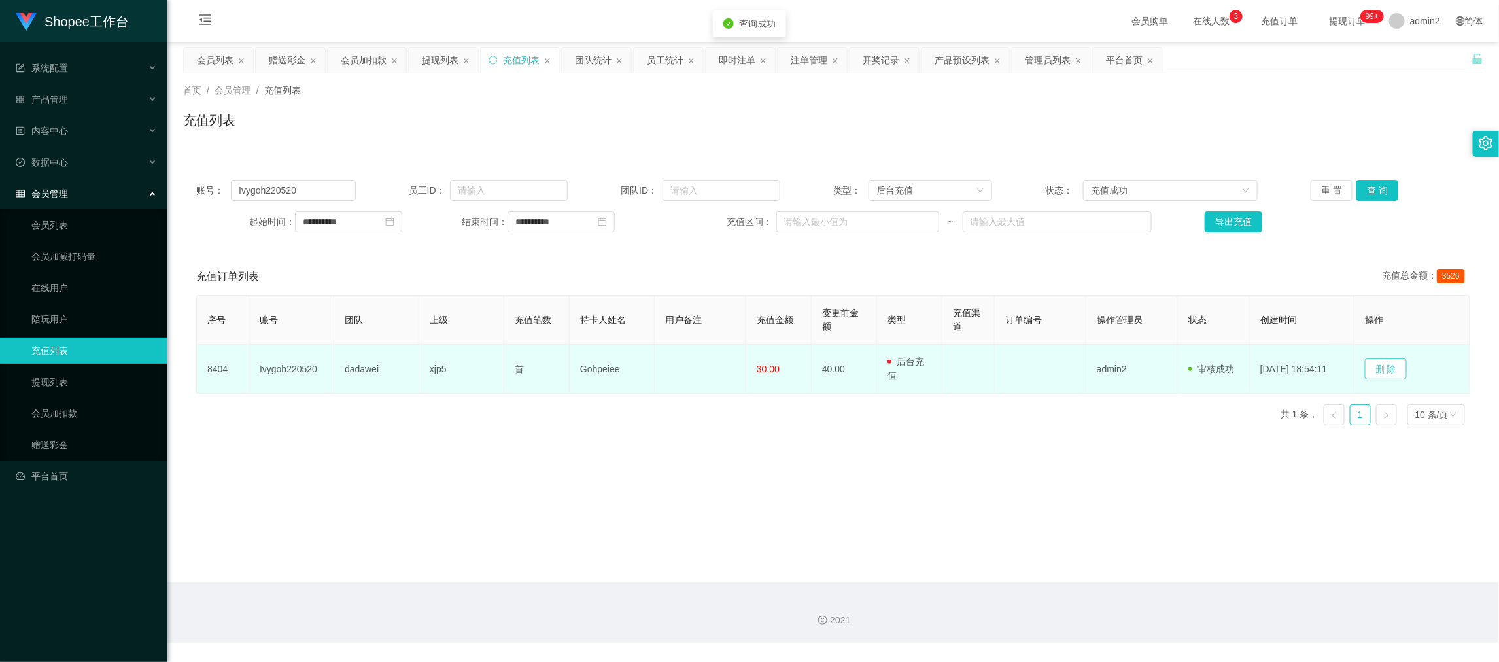
drag, startPoint x: 1387, startPoint y: 363, endPoint x: 1390, endPoint y: 371, distance: 8.3
click at [1387, 364] on button "删 除" at bounding box center [1386, 368] width 42 height 21
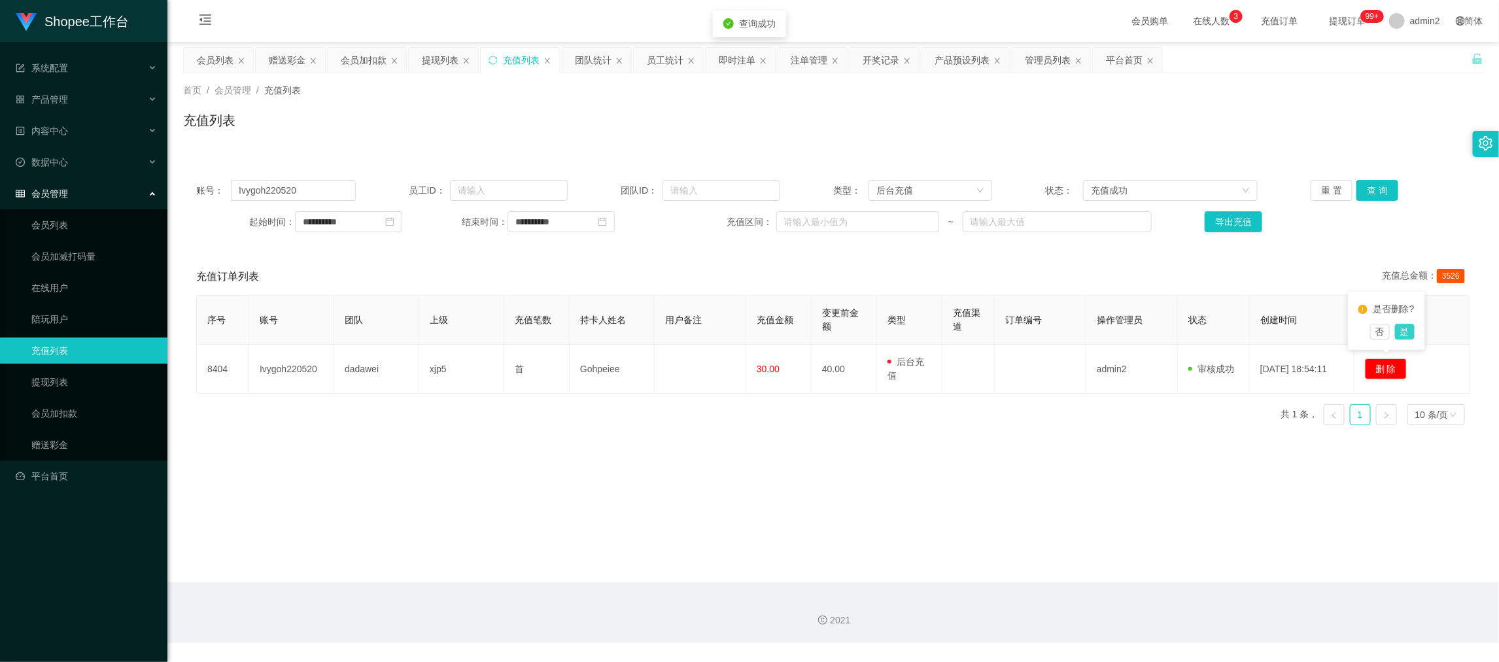
click at [1403, 332] on button "是" at bounding box center [1405, 332] width 20 height 16
click at [1037, 470] on main "**********" at bounding box center [833, 312] width 1332 height 540
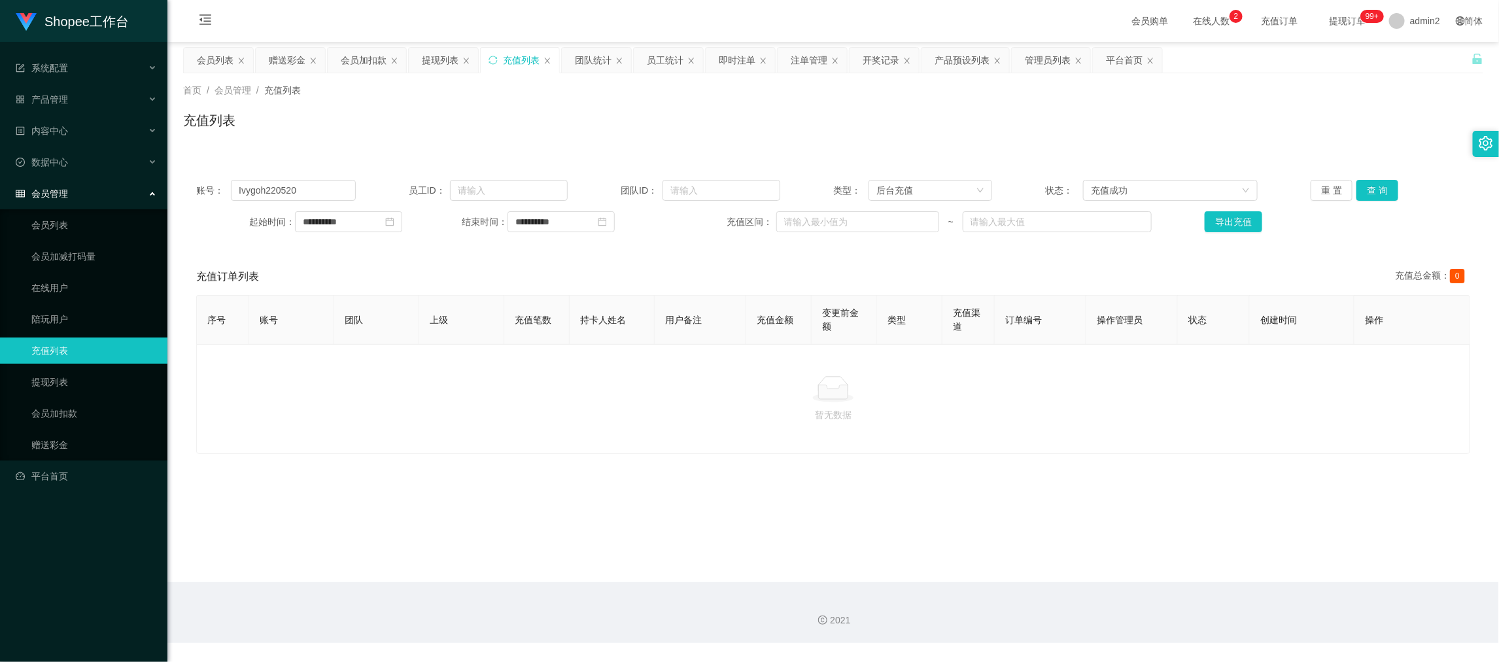
drag, startPoint x: 1198, startPoint y: 580, endPoint x: 677, endPoint y: 311, distance: 586.0
click at [1198, 577] on main "**********" at bounding box center [833, 312] width 1332 height 540
click at [288, 60] on div "赠送彩金" at bounding box center [287, 60] width 37 height 25
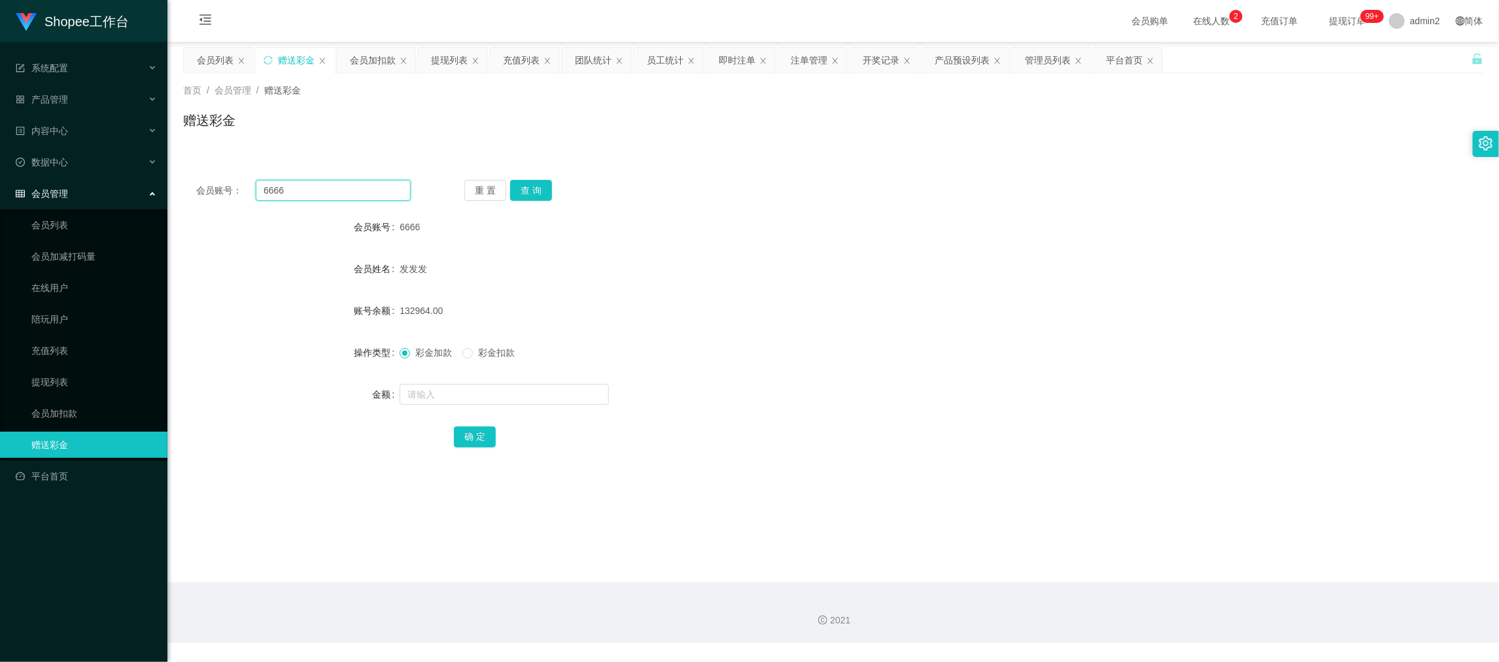
click at [372, 194] on input "6666" at bounding box center [333, 190] width 155 height 21
drag, startPoint x: 372, startPoint y: 194, endPoint x: 462, endPoint y: 201, distance: 90.6
click at [377, 196] on input "6666" at bounding box center [333, 190] width 155 height 21
paste input "Ivygoh220520"
type input "Ivygoh220520"
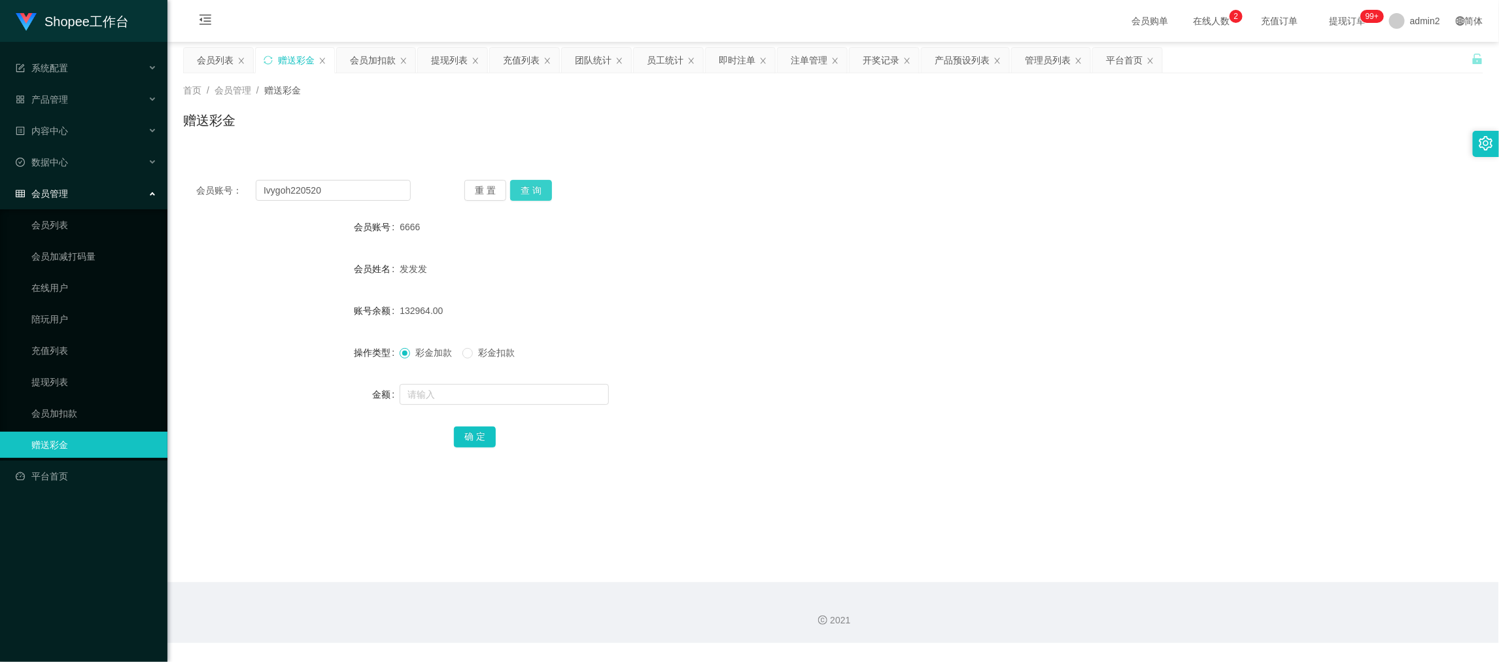
drag, startPoint x: 541, startPoint y: 188, endPoint x: 541, endPoint y: 199, distance: 11.1
click at [541, 188] on button "查 询" at bounding box center [531, 190] width 42 height 21
click at [522, 392] on input "text" at bounding box center [504, 394] width 209 height 21
click at [522, 393] on input "text" at bounding box center [504, 394] width 209 height 21
type input "50"
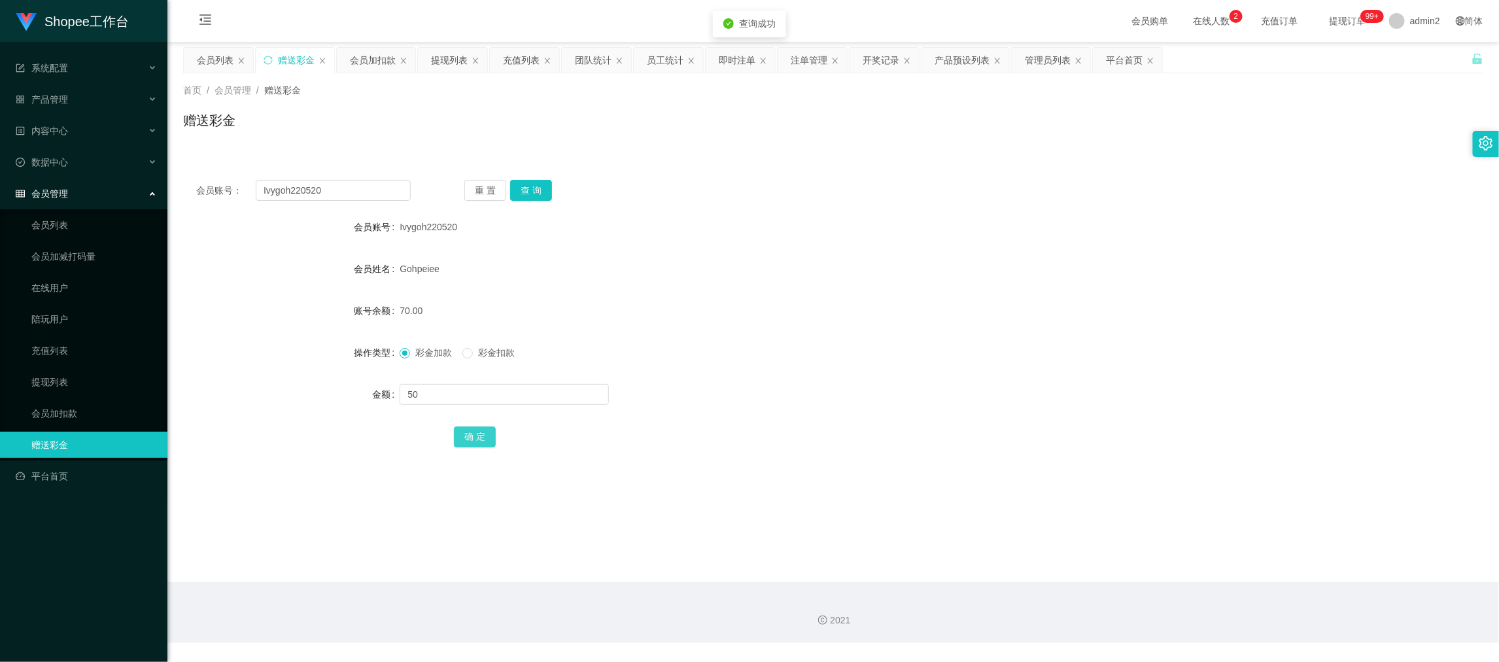
click at [468, 440] on button "确 定" at bounding box center [475, 436] width 42 height 21
click at [824, 349] on div "彩金加款 彩金扣款" at bounding box center [779, 352] width 759 height 26
drag, startPoint x: 981, startPoint y: 573, endPoint x: 971, endPoint y: 559, distance: 17.4
click at [981, 573] on main "关闭左侧 关闭右侧 关闭其它 刷新页面 会员列表 赠送彩金 会员加扣款 提现列表 充值列表 团队统计 员工统计 即时注单 注单管理 开奖记录 产品预设列表 管…" at bounding box center [833, 312] width 1332 height 540
click at [890, 450] on div "会员账号： Ivygoh220520 重 置 查 询 会员账号 Ivygoh220520 会员姓名 Gohpeiee 账号余额 120.00 操作类型 彩金加…" at bounding box center [833, 322] width 1300 height 311
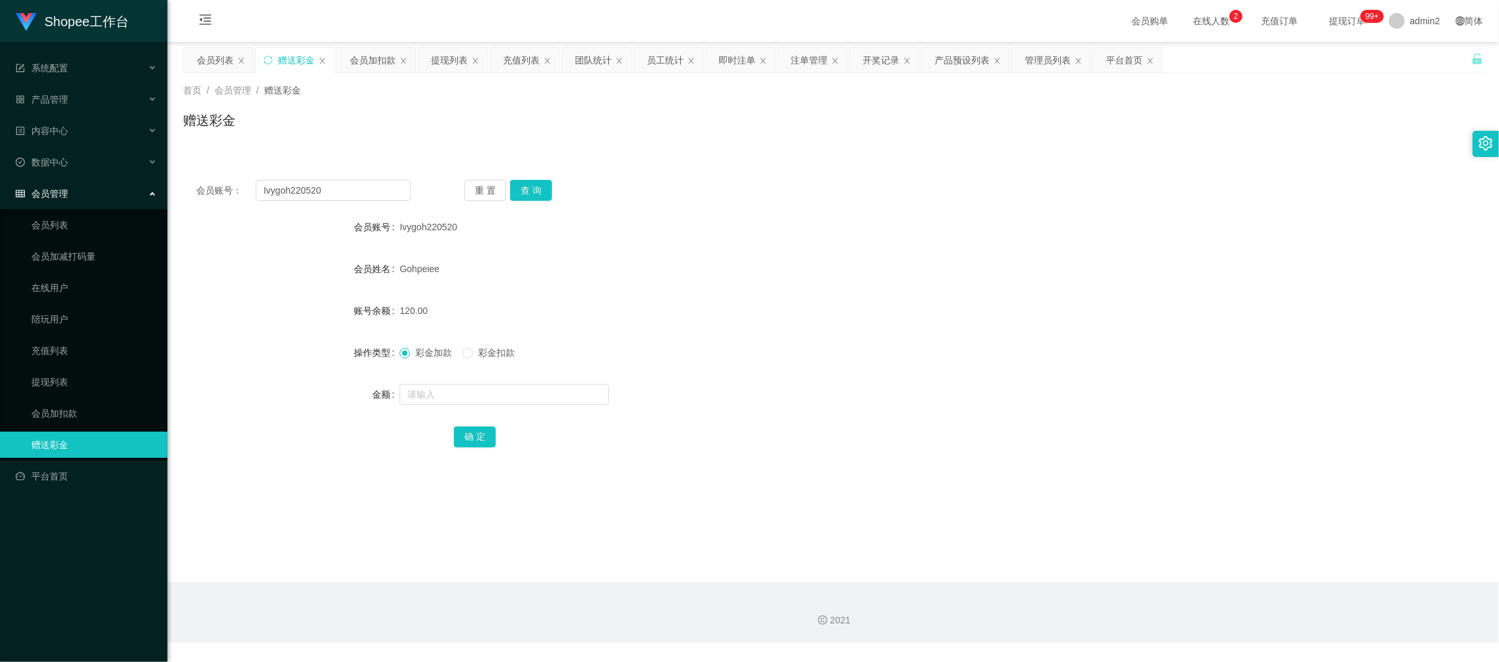
click at [1152, 581] on main "关闭左侧 关闭右侧 关闭其它 刷新页面 会员列表 赠送彩金 会员加扣款 提现列表 充值列表 团队统计 员工统计 即时注单 注单管理 开奖记录 产品预设列表 管…" at bounding box center [833, 312] width 1332 height 540
click at [519, 55] on div "充值列表" at bounding box center [521, 60] width 37 height 25
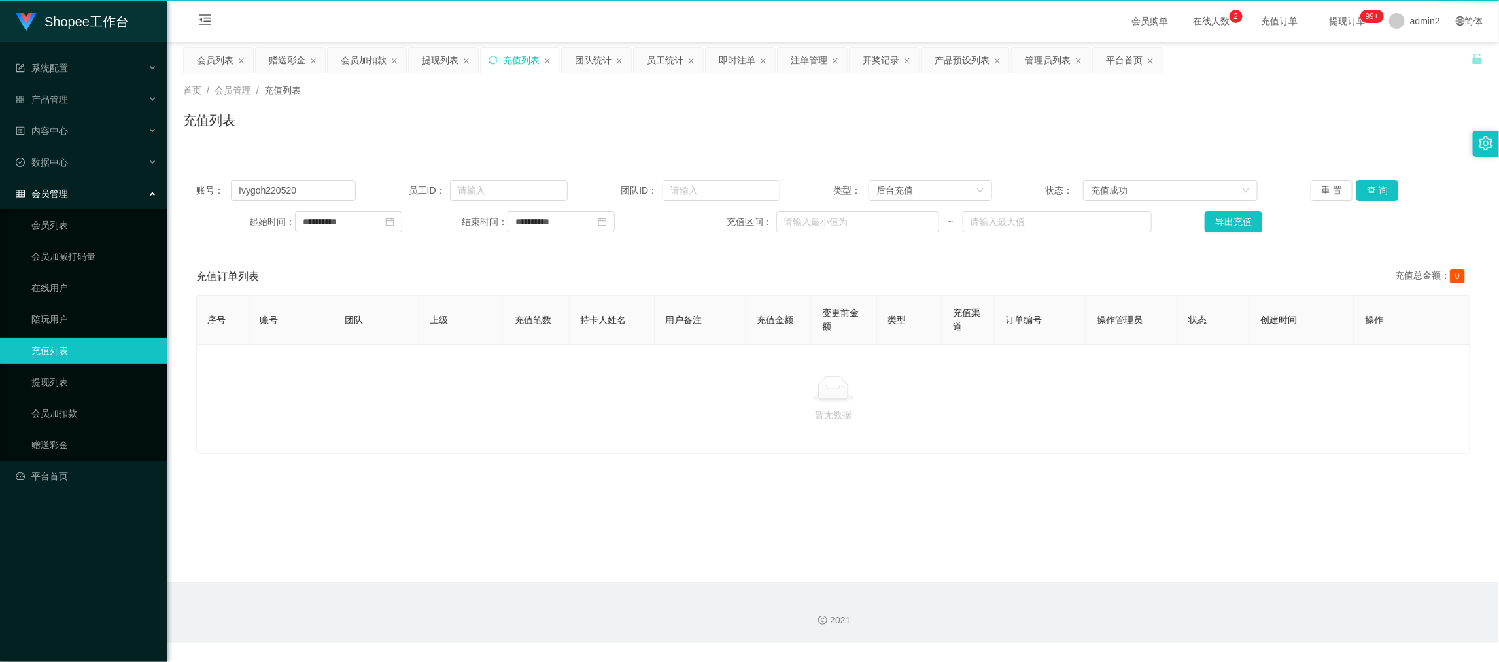
click at [443, 54] on div "提现列表" at bounding box center [440, 60] width 37 height 25
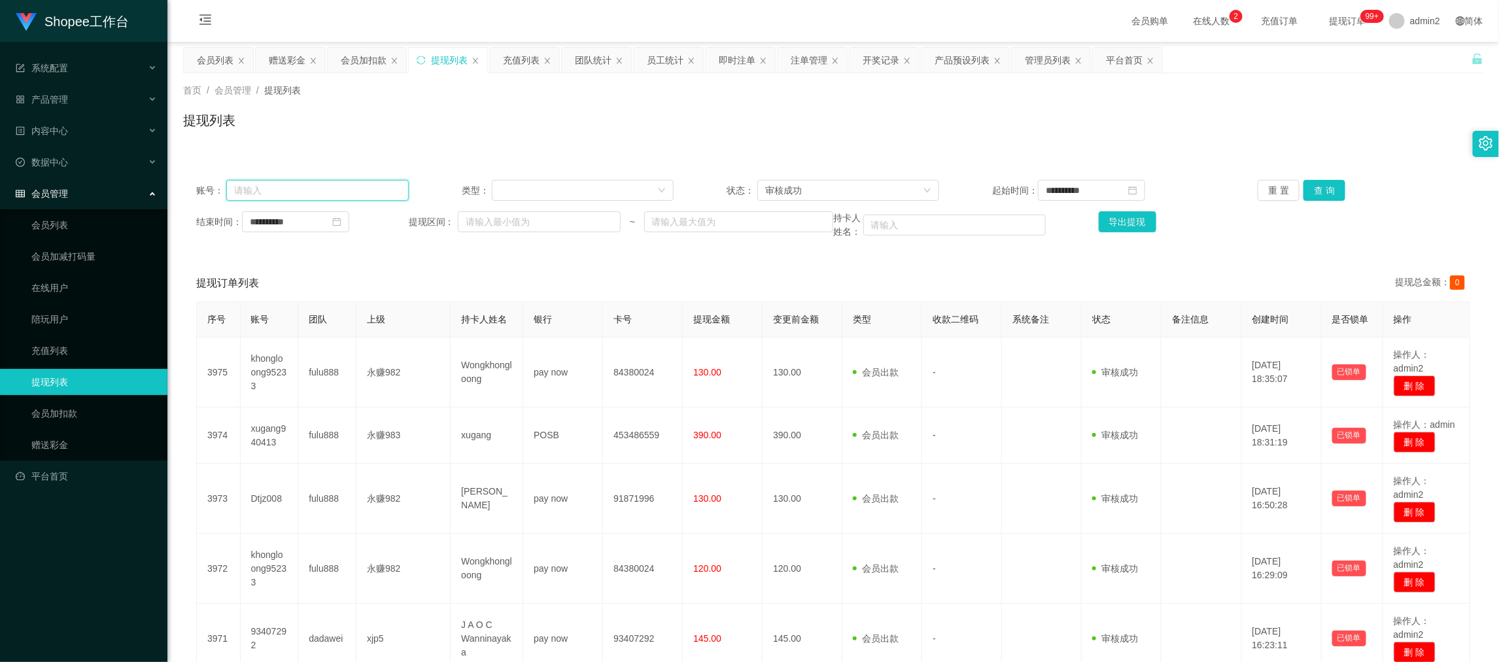
click at [353, 188] on input "text" at bounding box center [317, 190] width 182 height 21
paste input "Lee888"
type input "Lee888"
click at [850, 192] on div "审核成功" at bounding box center [844, 191] width 158 height 20
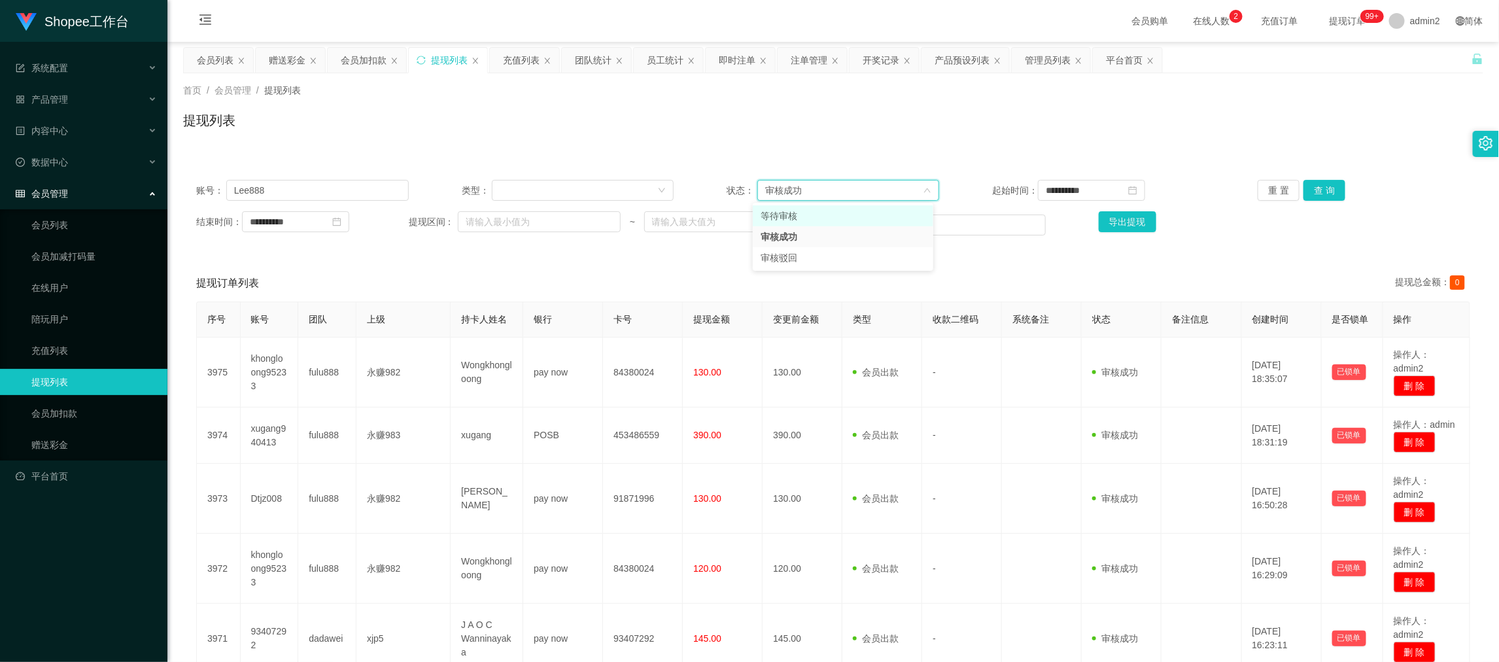
click at [830, 212] on li "等待审核" at bounding box center [843, 215] width 181 height 21
click at [1325, 184] on button "查 询" at bounding box center [1325, 190] width 42 height 21
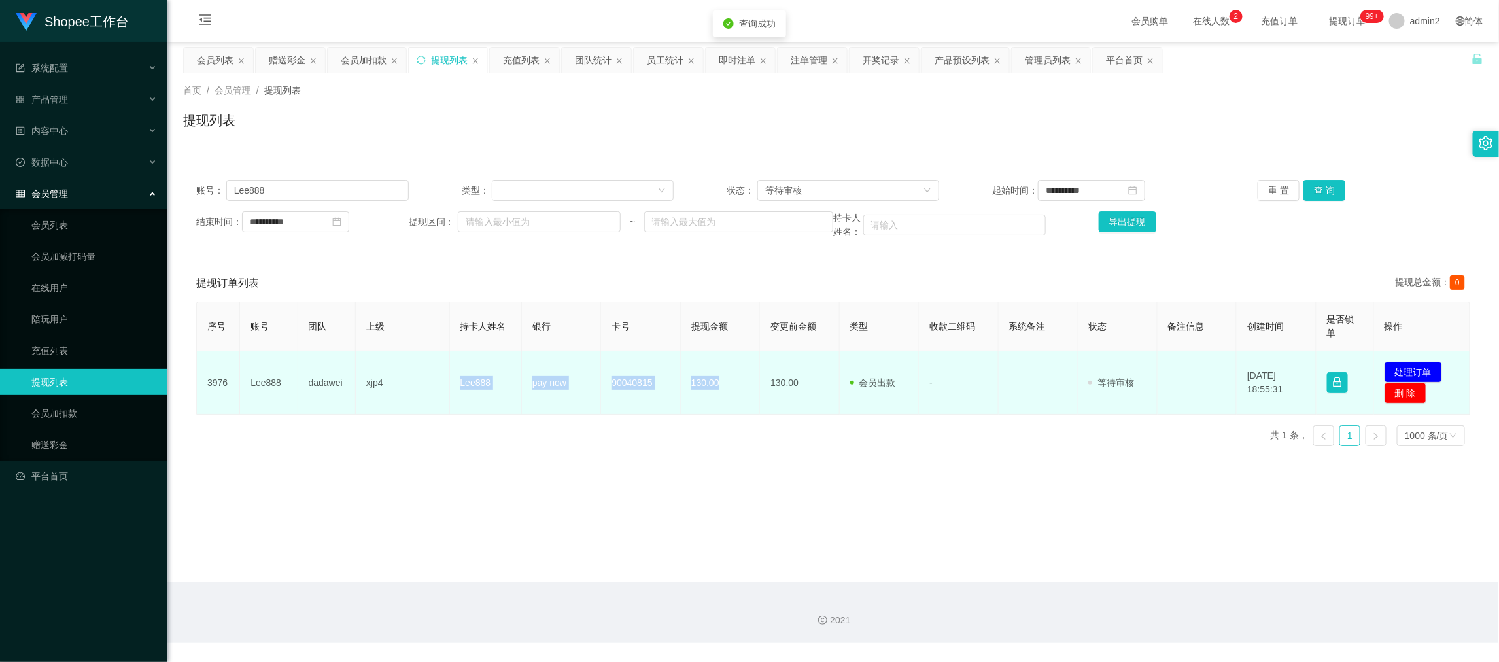
drag, startPoint x: 453, startPoint y: 377, endPoint x: 716, endPoint y: 384, distance: 262.4
click at [716, 384] on tr "3976 Lee888 dadawei xjp4 Lee888 pay now 90040815 130.00 130.00 会员出款 人工取款 - 审核驳回…" at bounding box center [834, 382] width 1274 height 63
copy tr "Lee888 pay now 90040815 130.00"
click at [1406, 369] on button "处理订单" at bounding box center [1414, 372] width 58 height 21
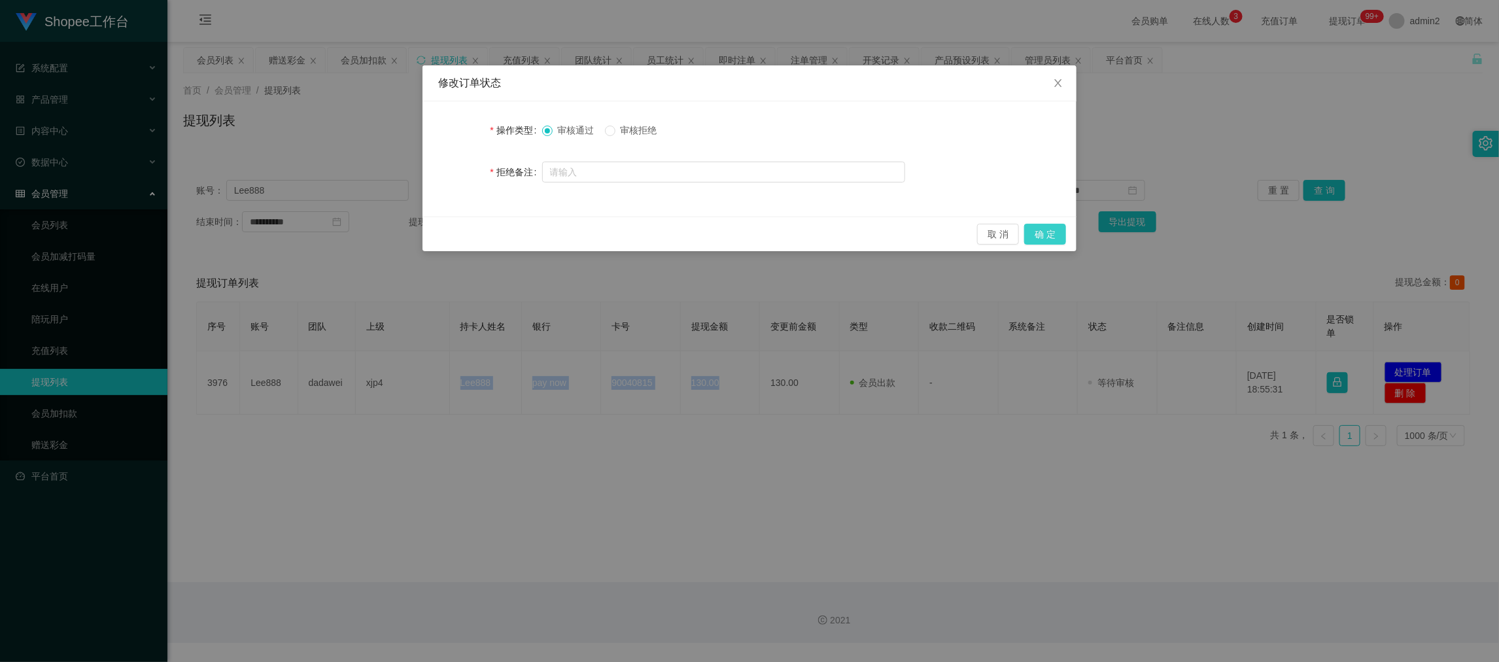
click at [1037, 235] on button "确 定" at bounding box center [1045, 234] width 42 height 21
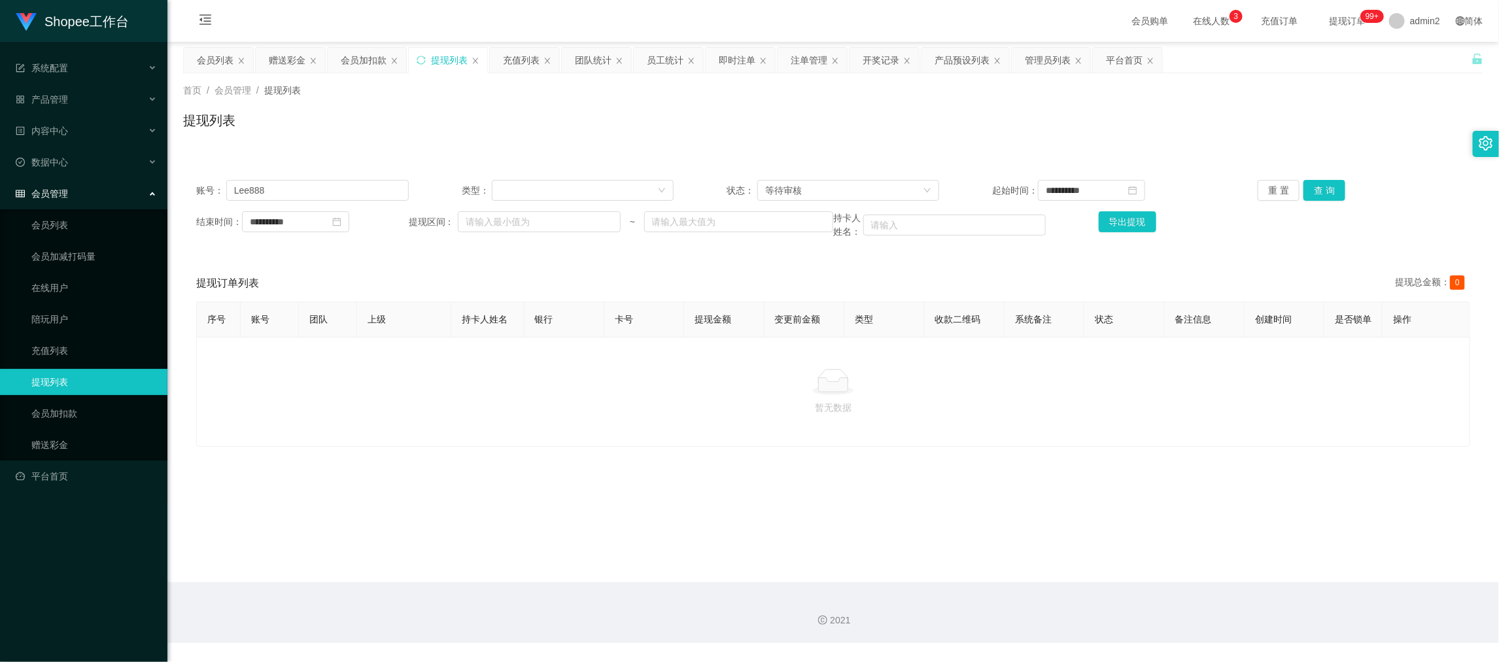
click at [693, 415] on p "暂无数据" at bounding box center [833, 407] width 1252 height 14
click at [349, 181] on input "Lee888" at bounding box center [317, 190] width 182 height 21
click at [349, 182] on input "Lee888" at bounding box center [317, 190] width 182 height 21
paste input "Ivygoh220520"
type input "Ivygoh220520"
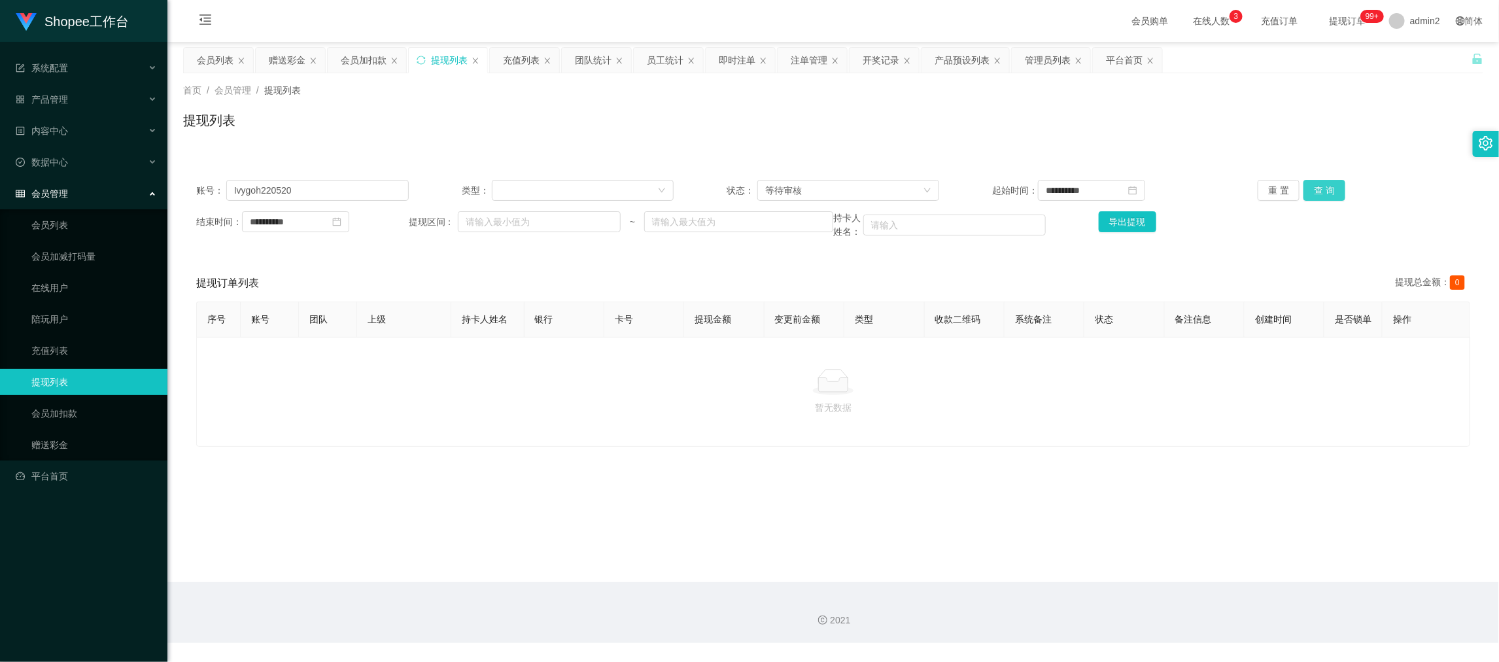
click at [1323, 187] on button "查 询" at bounding box center [1325, 190] width 42 height 21
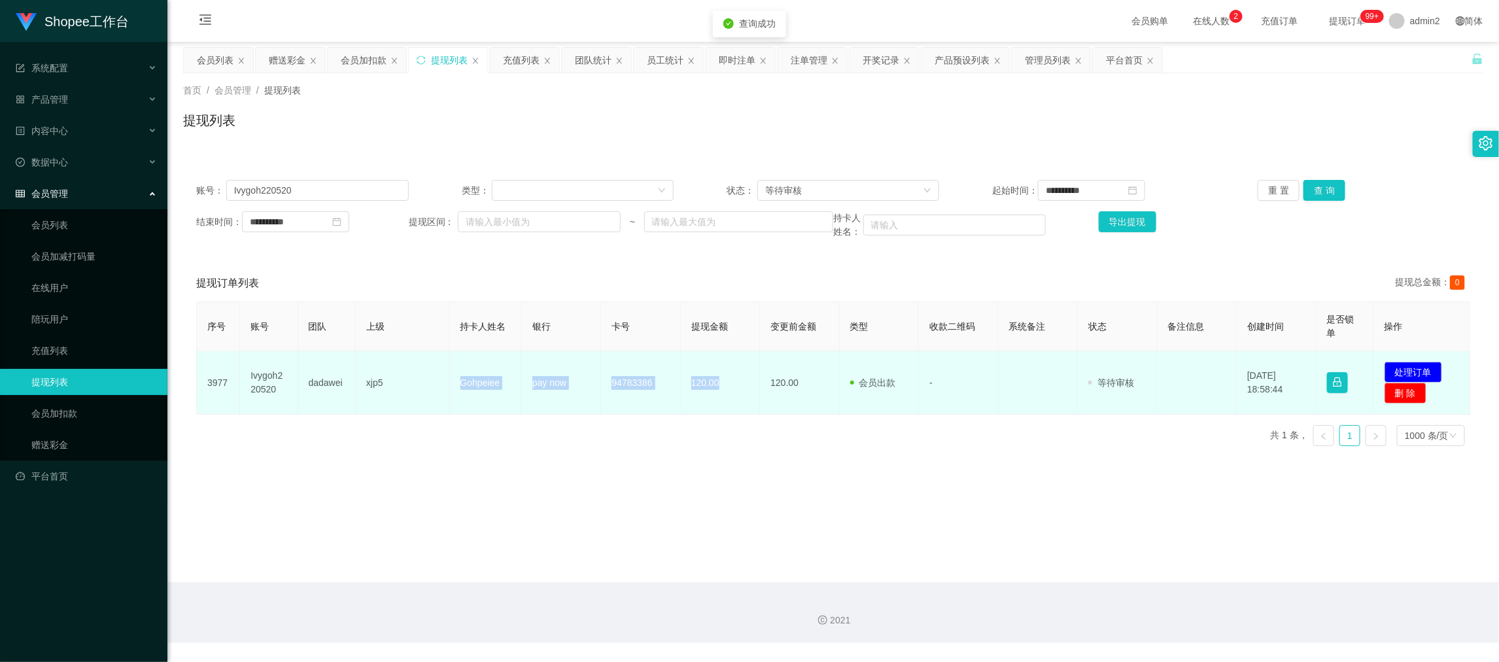
drag, startPoint x: 439, startPoint y: 373, endPoint x: 754, endPoint y: 393, distance: 315.3
click at [754, 393] on tr "3977 Ivygoh220520 dadawei xjp5 Gohpeiee pay now 94783386 120.00 120.00 会员出款 人工取…" at bounding box center [834, 382] width 1274 height 63
copy tr "Gohpeiee pay now 94783386 120.00"
click at [1398, 364] on button "处理订单" at bounding box center [1414, 372] width 58 height 21
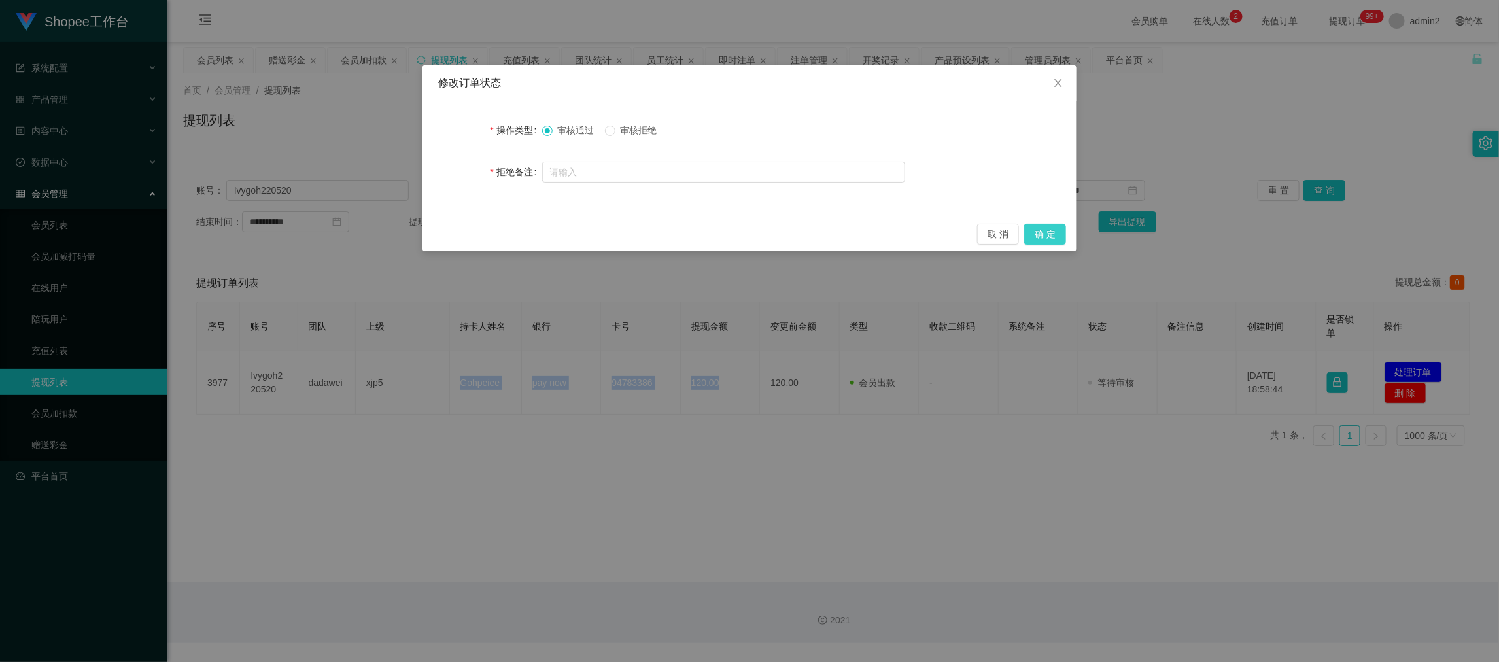
click at [1044, 234] on button "确 定" at bounding box center [1045, 234] width 42 height 21
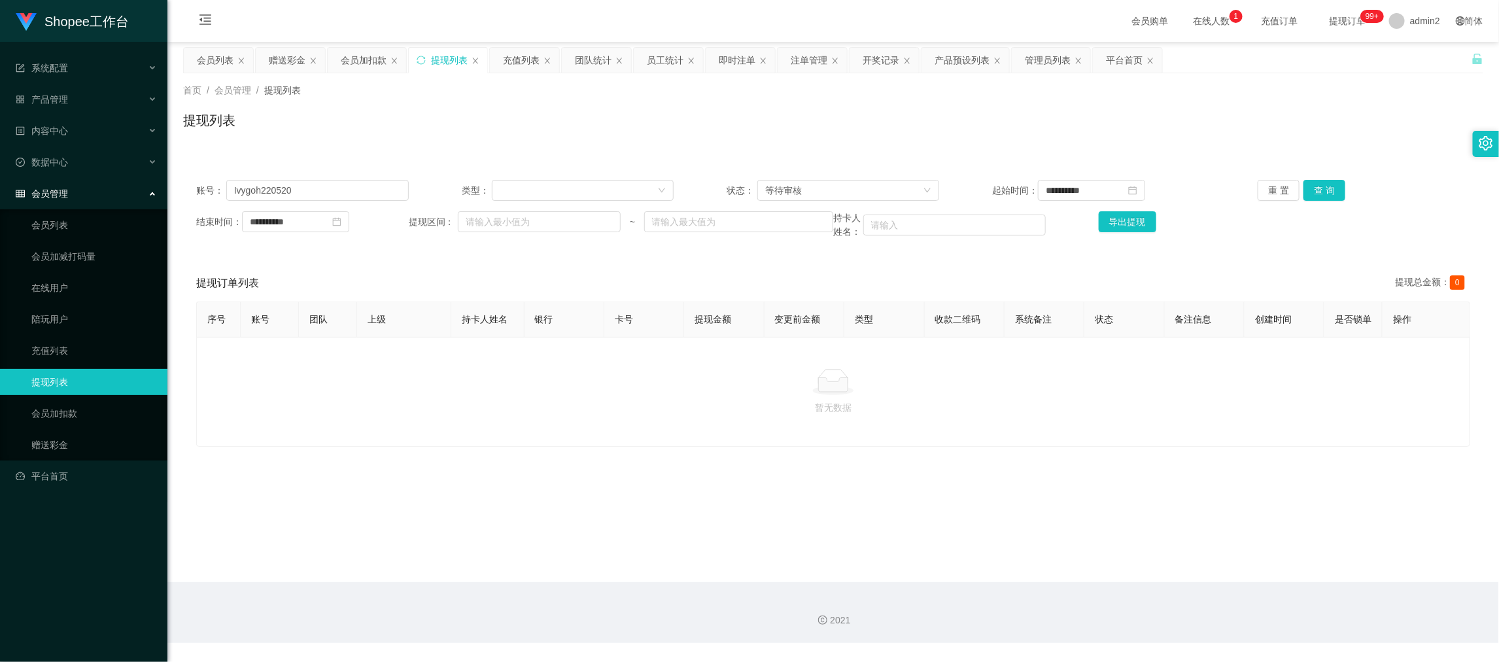
drag, startPoint x: 675, startPoint y: 455, endPoint x: 662, endPoint y: 446, distance: 16.0
click at [675, 447] on div "暂无数据" at bounding box center [833, 392] width 1274 height 110
click at [439, 58] on div "提现列表" at bounding box center [449, 60] width 37 height 25
click at [296, 62] on div "赠送彩金" at bounding box center [287, 60] width 37 height 25
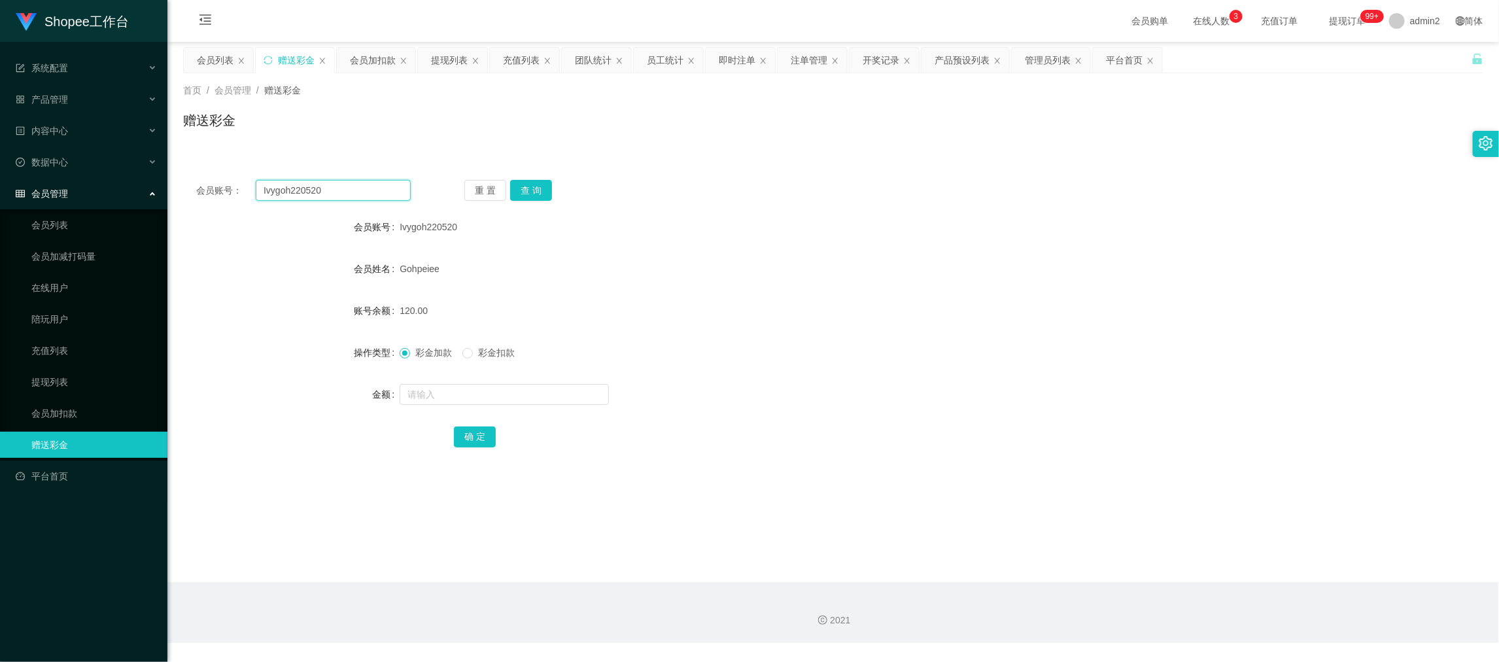
click at [360, 186] on input "Ivygoh220520" at bounding box center [333, 190] width 155 height 21
drag, startPoint x: 360, startPoint y: 186, endPoint x: 432, endPoint y: 201, distance: 73.6
click at [363, 187] on input "Ivygoh220520" at bounding box center [333, 190] width 155 height 21
click at [534, 188] on button "查 询" at bounding box center [531, 190] width 42 height 21
click at [553, 400] on input "text" at bounding box center [504, 394] width 209 height 21
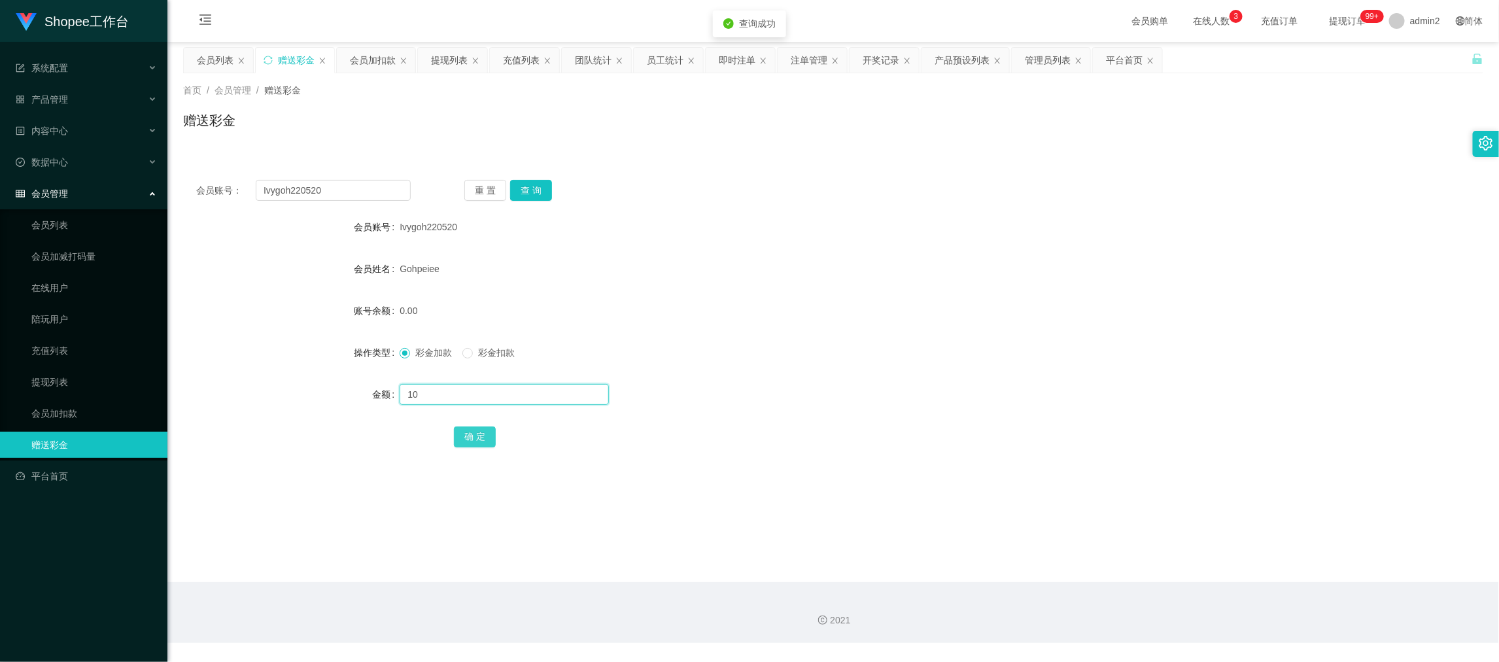
type input "10"
click at [491, 437] on button "确 定" at bounding box center [475, 436] width 42 height 21
click at [792, 363] on div "彩金加款 彩金扣款" at bounding box center [779, 352] width 759 height 26
drag, startPoint x: 1184, startPoint y: 579, endPoint x: 771, endPoint y: 353, distance: 470.7
click at [1184, 579] on main "关闭左侧 关闭右侧 关闭其它 刷新页面 会员列表 赠送彩金 会员加扣款 提现列表 充值列表 团队统计 员工统计 即时注单 注单管理 开奖记录 产品预设列表 管…" at bounding box center [833, 312] width 1332 height 540
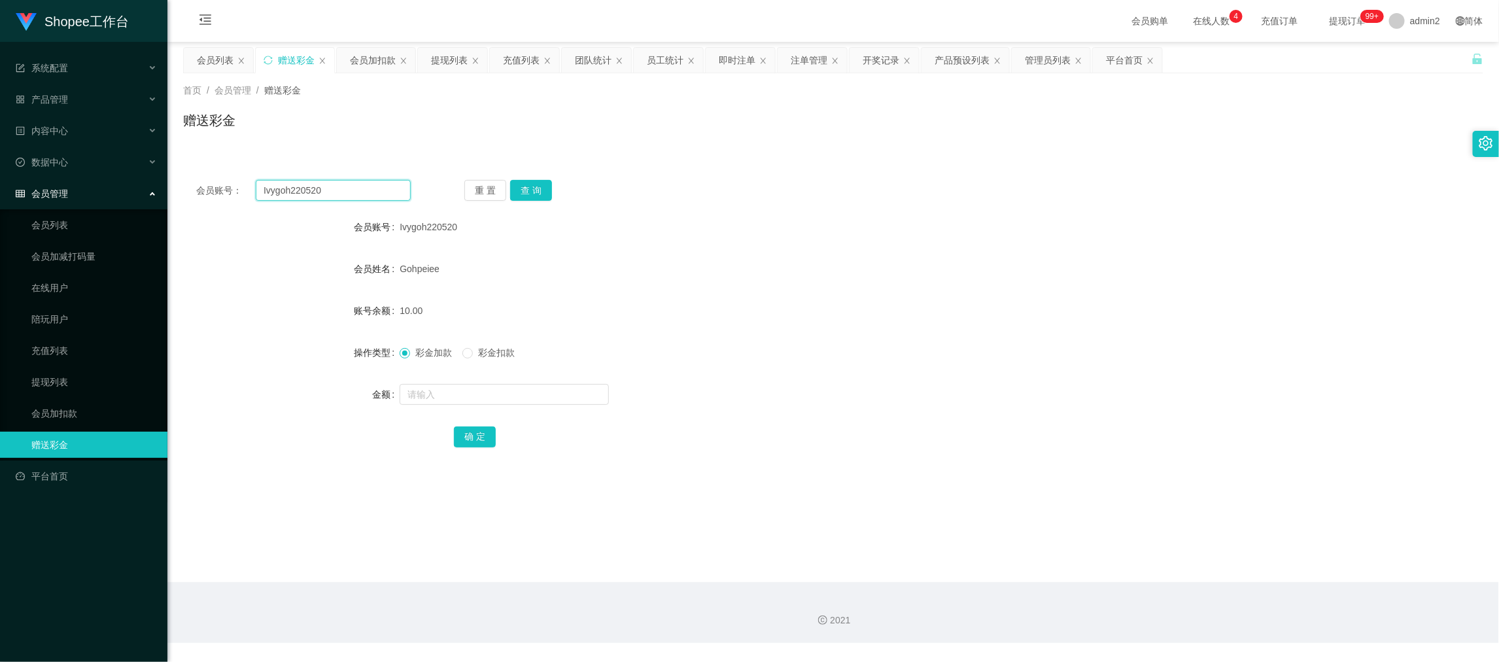
click at [347, 190] on input "Ivygoh220520" at bounding box center [333, 190] width 155 height 21
drag, startPoint x: 348, startPoint y: 190, endPoint x: 479, endPoint y: 196, distance: 131.6
click at [349, 192] on input "Ivygoh220520" at bounding box center [333, 190] width 155 height 21
paste input "ssling1"
type input "ssling10"
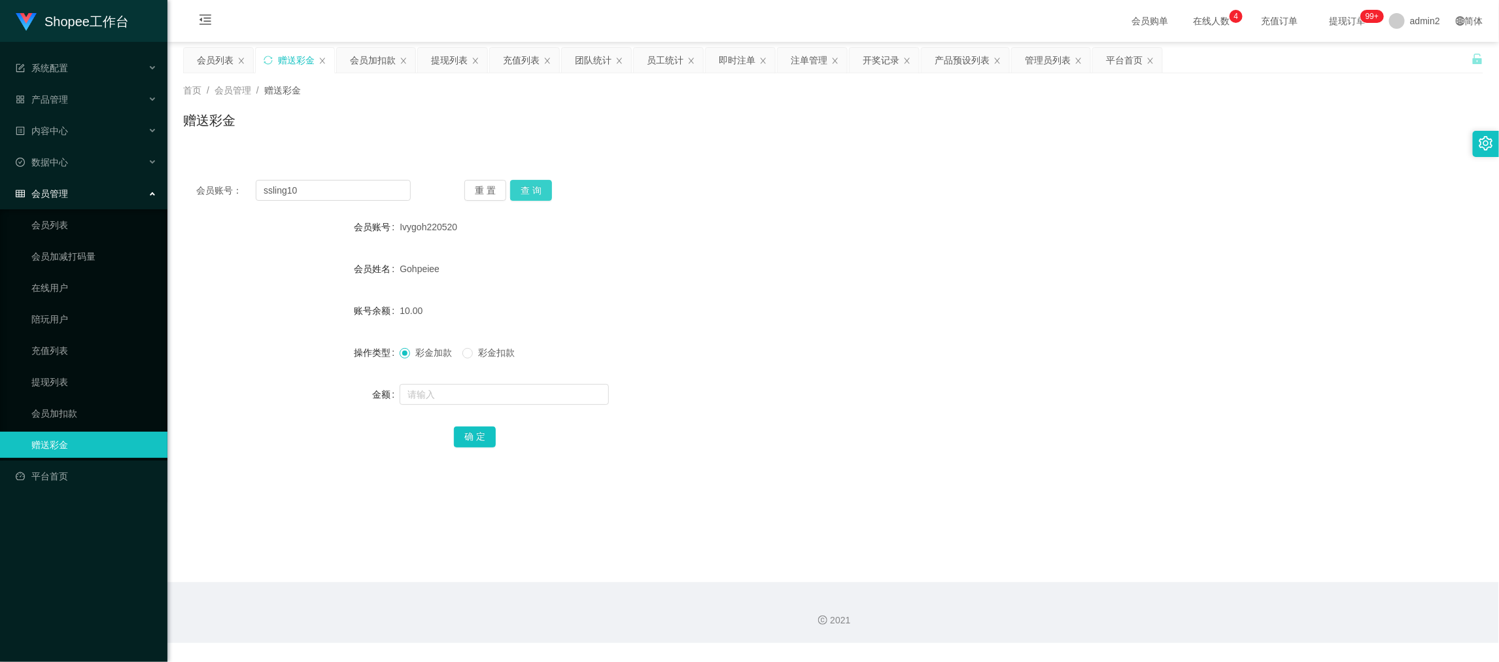
click at [545, 190] on button "查 询" at bounding box center [531, 190] width 42 height 21
click at [530, 398] on input "text" at bounding box center [504, 394] width 209 height 21
click at [532, 395] on input "text" at bounding box center [504, 394] width 209 height 21
type input "15"
drag, startPoint x: 487, startPoint y: 438, endPoint x: 563, endPoint y: 404, distance: 82.3
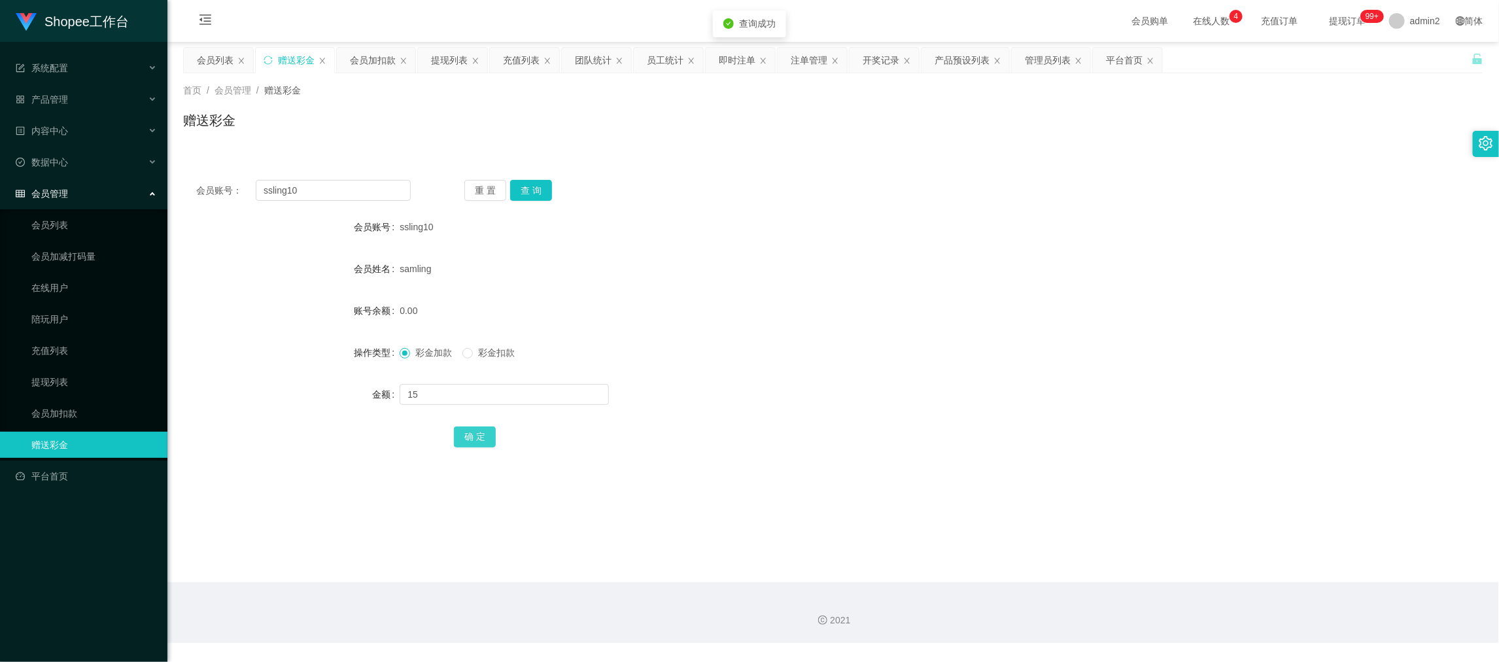
click at [487, 438] on button "确 定" at bounding box center [475, 436] width 42 height 21
click at [767, 353] on div "彩金加款 彩金扣款" at bounding box center [779, 352] width 759 height 26
drag, startPoint x: 1168, startPoint y: 566, endPoint x: 779, endPoint y: 341, distance: 449.0
click at [1166, 566] on main "关闭左侧 关闭右侧 关闭其它 刷新页面 会员列表 赠送彩金 会员加扣款 提现列表 充值列表 团队统计 员工统计 即时注单 注单管理 开奖记录 产品预设列表 管…" at bounding box center [833, 312] width 1332 height 540
click at [339, 194] on input "ssling10" at bounding box center [333, 190] width 155 height 21
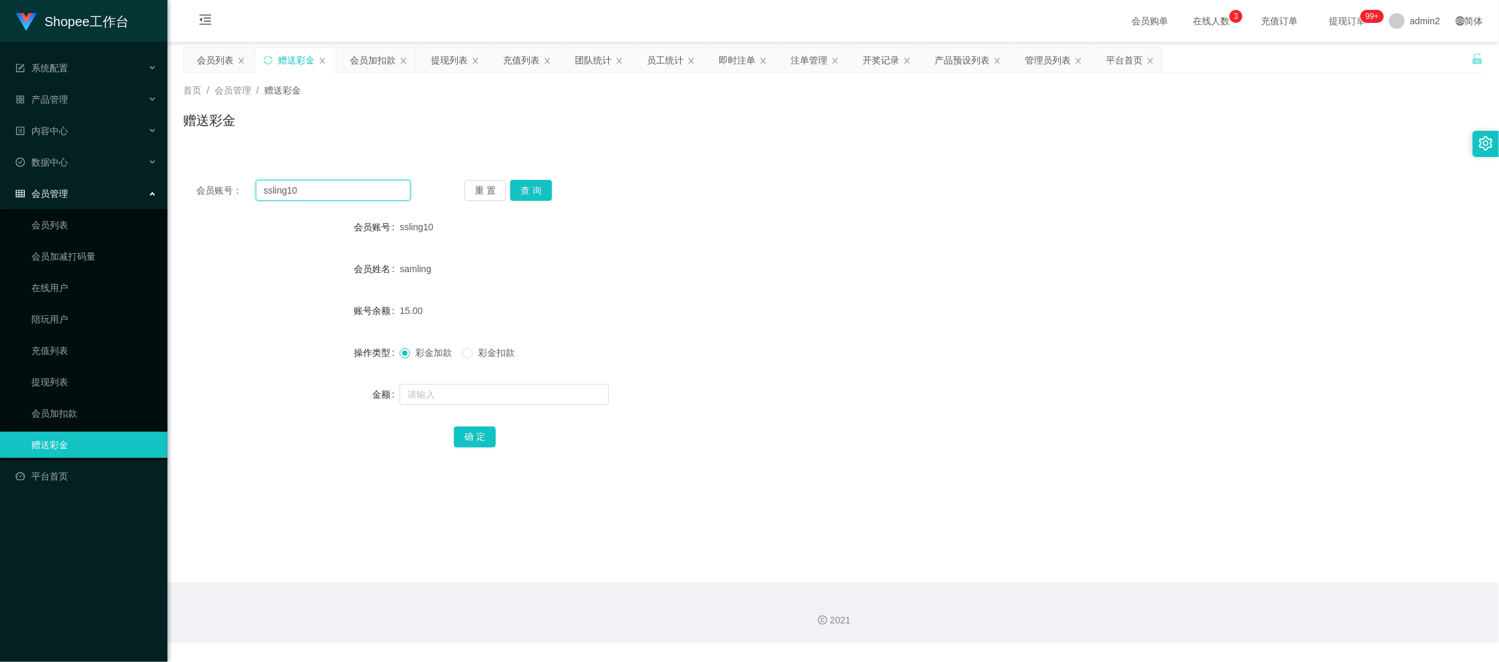
click at [339, 194] on input "ssling10" at bounding box center [333, 190] width 155 height 21
paste input "Jimars"
type input "Jimars"
drag, startPoint x: 530, startPoint y: 190, endPoint x: 542, endPoint y: 218, distance: 30.8
click at [530, 190] on button "查 询" at bounding box center [531, 190] width 42 height 21
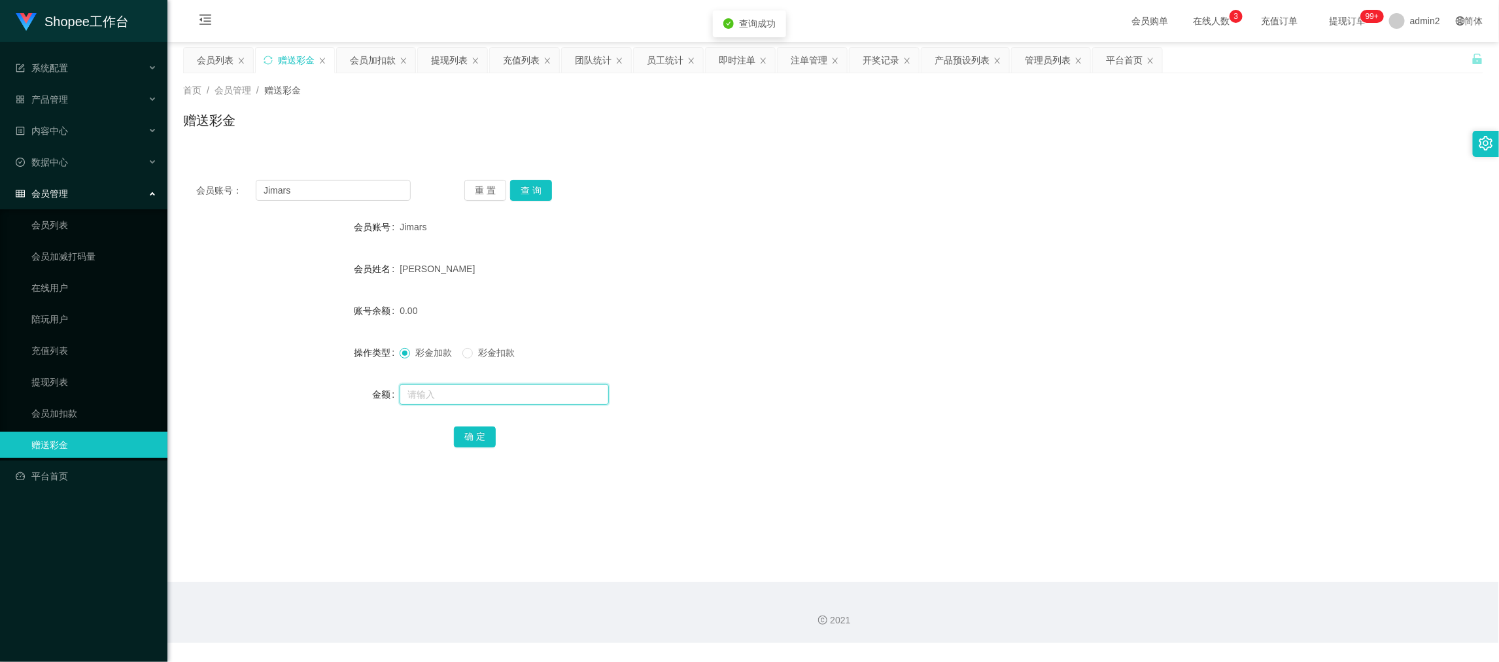
click at [546, 397] on input "text" at bounding box center [504, 394] width 209 height 21
type input "15"
drag, startPoint x: 468, startPoint y: 436, endPoint x: 486, endPoint y: 437, distance: 17.7
click at [468, 436] on button "确 定" at bounding box center [475, 436] width 42 height 21
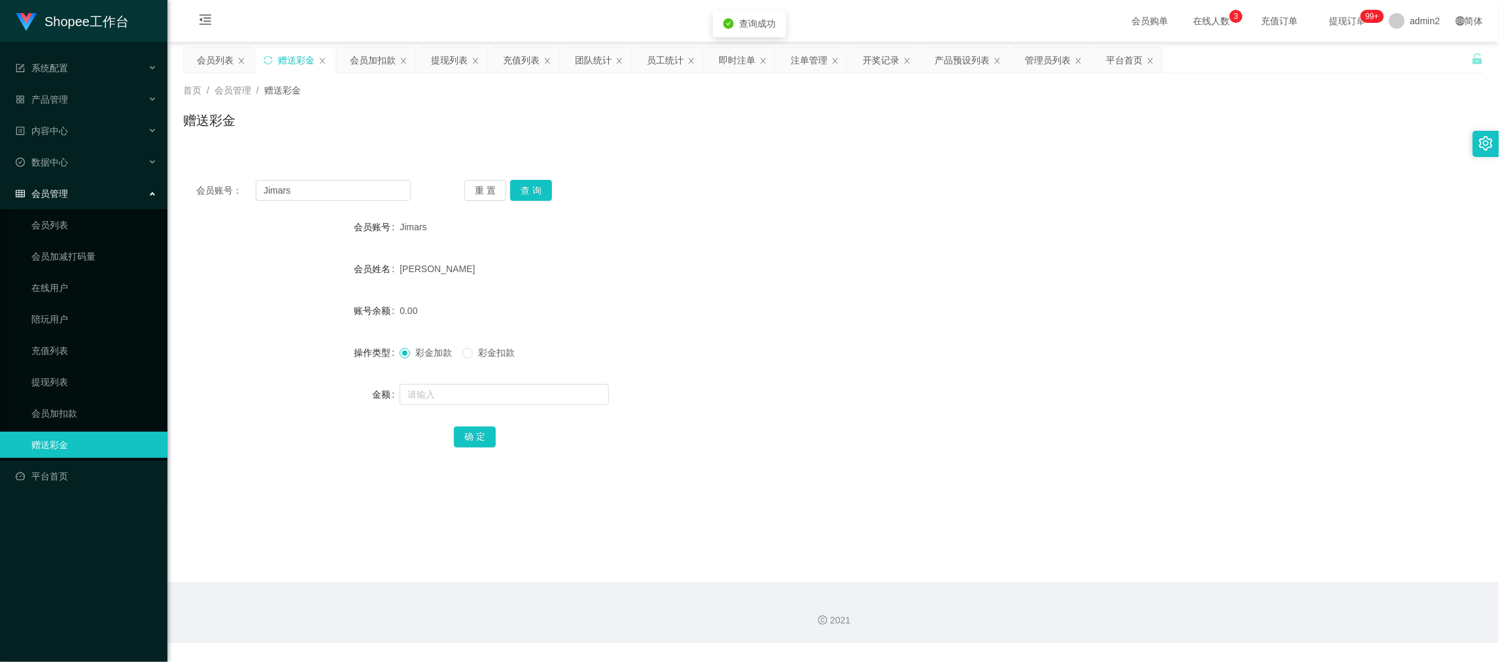
click at [956, 358] on div "彩金加款 彩金扣款" at bounding box center [779, 352] width 759 height 26
click at [1200, 599] on div "2021" at bounding box center [833, 612] width 1332 height 61
click at [312, 176] on div "会员账号： Jimars 重 置 查 询 会员账号 Jimars 会员姓名 [PERSON_NAME] 账号余额 15.00 操作类型 彩金加款 彩金扣款 金…" at bounding box center [833, 322] width 1300 height 311
drag, startPoint x: 312, startPoint y: 176, endPoint x: 375, endPoint y: 196, distance: 65.8
click at [320, 180] on div "会员账号： Jimars 重 置 查 询 会员账号 Jimars 会员姓名 [PERSON_NAME] 账号余额 15.00 操作类型 彩金加款 彩金扣款 金…" at bounding box center [833, 322] width 1300 height 311
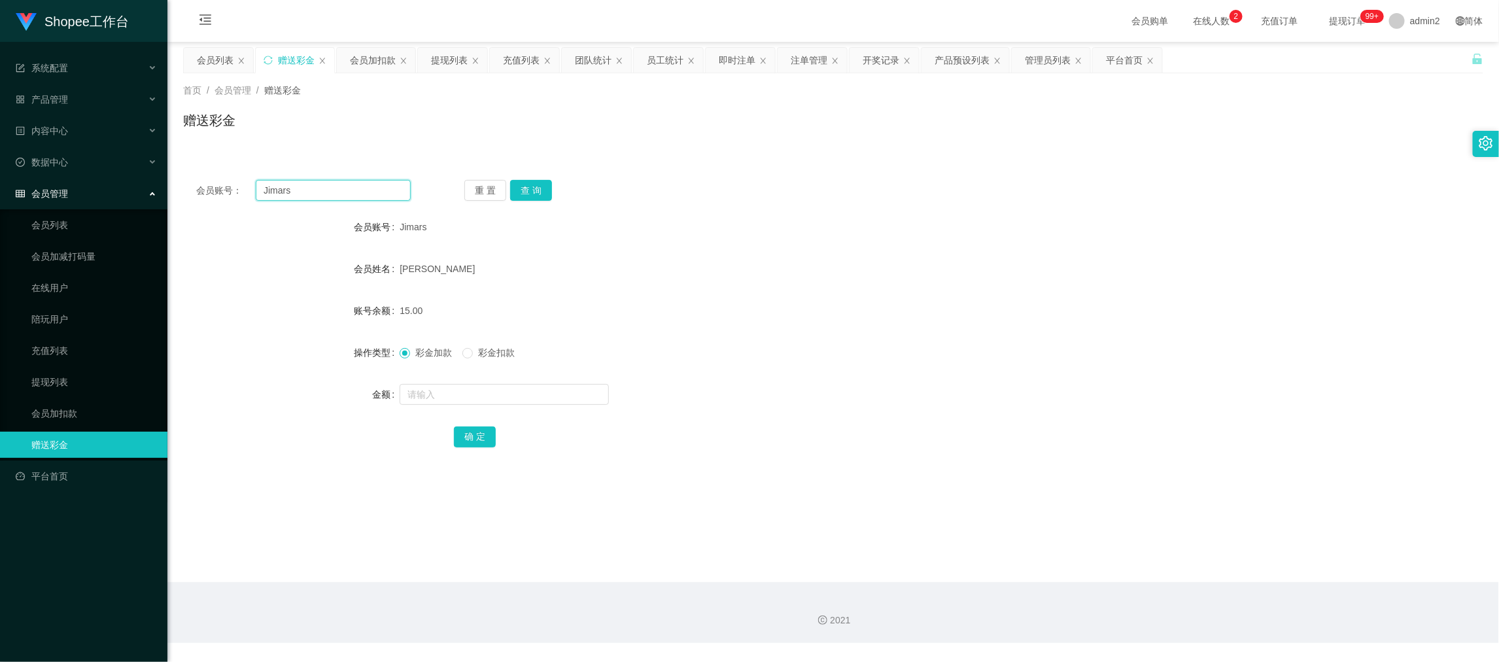
click at [368, 194] on input "Jimars" at bounding box center [333, 190] width 155 height 21
drag, startPoint x: 368, startPoint y: 194, endPoint x: 484, endPoint y: 207, distance: 116.4
click at [384, 200] on input "Jimars" at bounding box center [333, 190] width 155 height 21
paste input "6122706147"
type input "6122706147"
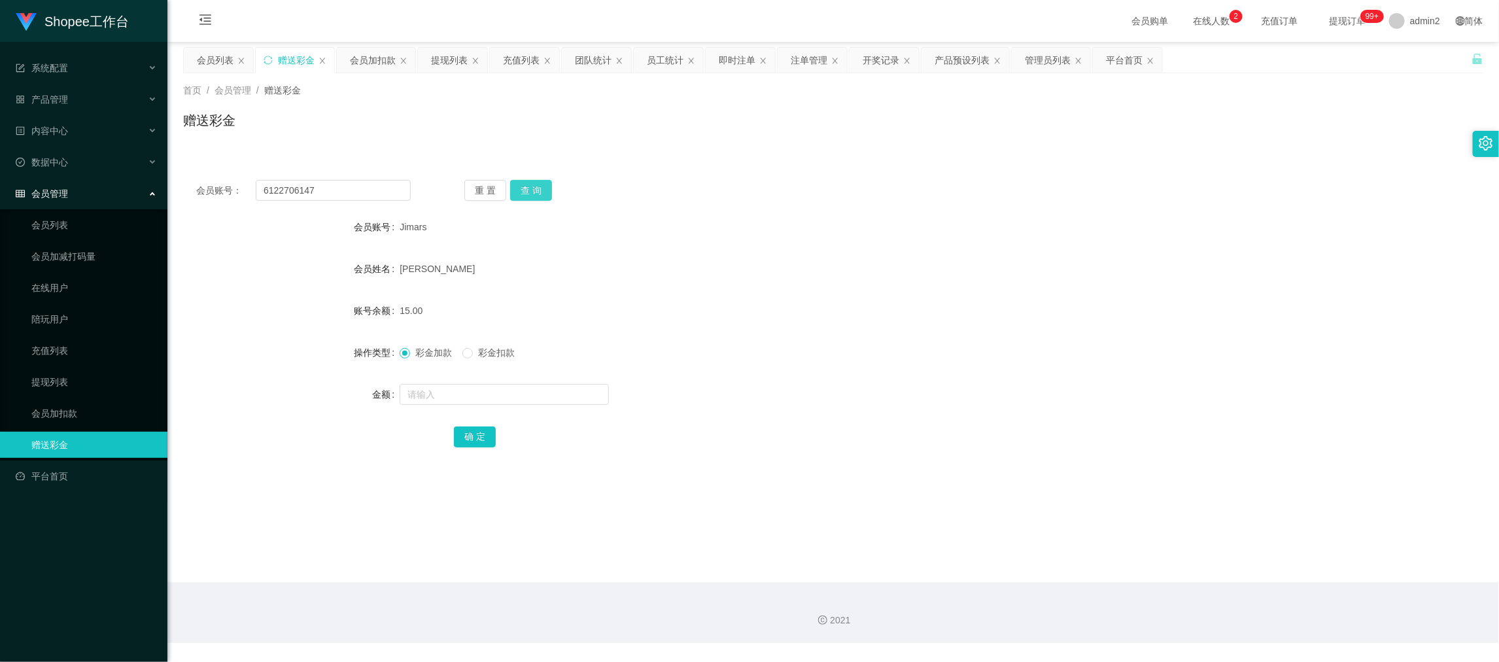
click at [540, 196] on button "查 询" at bounding box center [531, 190] width 42 height 21
click at [537, 395] on input "text" at bounding box center [504, 394] width 209 height 21
type input "15"
click at [464, 442] on button "确 定" at bounding box center [475, 436] width 42 height 21
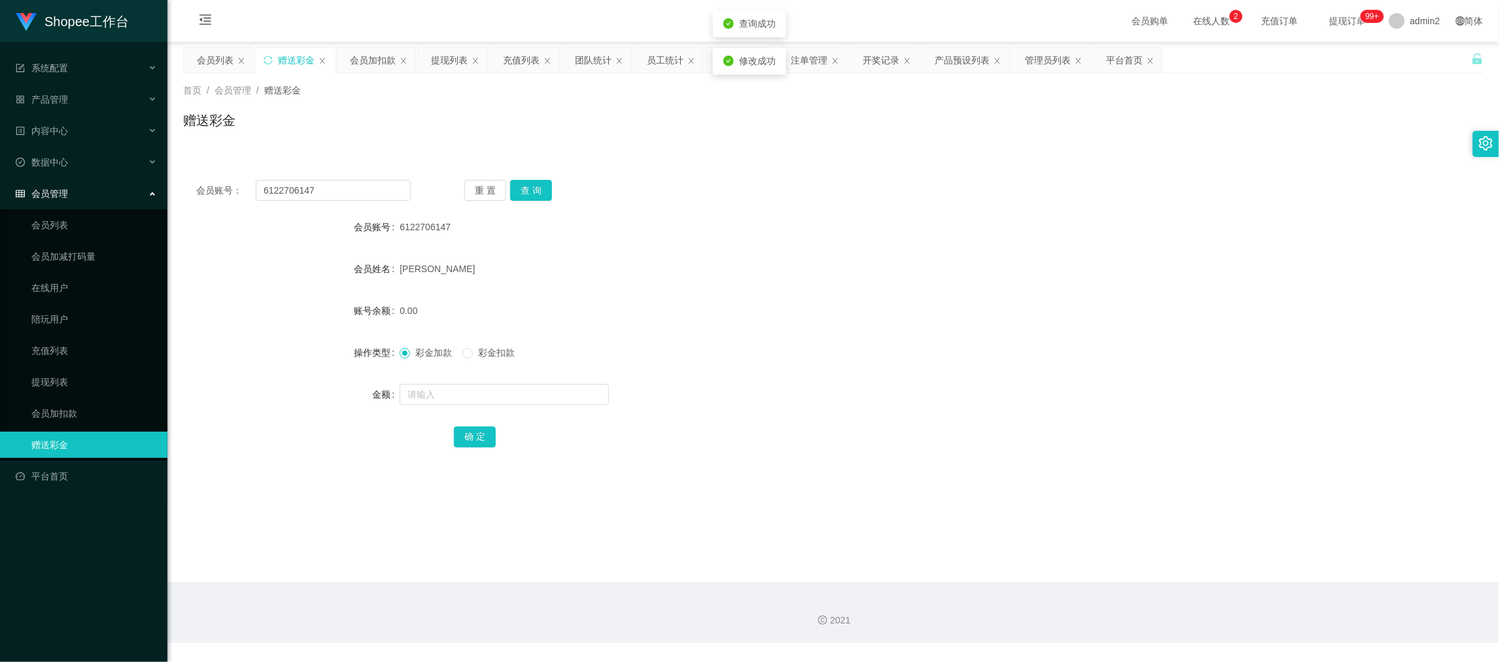
click at [778, 379] on form "会员账号 6122706147 会员姓名 [PERSON_NAME] 账号余额 0.00 操作类型 彩金加款 彩金扣款 金额 确 定" at bounding box center [833, 331] width 1300 height 235
click at [588, 58] on div "团队统计" at bounding box center [593, 60] width 37 height 25
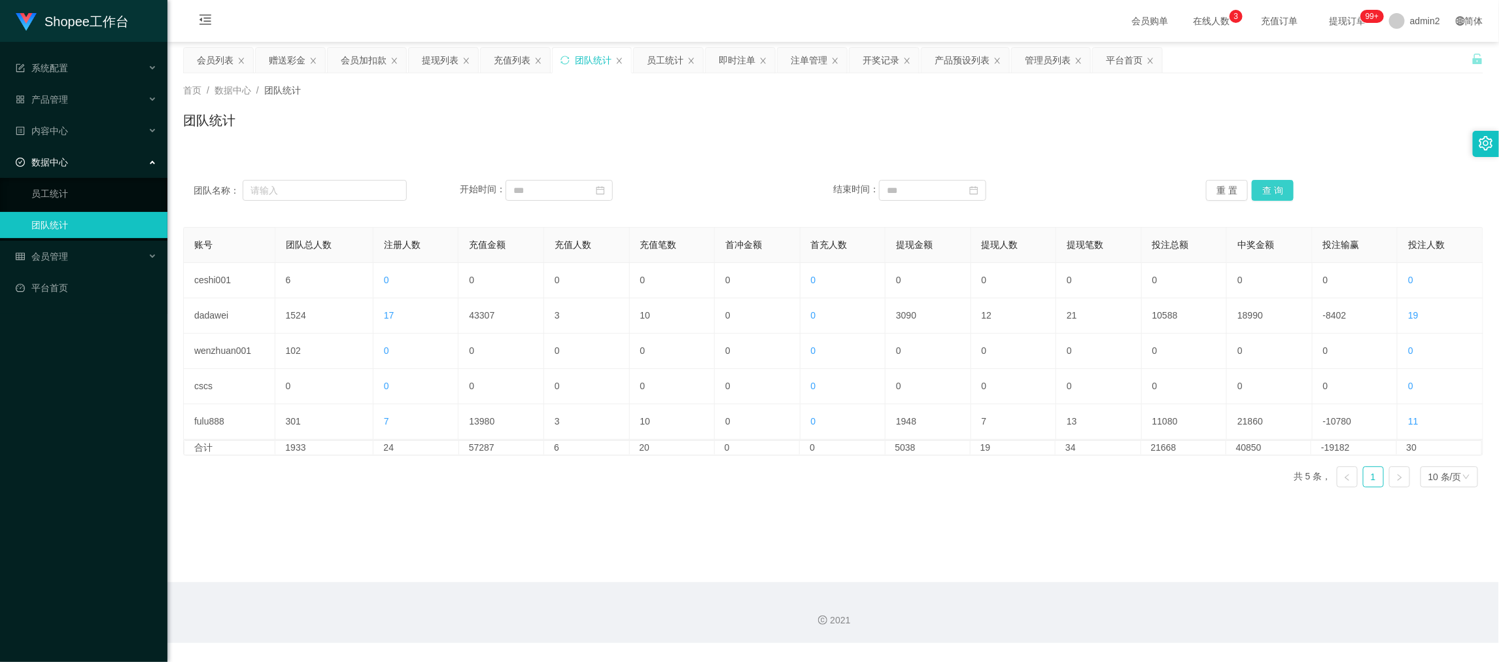
click at [1274, 188] on button "查 询" at bounding box center [1273, 190] width 42 height 21
click at [815, 502] on main "关闭左侧 关闭右侧 关闭其它 刷新页面 会员列表 赠送彩金 会员加扣款 提现列表 充值列表 团队统计 员工统计 即时注单 注单管理 开奖记录 产品预设列表 管…" at bounding box center [833, 312] width 1332 height 540
click at [859, 103] on div "首页 / 数据中心 / 团队统计 / 团队统计" at bounding box center [833, 112] width 1300 height 57
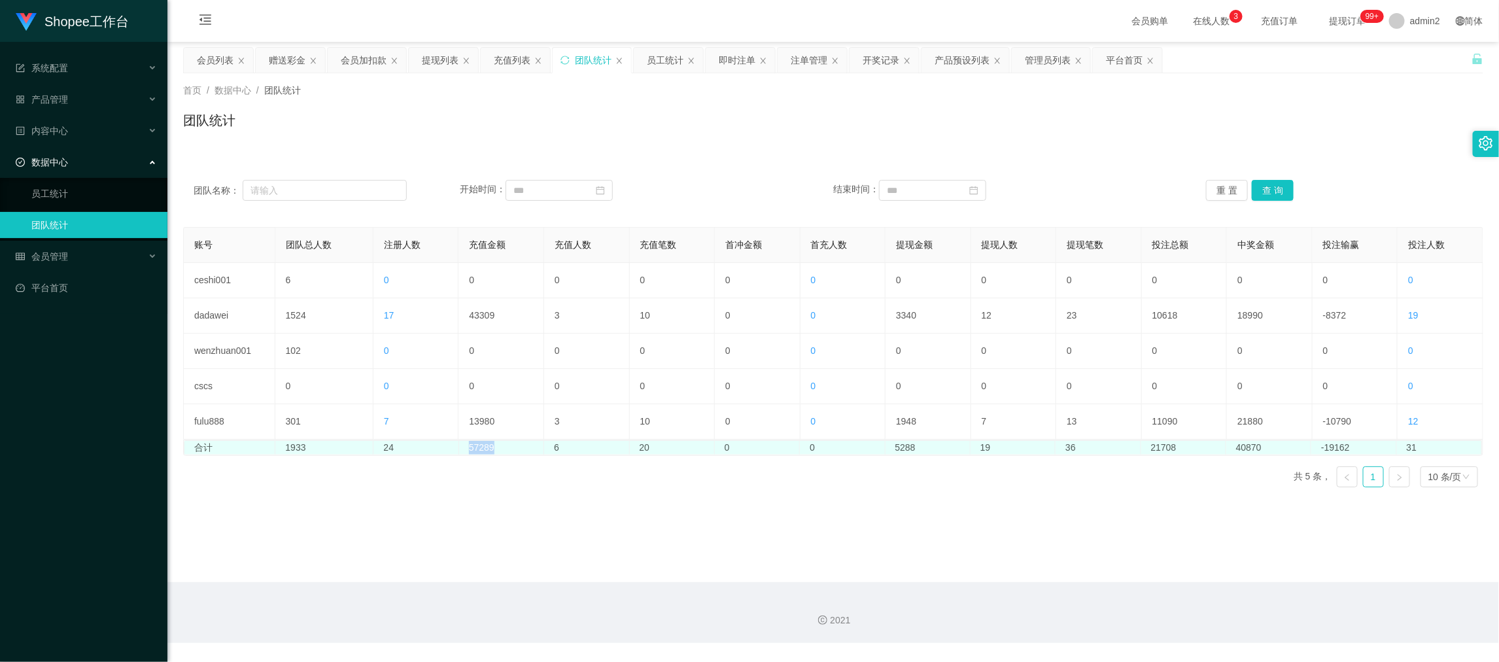
drag, startPoint x: 459, startPoint y: 446, endPoint x: 510, endPoint y: 449, distance: 50.4
click at [510, 449] on td "57289" at bounding box center [501, 448] width 85 height 14
copy td "57289"
click at [486, 445] on td "57289" at bounding box center [501, 448] width 85 height 14
click at [462, 447] on td "57289" at bounding box center [501, 448] width 85 height 14
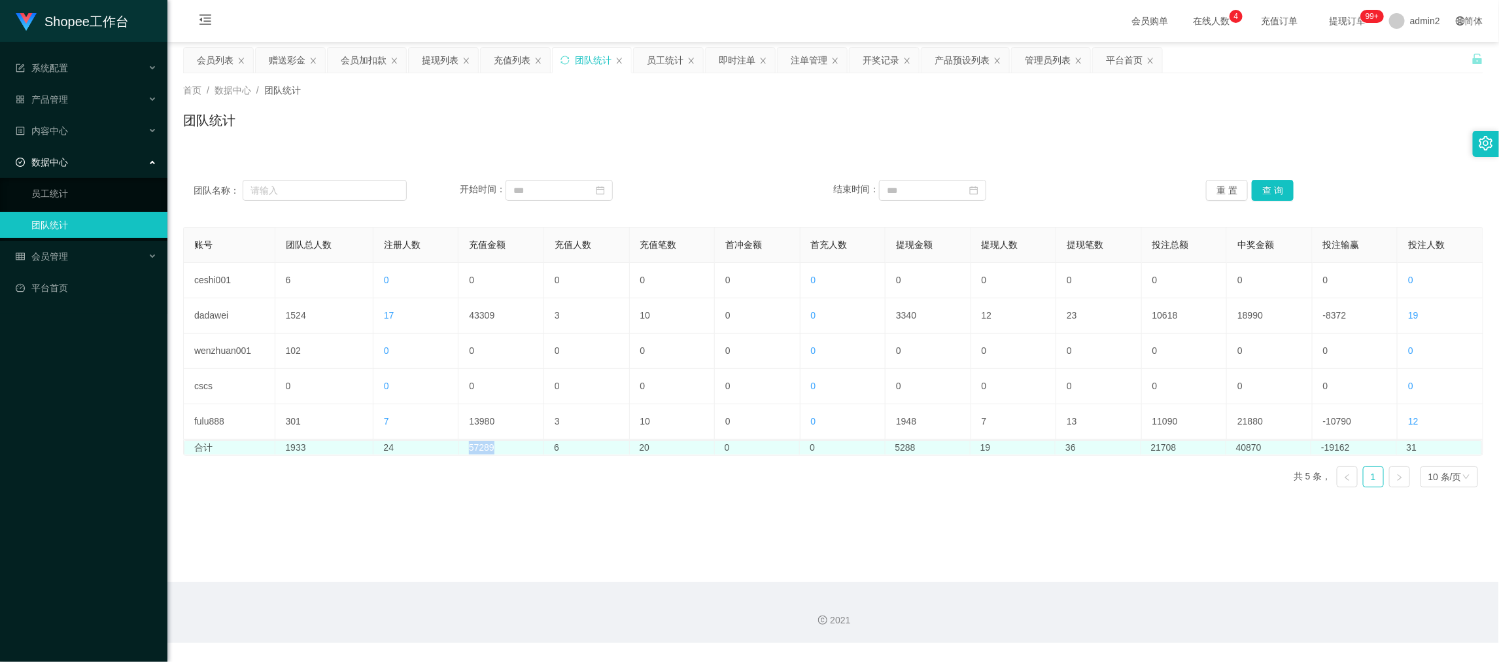
drag, startPoint x: 464, startPoint y: 448, endPoint x: 522, endPoint y: 449, distance: 57.6
click at [522, 449] on td "57289" at bounding box center [501, 448] width 85 height 14
copy td "57289"
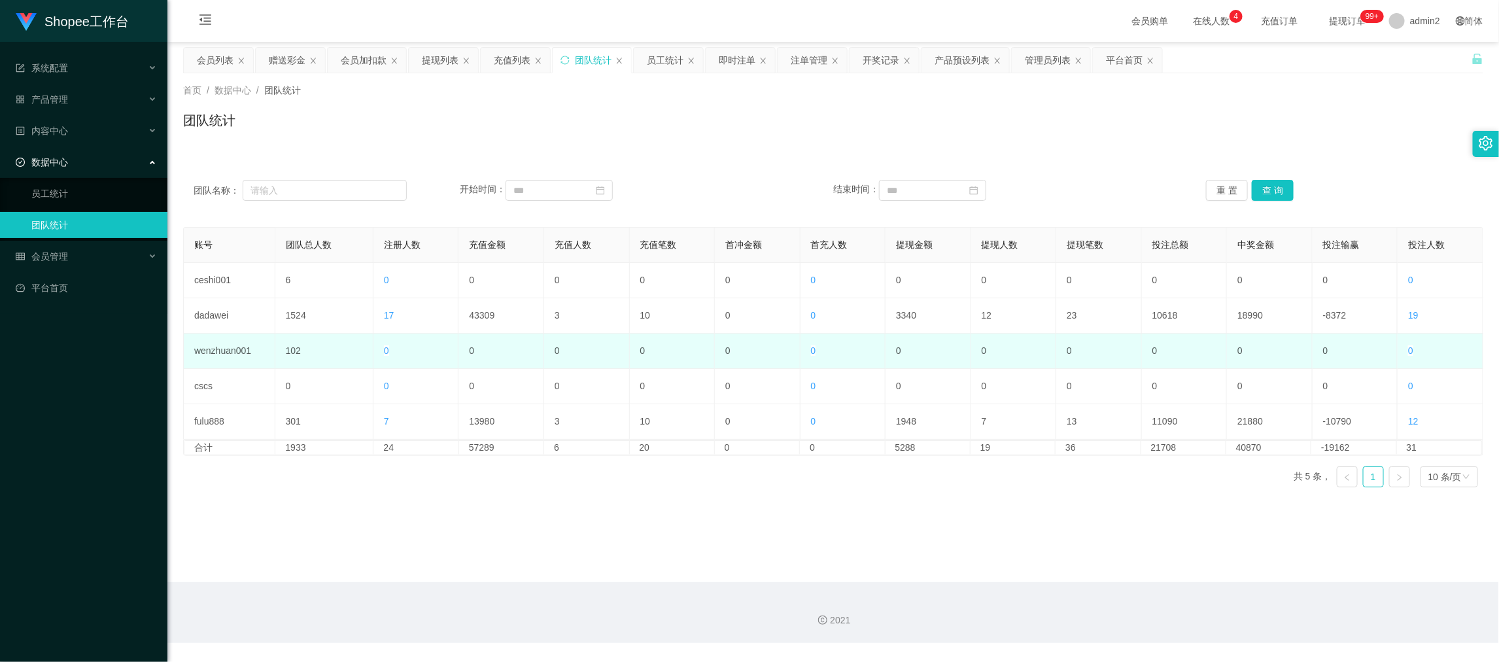
drag, startPoint x: 798, startPoint y: 506, endPoint x: 816, endPoint y: 360, distance: 147.0
click at [796, 506] on main "关闭左侧 关闭右侧 关闭其它 刷新页面 会员列表 赠送彩金 会员加扣款 提现列表 充值列表 团队统计 员工统计 即时注单 注单管理 开奖记录 产品预设列表 管…" at bounding box center [833, 312] width 1332 height 540
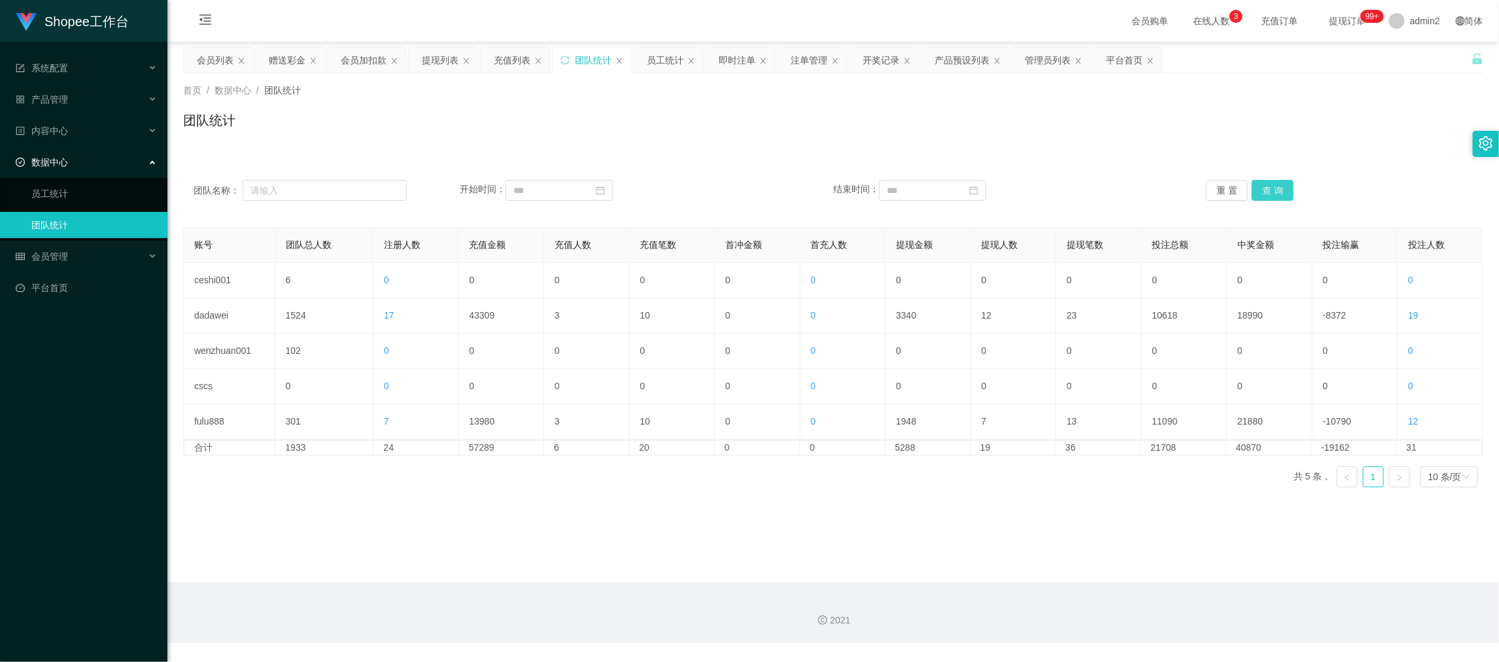
click at [1274, 184] on button "查 询" at bounding box center [1273, 190] width 42 height 21
